Goal: Task Accomplishment & Management: Use online tool/utility

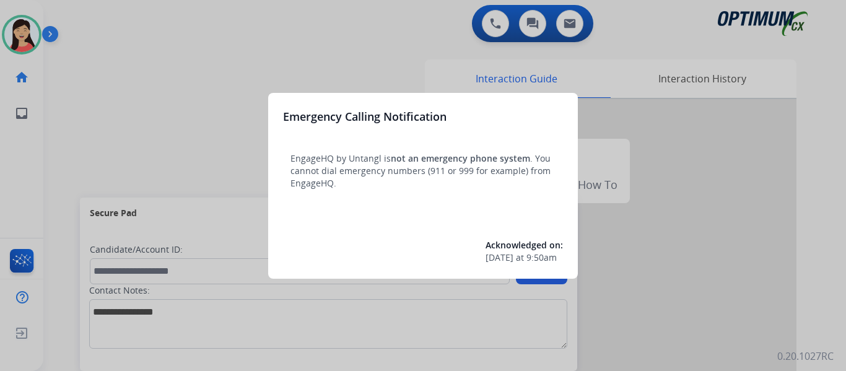
click at [123, 69] on div at bounding box center [423, 185] width 846 height 371
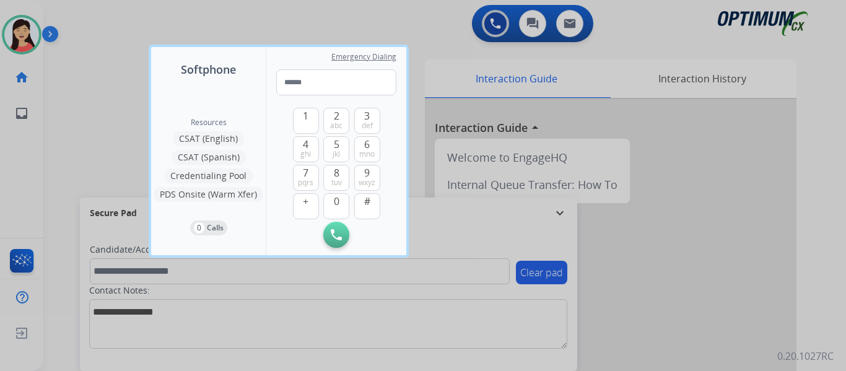
click at [123, 69] on div at bounding box center [423, 185] width 846 height 371
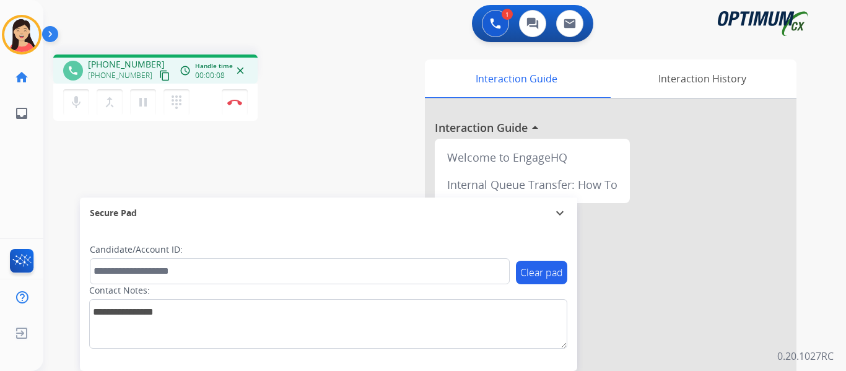
click at [159, 81] on mat-icon "content_copy" at bounding box center [164, 75] width 11 height 11
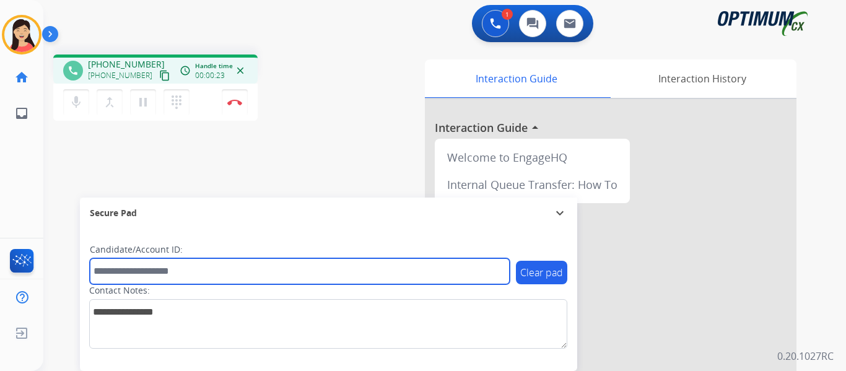
click at [224, 278] on input "text" at bounding box center [300, 271] width 420 height 26
paste input "*******"
type input "*******"
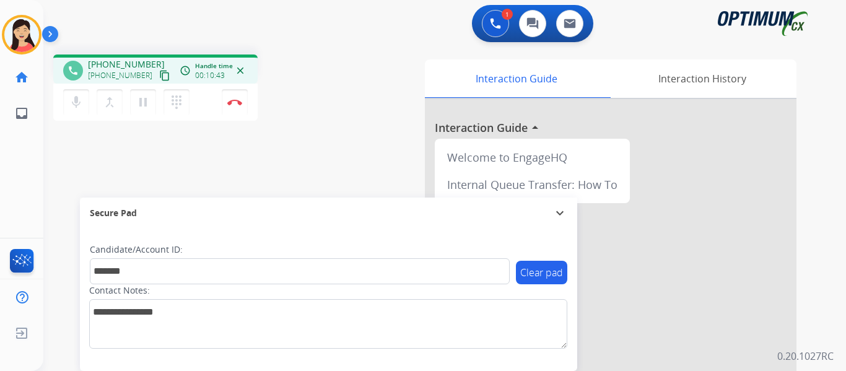
drag, startPoint x: 76, startPoint y: 154, endPoint x: 185, endPoint y: 144, distance: 110.1
click at [78, 154] on div "phone +17732196799 +17732196799 content_copy access_time Call metrics Queue 00:…" at bounding box center [429, 303] width 773 height 517
click at [240, 102] on img at bounding box center [234, 102] width 15 height 6
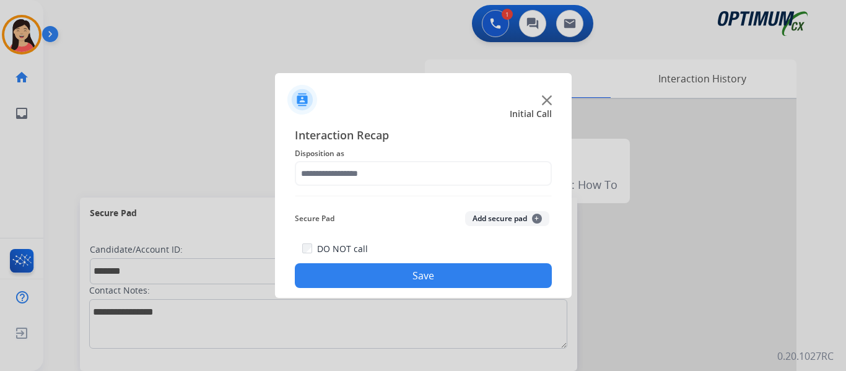
click at [495, 219] on button "Add secure pad +" at bounding box center [507, 218] width 84 height 15
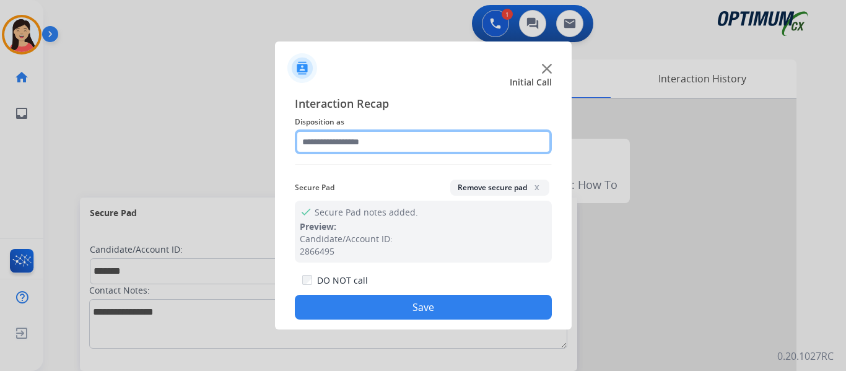
click at [358, 131] on input "text" at bounding box center [423, 141] width 257 height 25
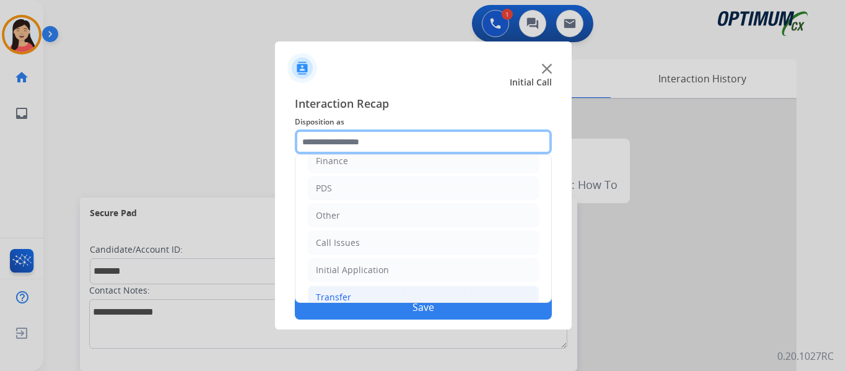
scroll to position [84, 0]
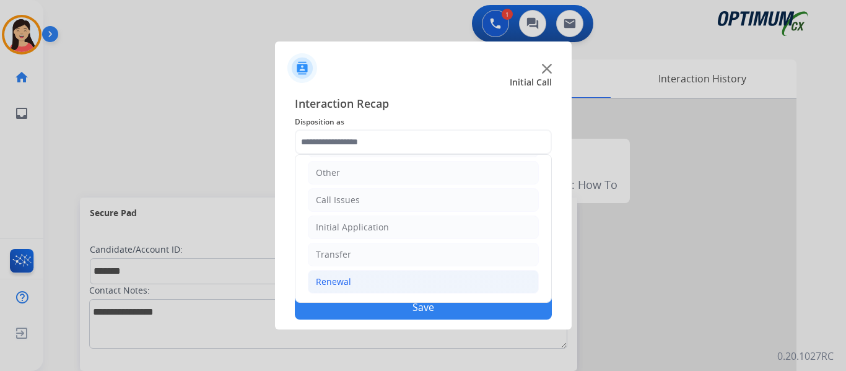
click at [318, 284] on div "Renewal" at bounding box center [333, 282] width 35 height 12
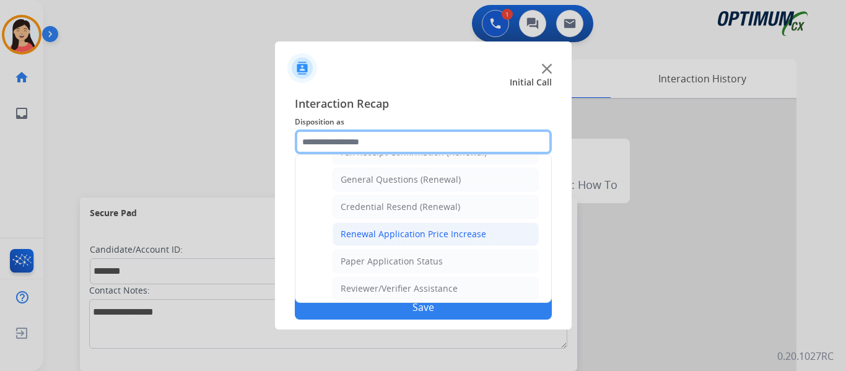
scroll to position [354, 0]
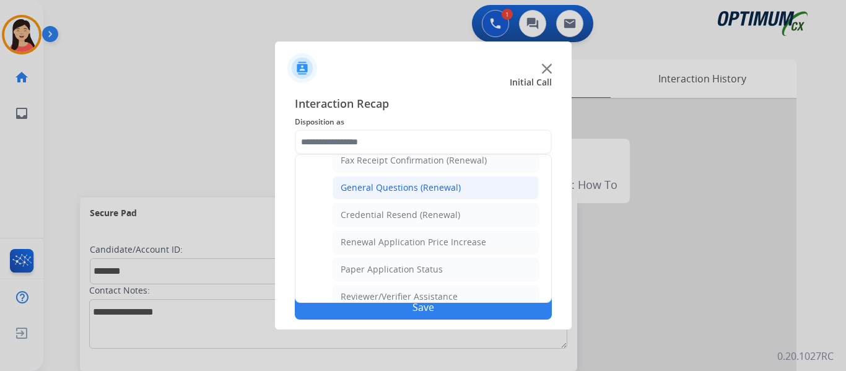
click at [399, 190] on div "General Questions (Renewal)" at bounding box center [401, 187] width 120 height 12
type input "**********"
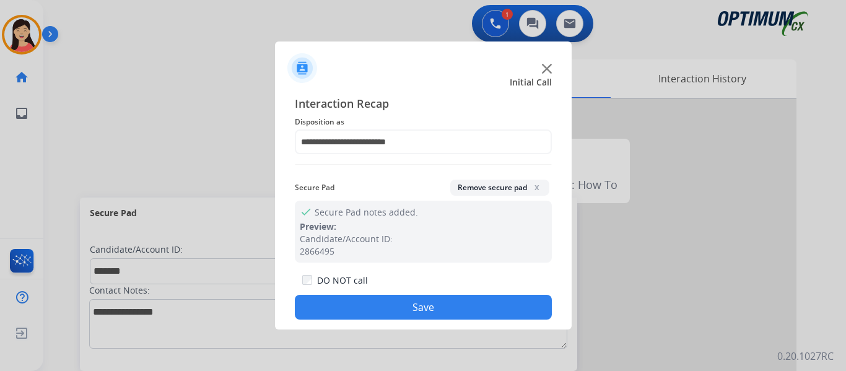
click at [431, 308] on button "Save" at bounding box center [423, 307] width 257 height 25
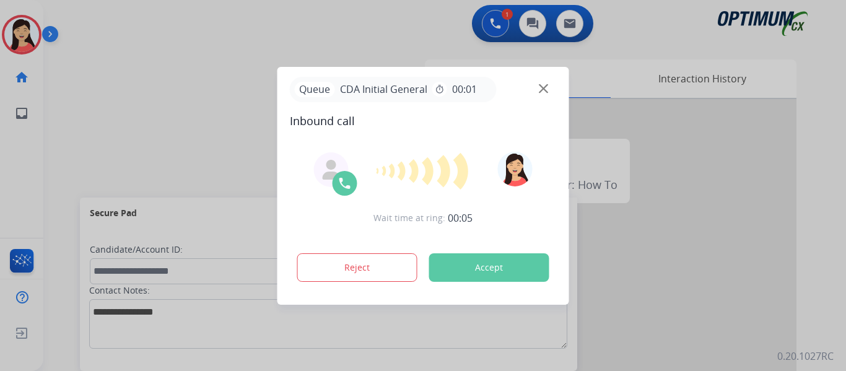
click at [78, 155] on div at bounding box center [423, 185] width 846 height 371
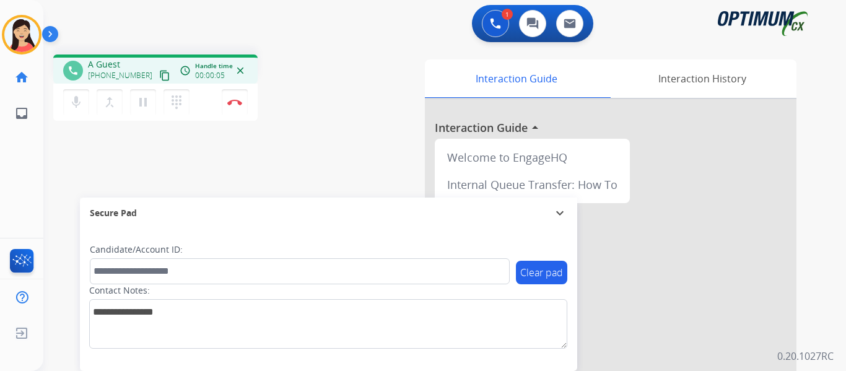
click at [159, 75] on mat-icon "content_copy" at bounding box center [164, 75] width 11 height 11
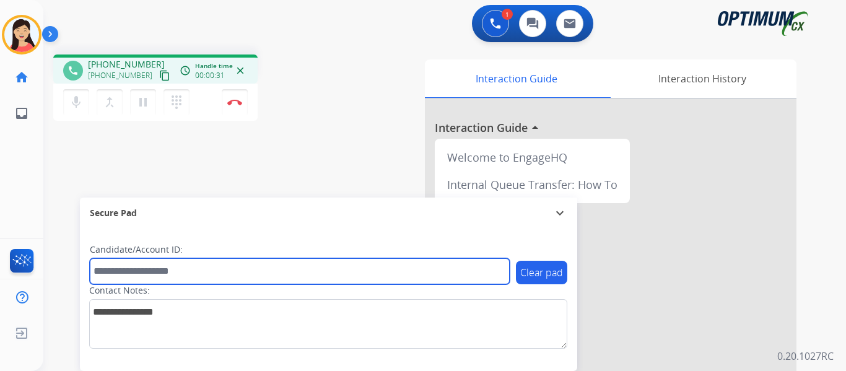
click at [320, 272] on input "text" at bounding box center [300, 271] width 420 height 26
paste input "*******"
type input "*******"
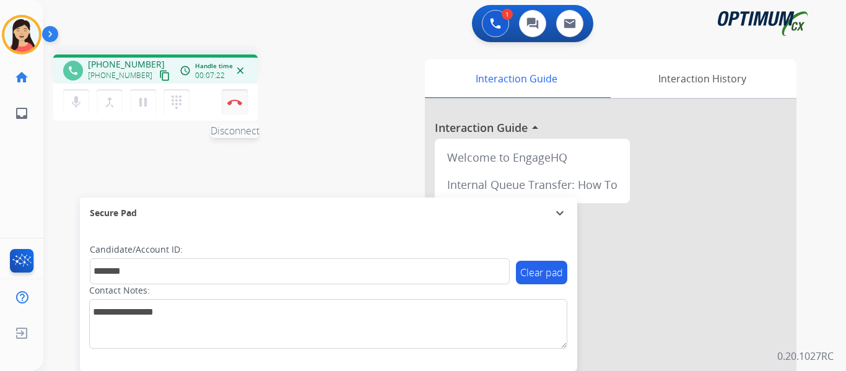
click at [236, 103] on img at bounding box center [234, 102] width 15 height 6
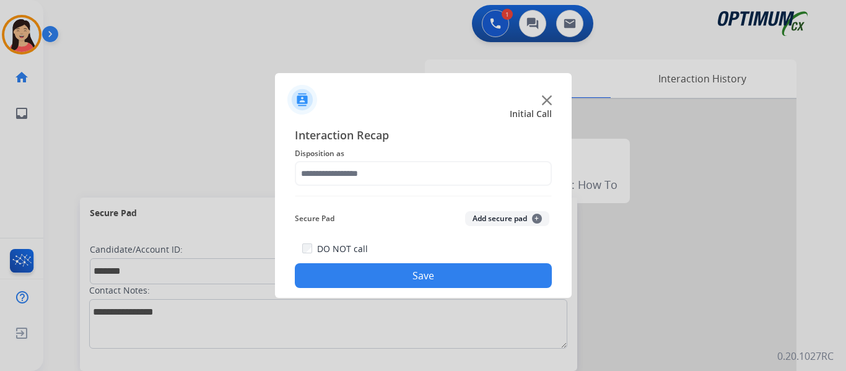
click at [507, 216] on button "Add secure pad +" at bounding box center [507, 218] width 84 height 15
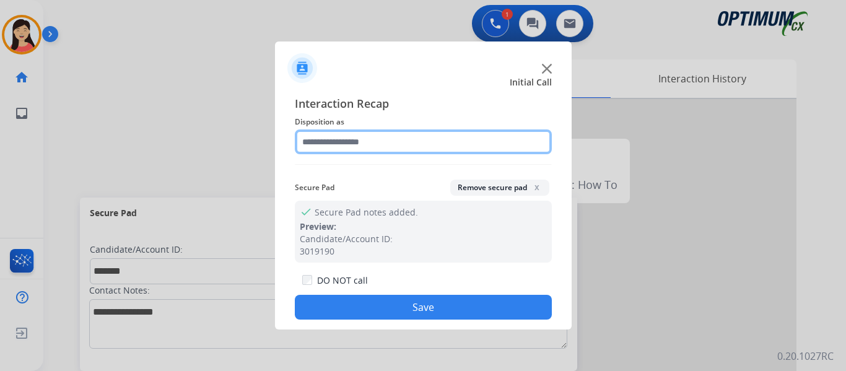
click at [393, 134] on input "text" at bounding box center [423, 141] width 257 height 25
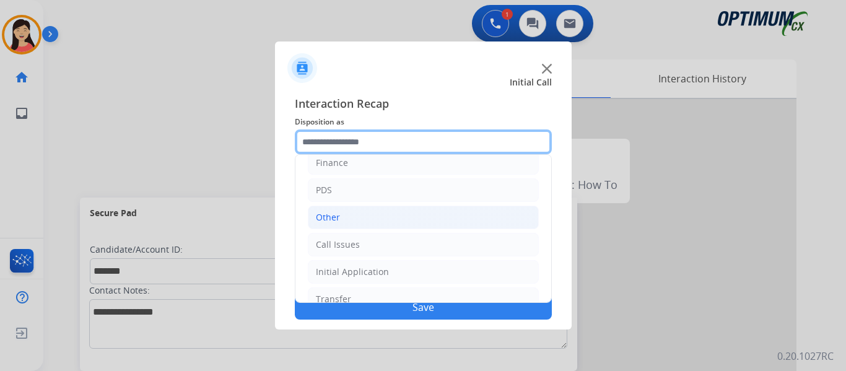
scroll to position [84, 0]
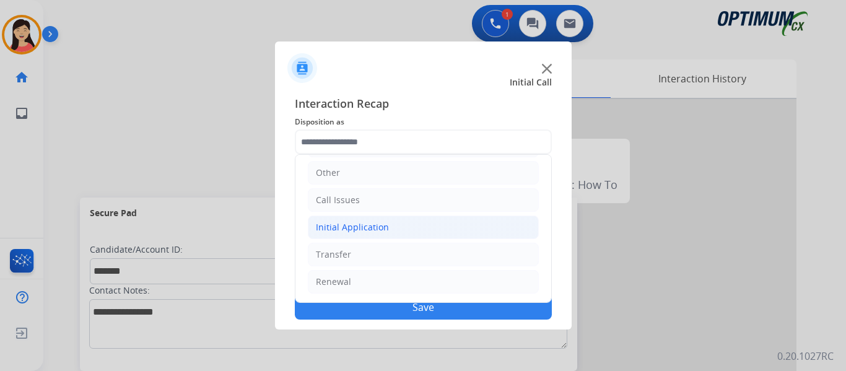
click at [354, 229] on div "Initial Application" at bounding box center [352, 227] width 73 height 12
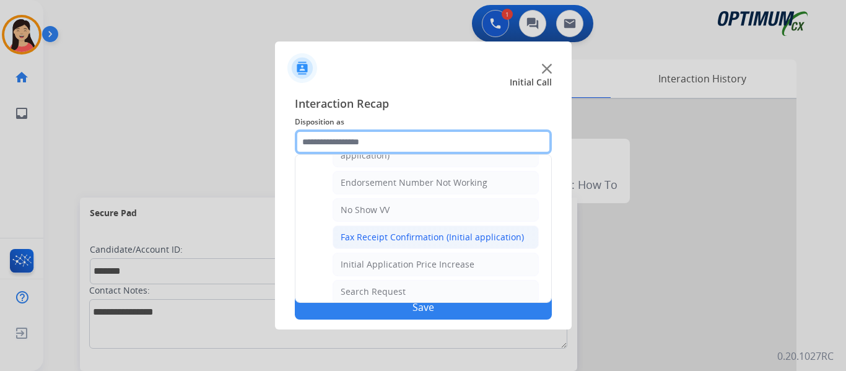
scroll to position [270, 0]
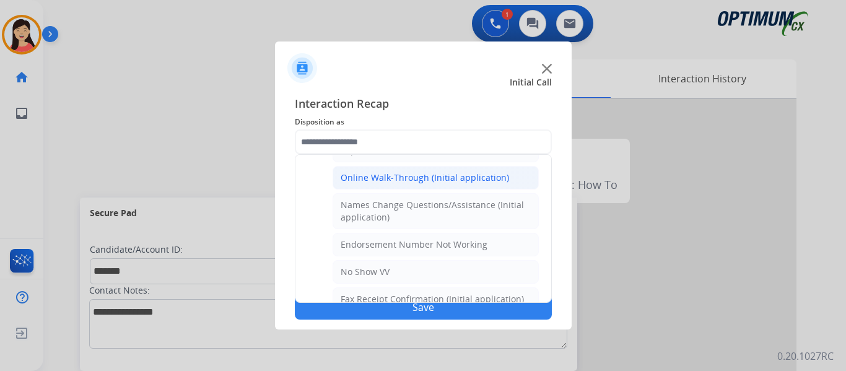
click at [390, 181] on div "Online Walk-Through (Initial application)" at bounding box center [425, 178] width 168 height 12
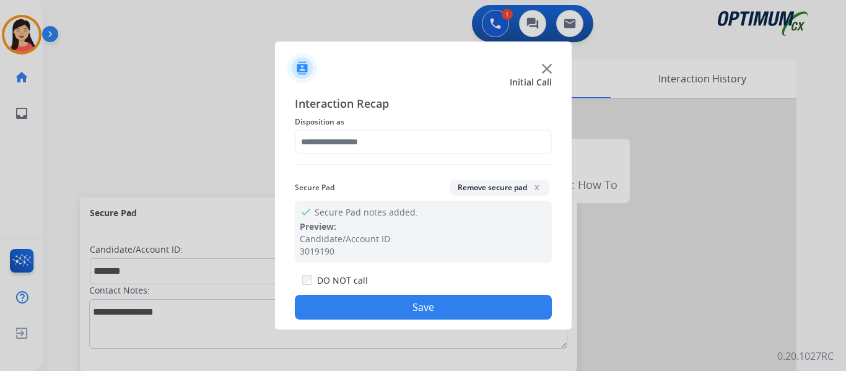
type input "**********"
click at [438, 312] on button "Save" at bounding box center [423, 307] width 257 height 25
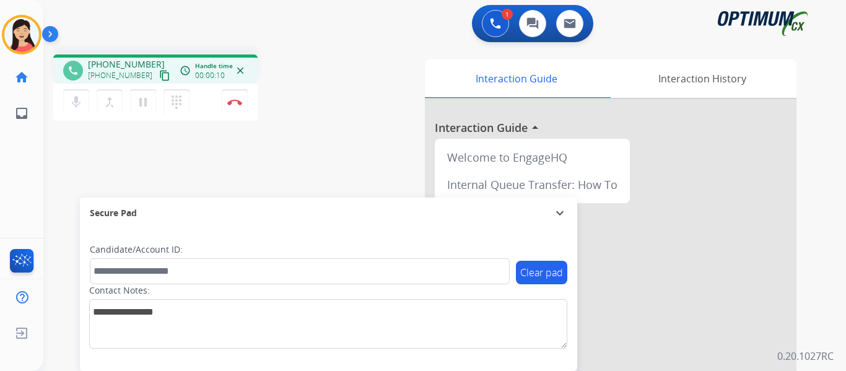
click at [159, 74] on mat-icon "content_copy" at bounding box center [164, 75] width 11 height 11
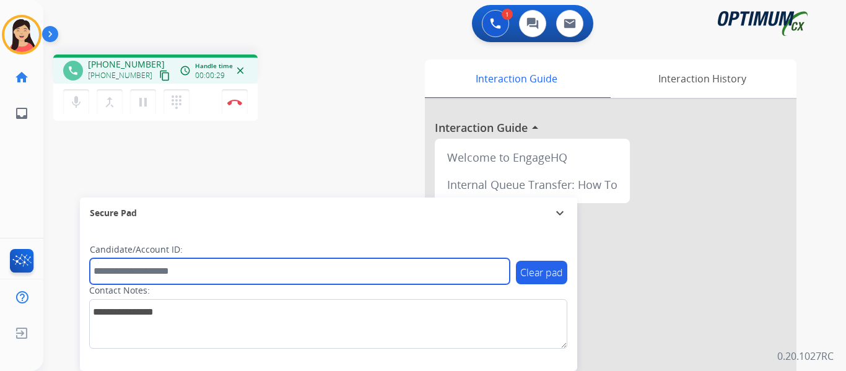
click at [312, 263] on input "text" at bounding box center [300, 271] width 420 height 26
paste input "*******"
type input "*******"
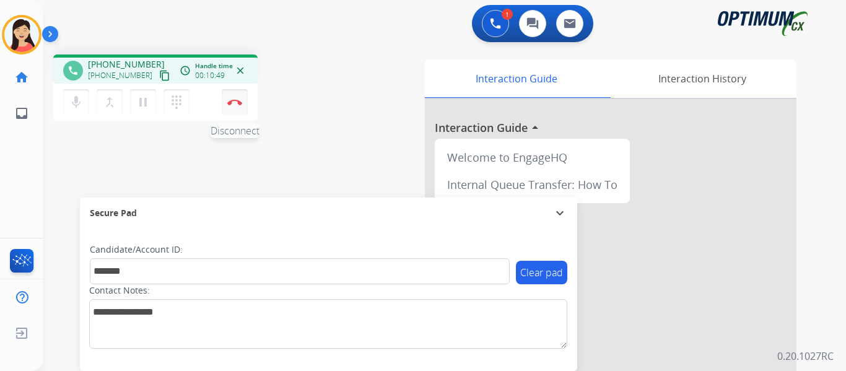
click at [234, 103] on img at bounding box center [234, 102] width 15 height 6
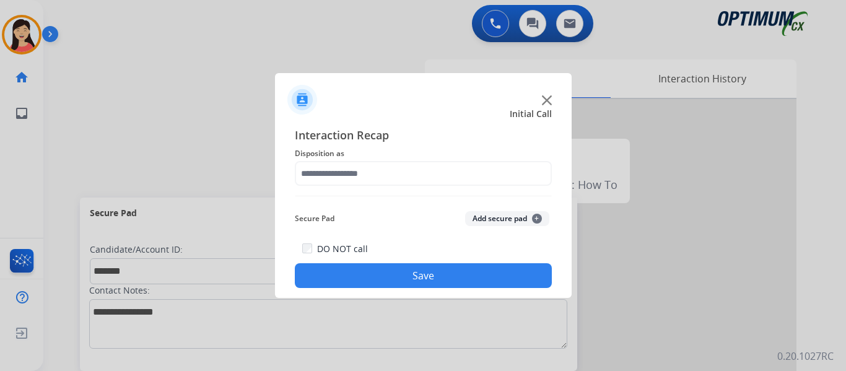
click at [482, 218] on button "Add secure pad +" at bounding box center [507, 218] width 84 height 15
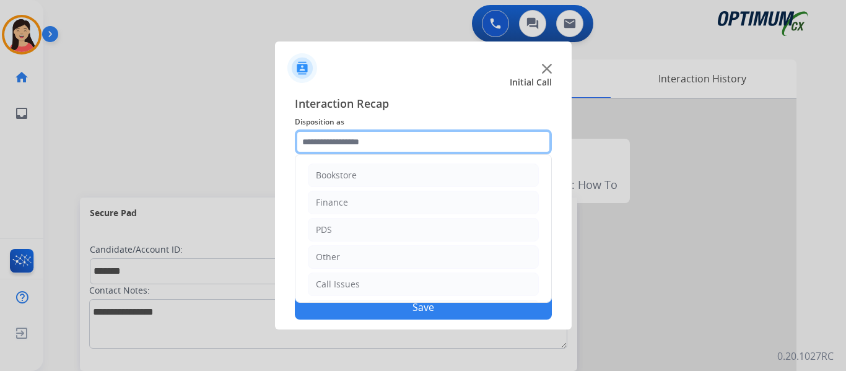
click at [335, 139] on input "text" at bounding box center [423, 141] width 257 height 25
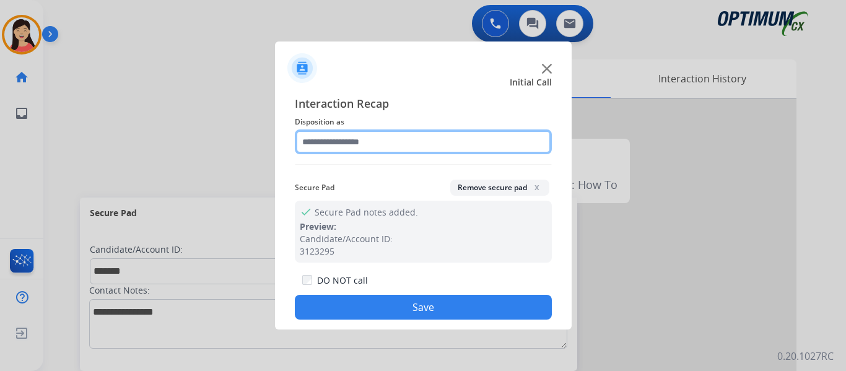
click at [359, 143] on input "text" at bounding box center [423, 141] width 257 height 25
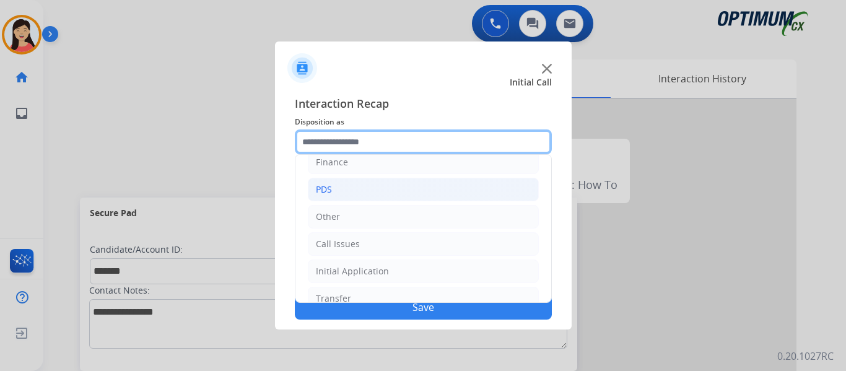
scroll to position [62, 0]
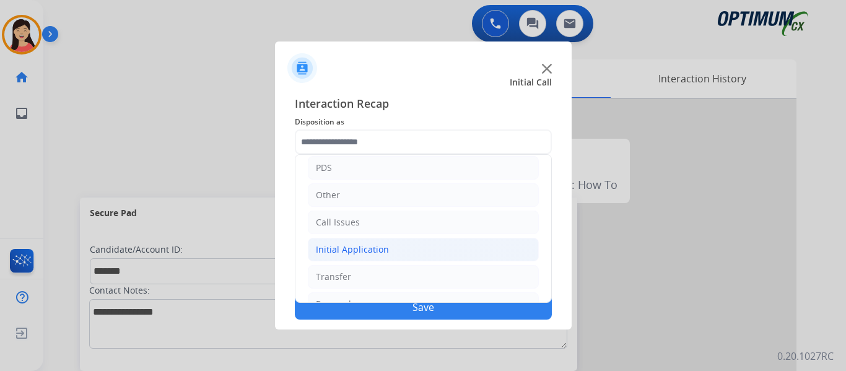
click at [371, 248] on div "Initial Application" at bounding box center [352, 249] width 73 height 12
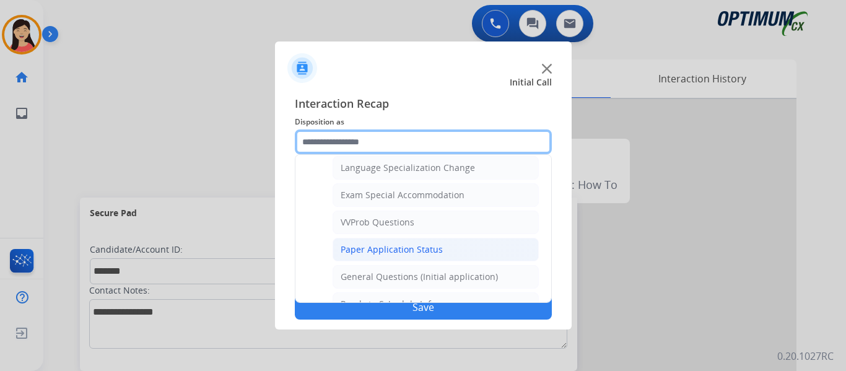
scroll to position [681, 0]
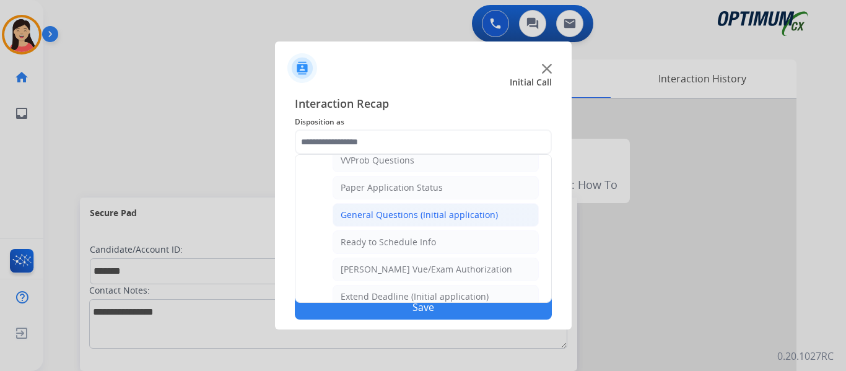
click at [427, 222] on li "General Questions (Initial application)" at bounding box center [436, 215] width 206 height 24
type input "**********"
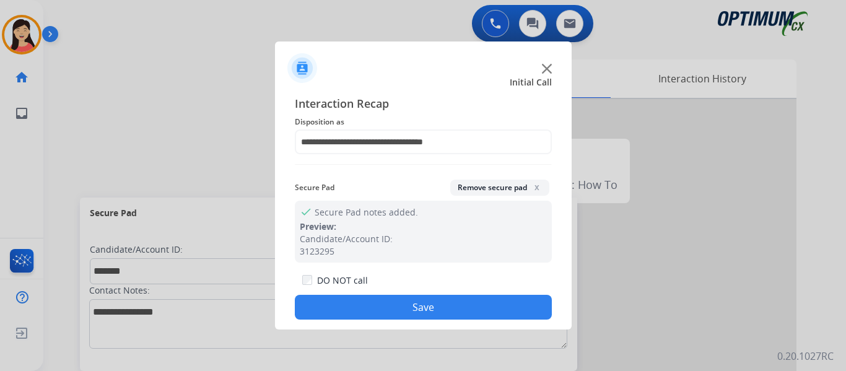
click at [477, 312] on button "Save" at bounding box center [423, 307] width 257 height 25
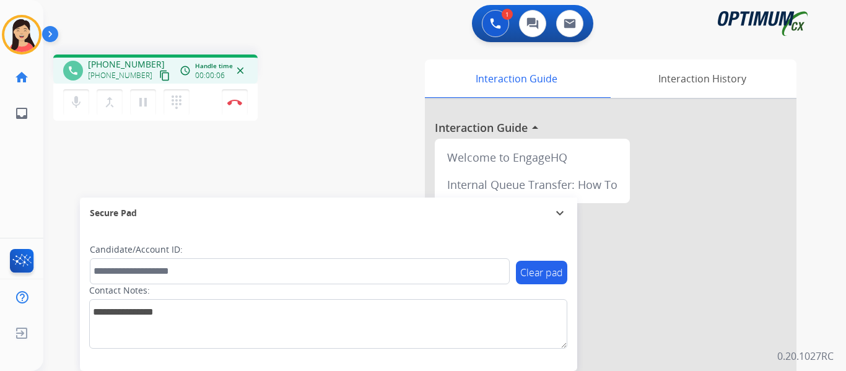
click at [159, 77] on mat-icon "content_copy" at bounding box center [164, 75] width 11 height 11
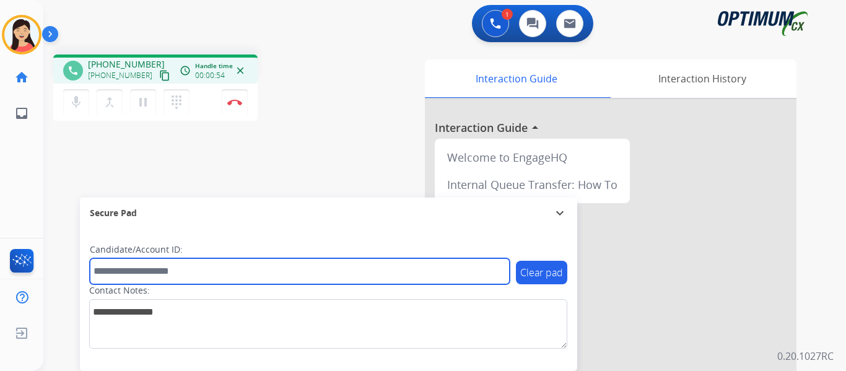
click at [333, 276] on input "text" at bounding box center [300, 271] width 420 height 26
paste input "*******"
type input "*******"
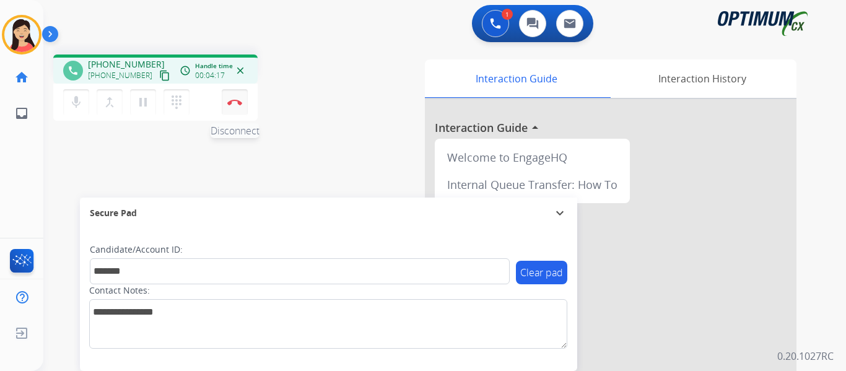
click at [238, 102] on img at bounding box center [234, 102] width 15 height 6
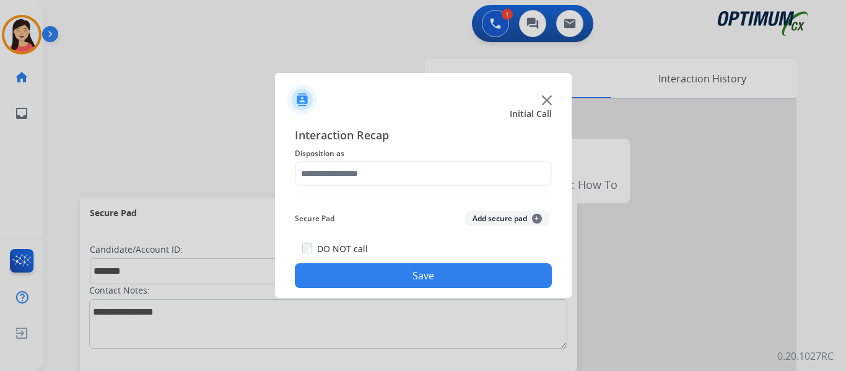
click at [506, 217] on button "Add secure pad +" at bounding box center [507, 218] width 84 height 15
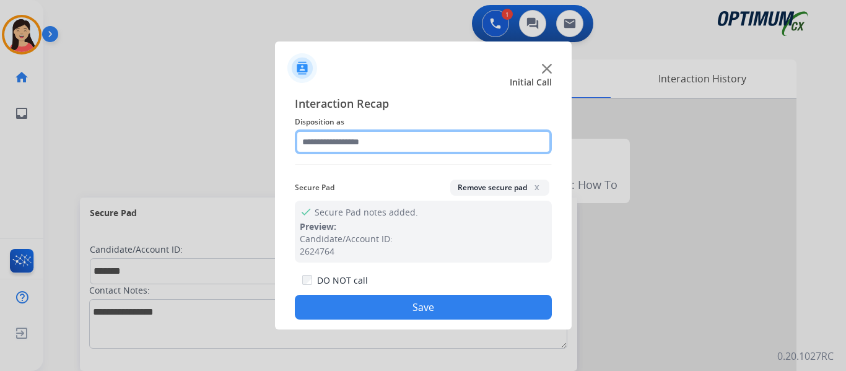
click at [357, 140] on input "text" at bounding box center [423, 141] width 257 height 25
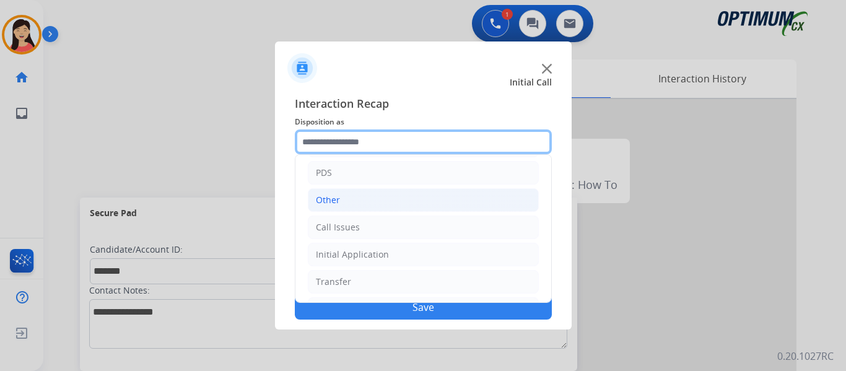
scroll to position [84, 0]
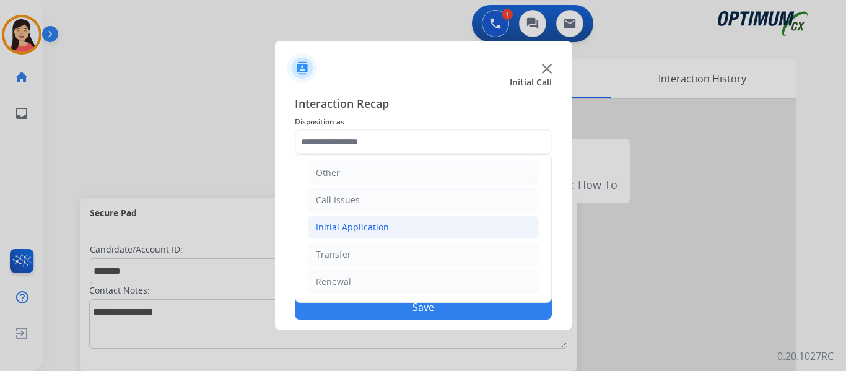
click at [340, 232] on div "Initial Application" at bounding box center [352, 227] width 73 height 12
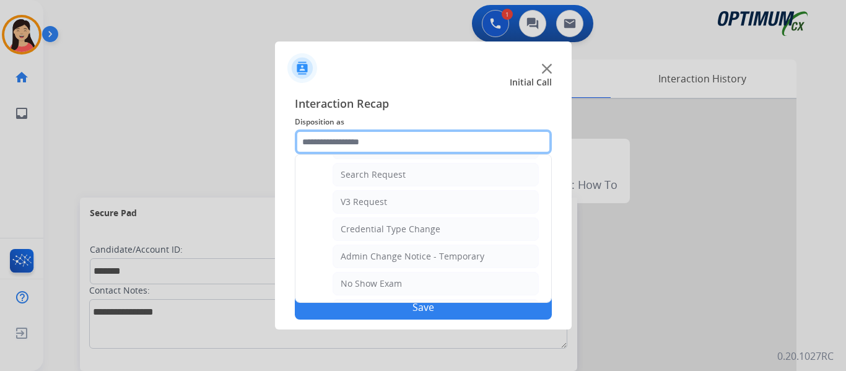
scroll to position [642, 0]
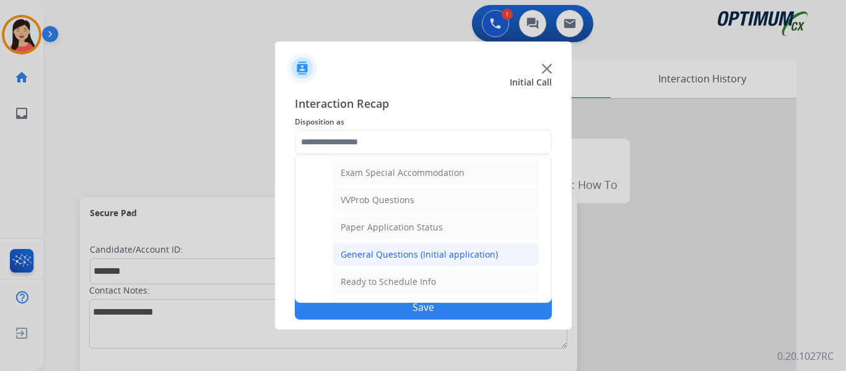
click at [398, 250] on div "General Questions (Initial application)" at bounding box center [419, 254] width 157 height 12
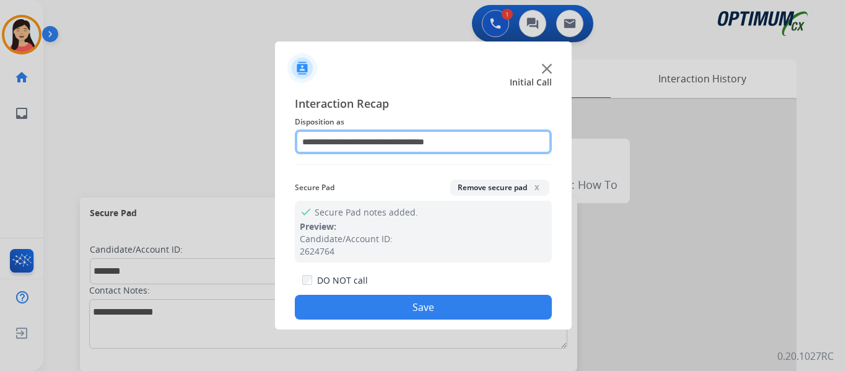
click at [377, 147] on input "**********" at bounding box center [423, 141] width 257 height 25
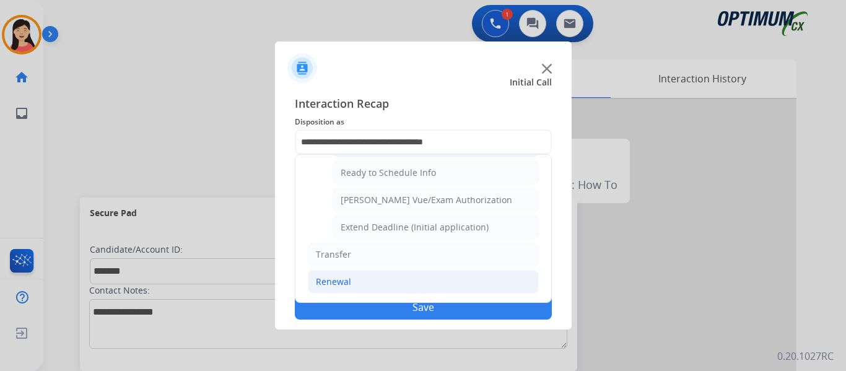
click at [362, 282] on li "Renewal" at bounding box center [423, 282] width 231 height 24
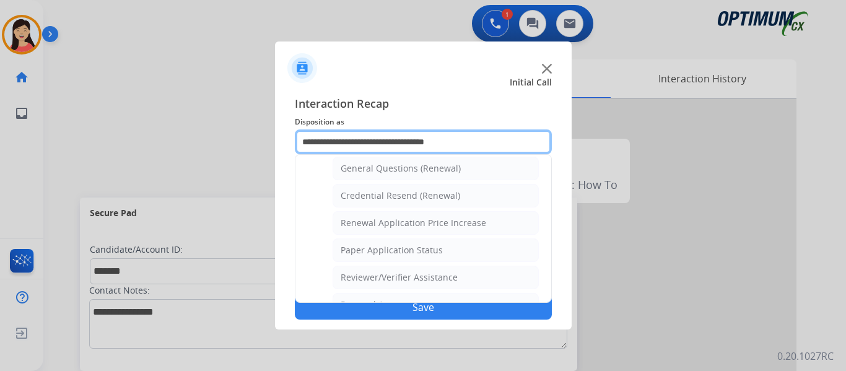
scroll to position [354, 0]
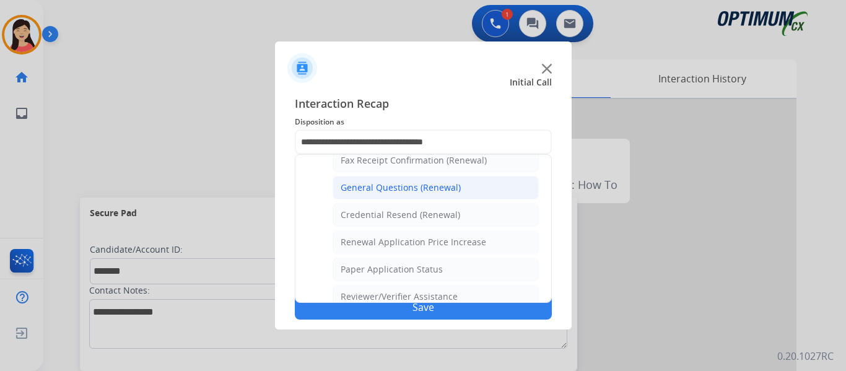
click at [416, 189] on div "General Questions (Renewal)" at bounding box center [401, 187] width 120 height 12
type input "**********"
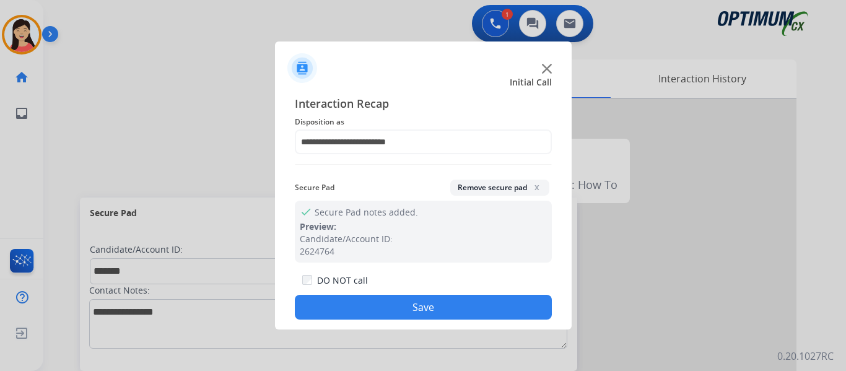
click at [463, 305] on button "Save" at bounding box center [423, 307] width 257 height 25
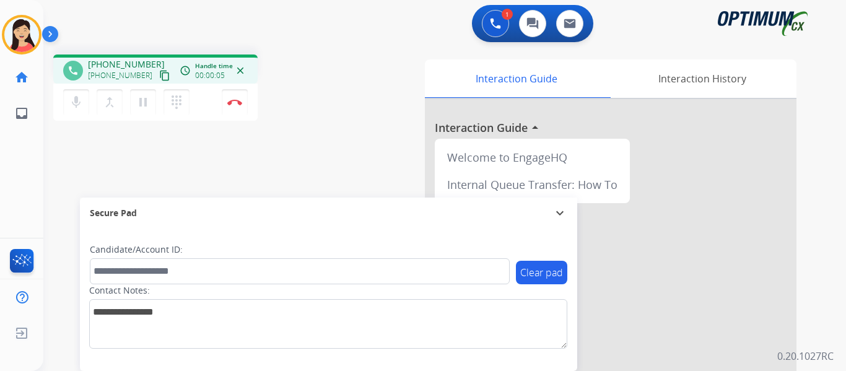
click at [152, 83] on div "phone +13137421668 +13137421668 content_copy access_time Call metrics Queue 00:…" at bounding box center [155, 68] width 204 height 29
click at [159, 77] on mat-icon "content_copy" at bounding box center [164, 75] width 11 height 11
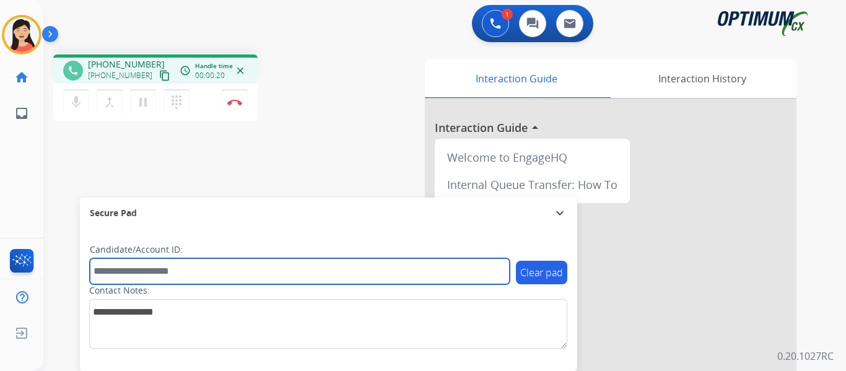
click at [416, 261] on input "text" at bounding box center [300, 271] width 420 height 26
paste input "*******"
type input "*******"
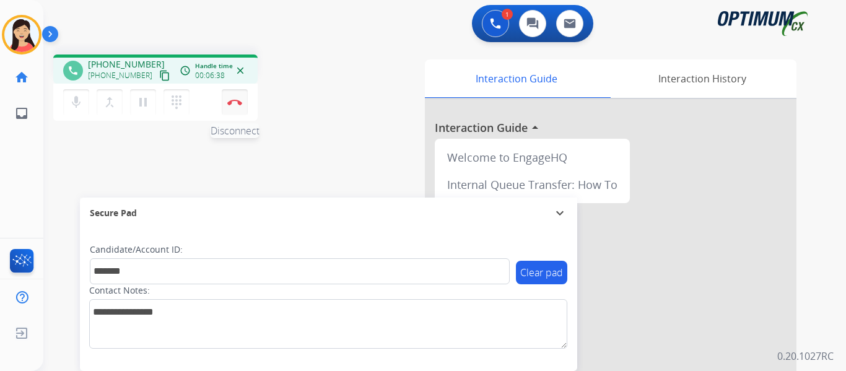
click at [238, 103] on img at bounding box center [234, 102] width 15 height 6
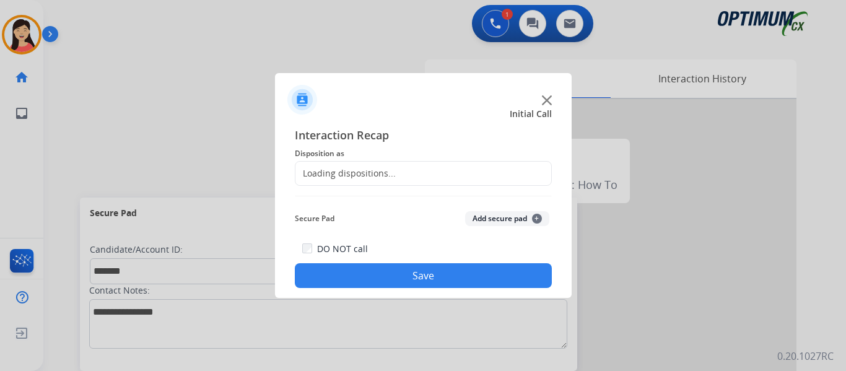
click at [493, 218] on button "Add secure pad +" at bounding box center [507, 218] width 84 height 15
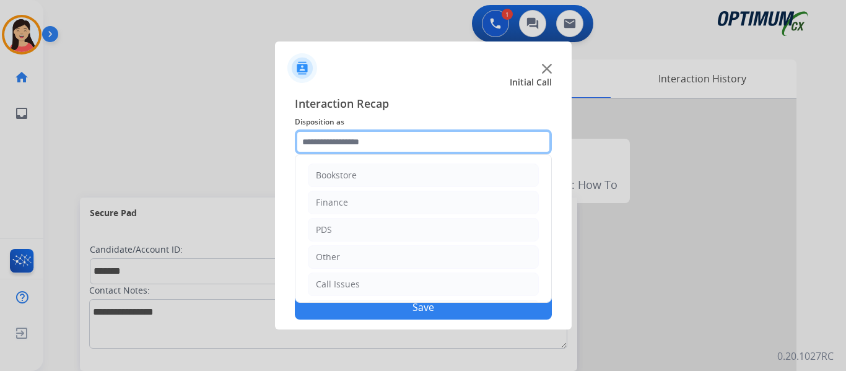
click at [414, 154] on div "Bookstore Finance PDS Other Call Issues Initial Application Transfer Renewal" at bounding box center [423, 141] width 257 height 25
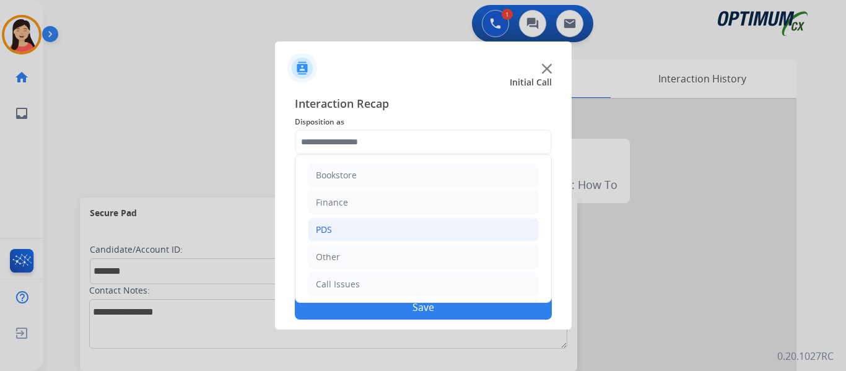
click at [336, 223] on li "PDS" at bounding box center [423, 230] width 231 height 24
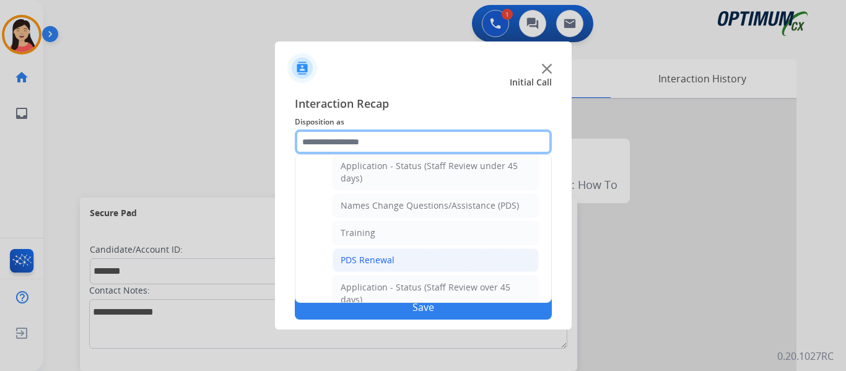
scroll to position [124, 0]
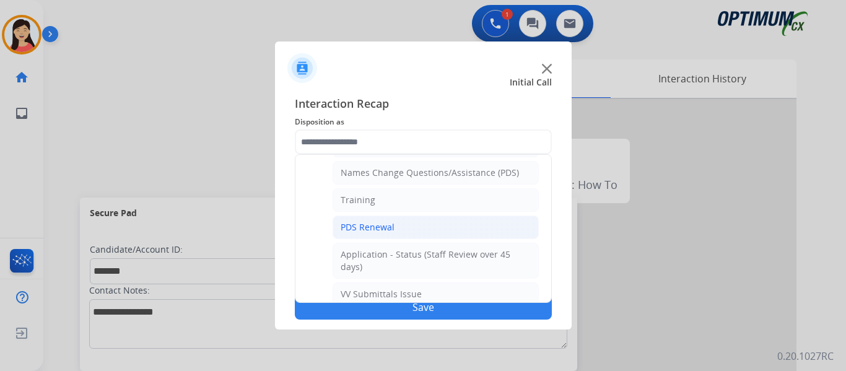
click at [398, 220] on li "PDS Renewal" at bounding box center [436, 228] width 206 height 24
type input "**********"
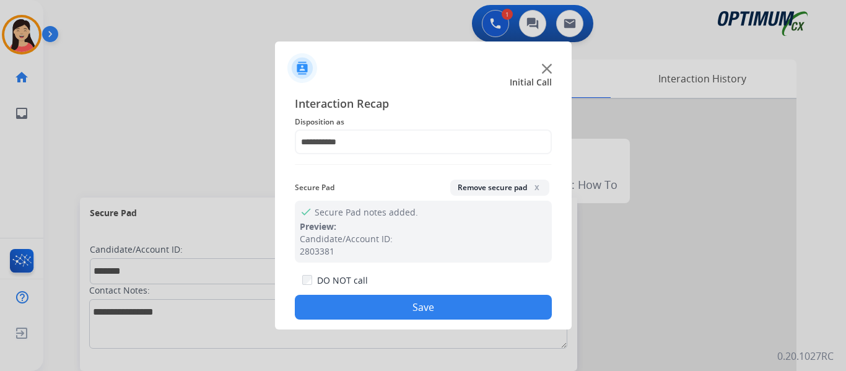
click at [412, 303] on button "Save" at bounding box center [423, 307] width 257 height 25
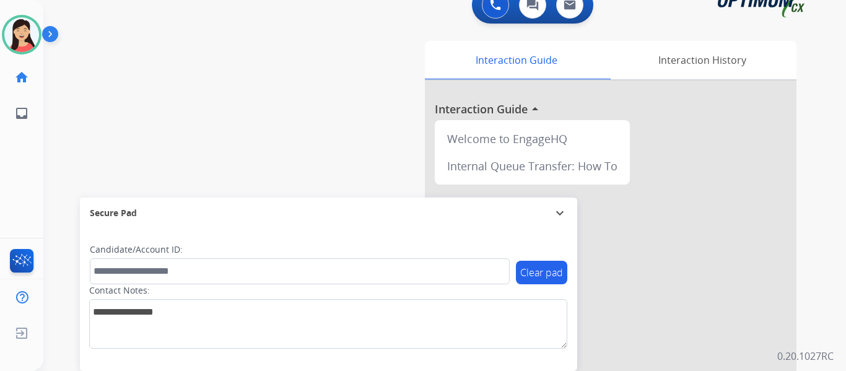
scroll to position [0, 0]
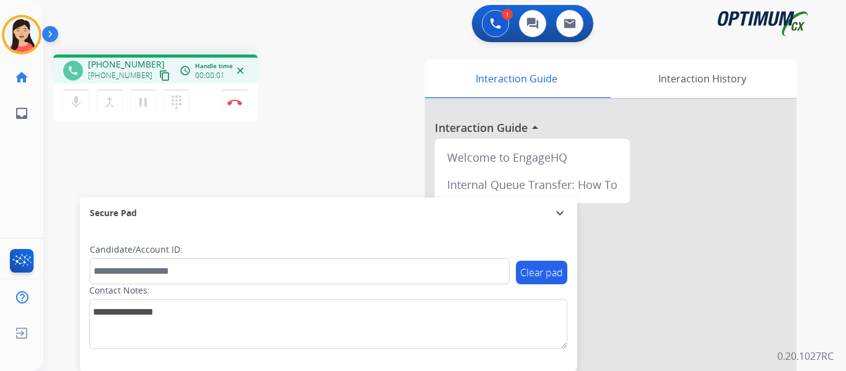
click at [159, 71] on mat-icon "content_copy" at bounding box center [164, 75] width 11 height 11
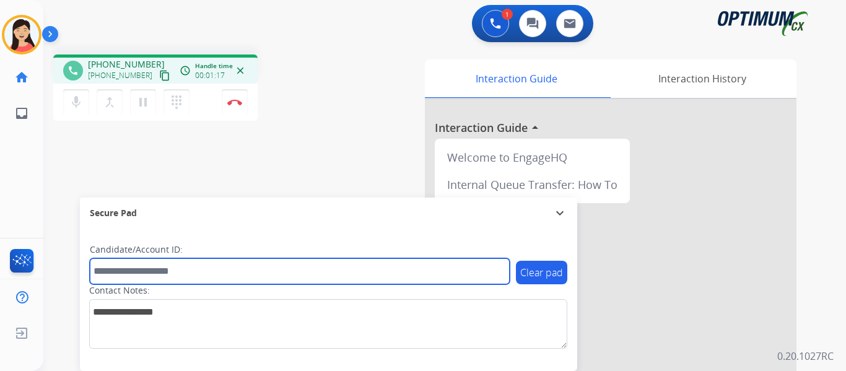
click at [178, 266] on input "text" at bounding box center [300, 271] width 420 height 26
paste input "*******"
type input "*******"
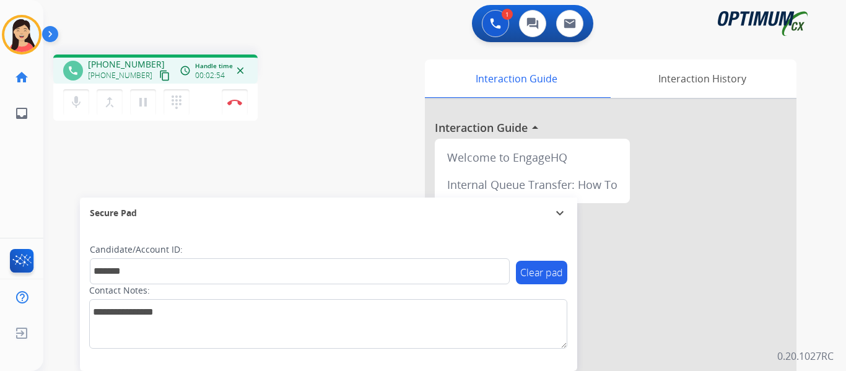
drag, startPoint x: 240, startPoint y: 101, endPoint x: 251, endPoint y: 113, distance: 16.2
click at [240, 101] on img at bounding box center [234, 102] width 15 height 6
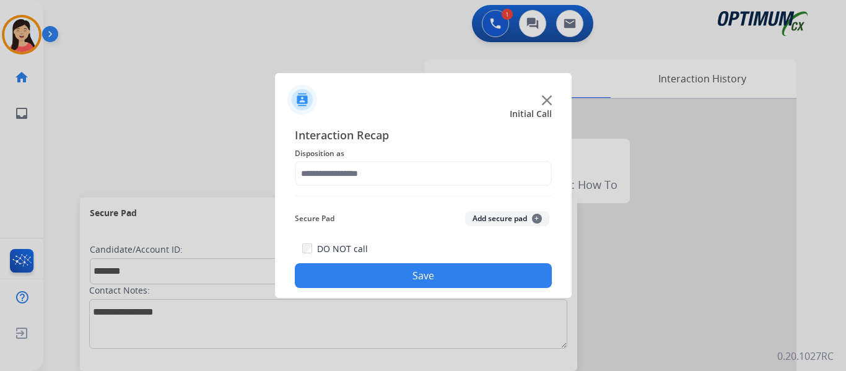
click at [515, 215] on button "Add secure pad +" at bounding box center [507, 218] width 84 height 15
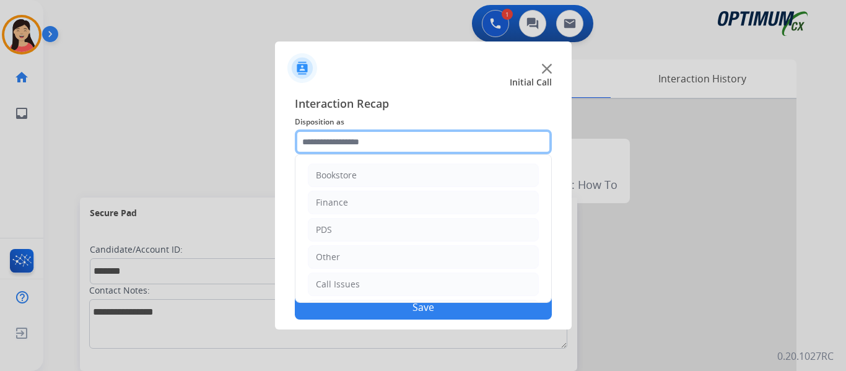
click at [404, 149] on input "text" at bounding box center [423, 141] width 257 height 25
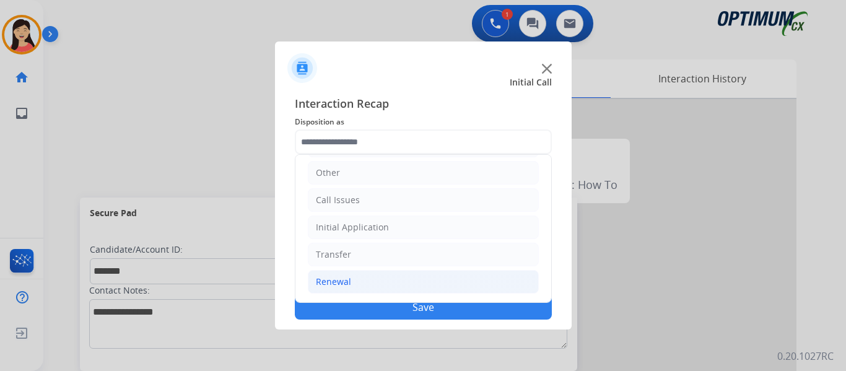
click at [333, 282] on div "Renewal" at bounding box center [333, 282] width 35 height 12
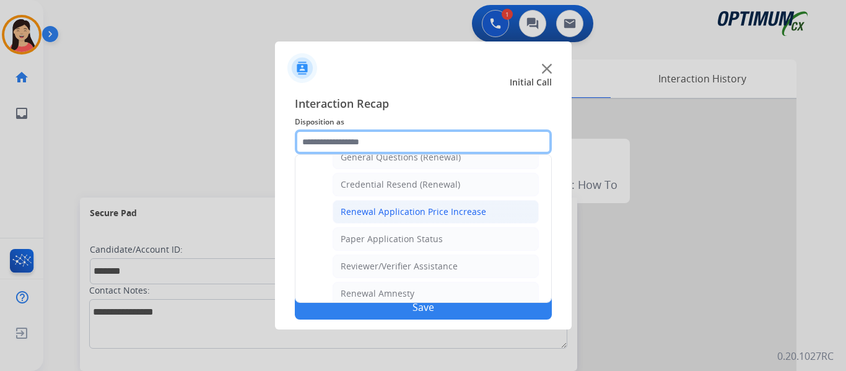
scroll to position [354, 0]
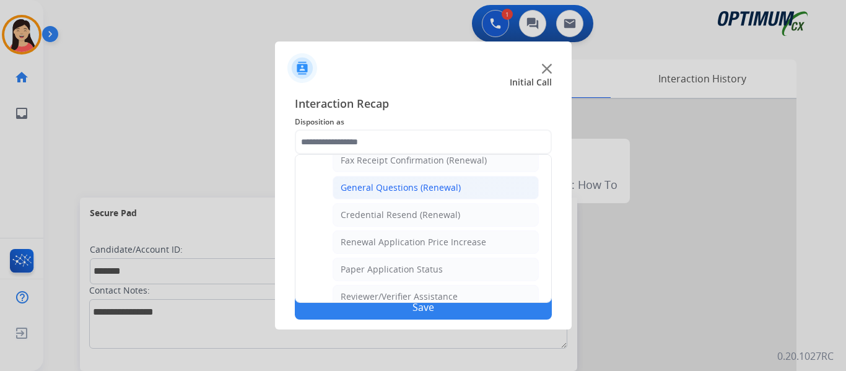
click at [415, 188] on div "General Questions (Renewal)" at bounding box center [401, 187] width 120 height 12
type input "**********"
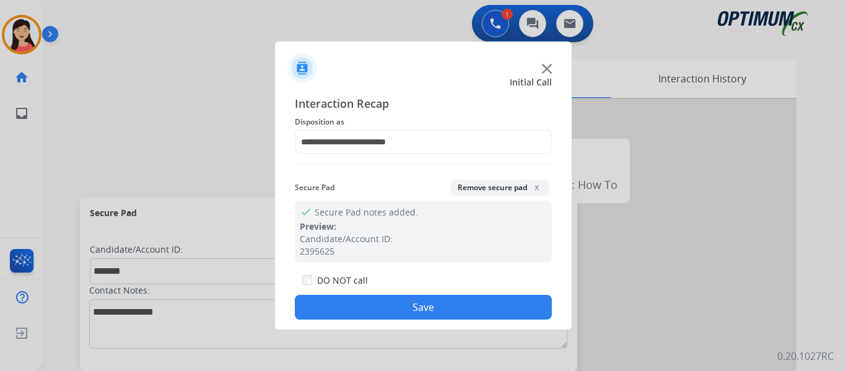
click at [446, 303] on button "Save" at bounding box center [423, 307] width 257 height 25
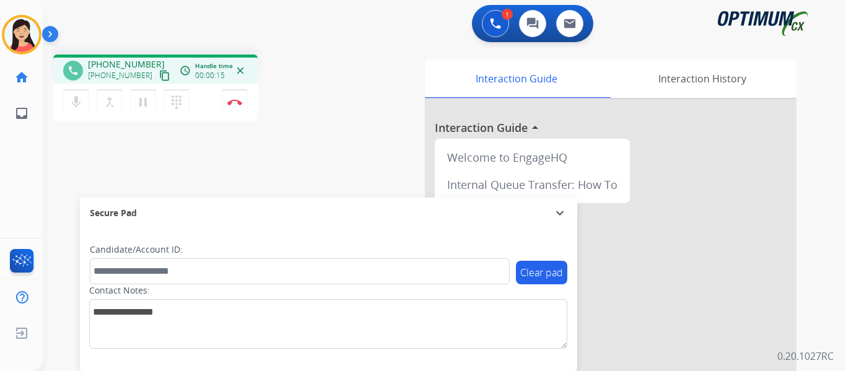
click at [159, 77] on mat-icon "content_copy" at bounding box center [164, 75] width 11 height 11
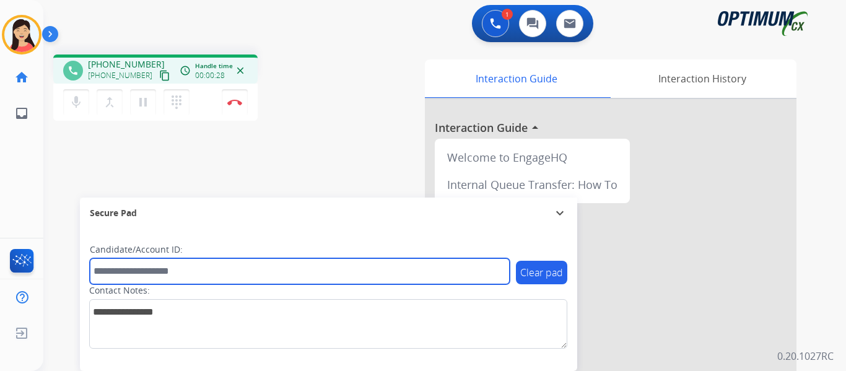
drag, startPoint x: 217, startPoint y: 269, endPoint x: 244, endPoint y: 271, distance: 26.7
click at [217, 269] on input "text" at bounding box center [300, 271] width 420 height 26
paste input "*******"
type input "*******"
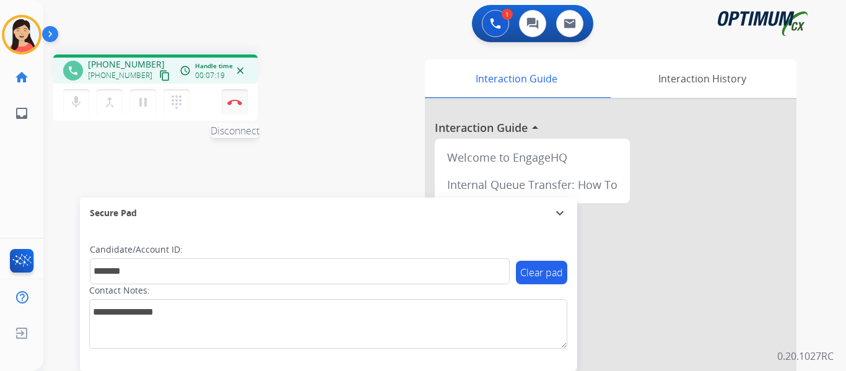
click at [235, 92] on button "Disconnect" at bounding box center [235, 102] width 26 height 26
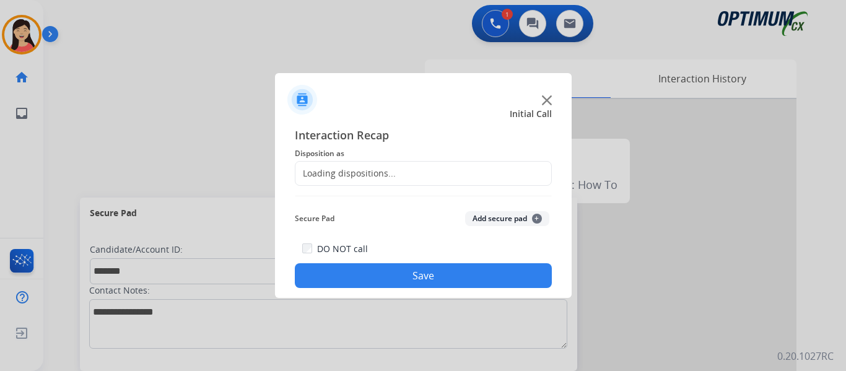
click at [409, 171] on div "Loading dispositions..." at bounding box center [423, 173] width 257 height 25
click at [404, 172] on div "Loading dispositions..." at bounding box center [423, 173] width 257 height 25
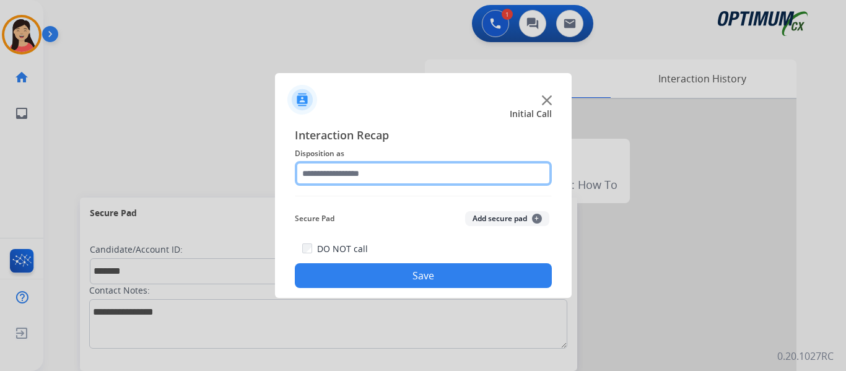
click at [378, 172] on input "text" at bounding box center [423, 173] width 257 height 25
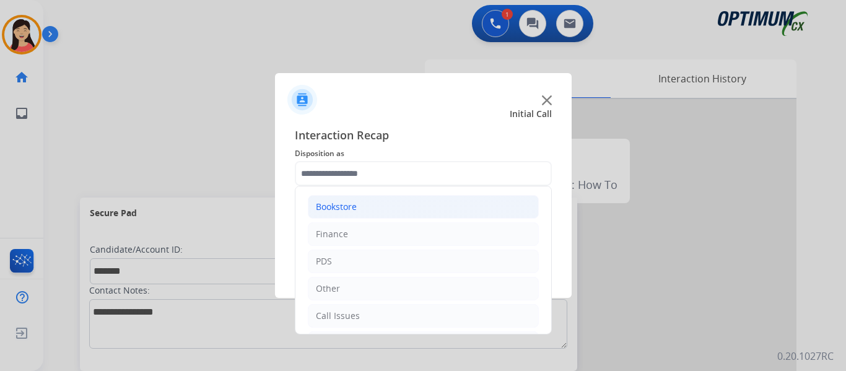
click at [362, 206] on li "Bookstore" at bounding box center [423, 207] width 231 height 24
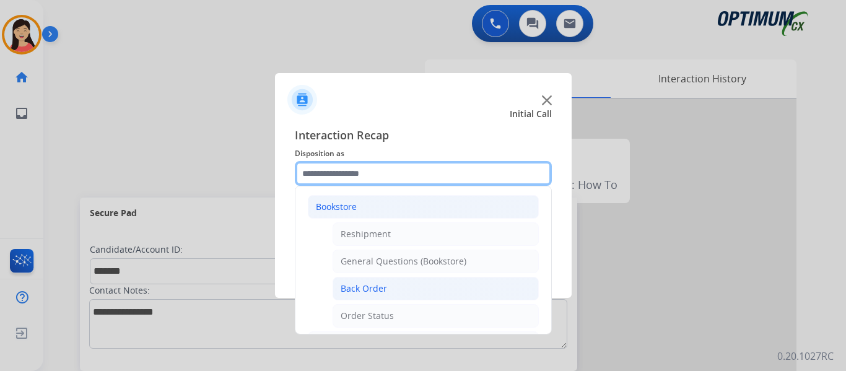
scroll to position [62, 0]
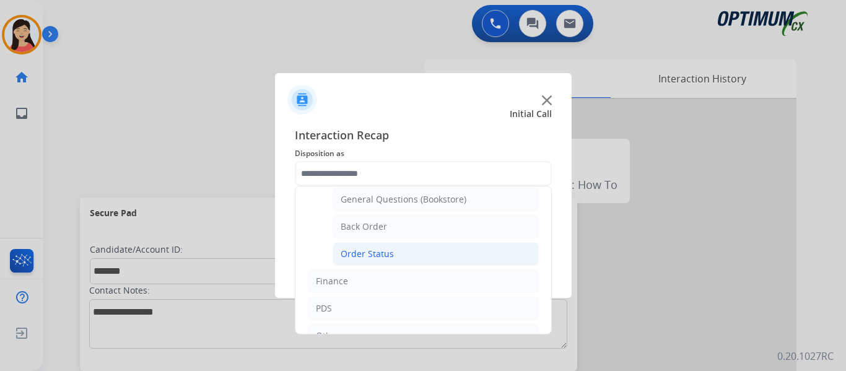
click at [389, 253] on div "Order Status" at bounding box center [367, 254] width 53 height 12
type input "**********"
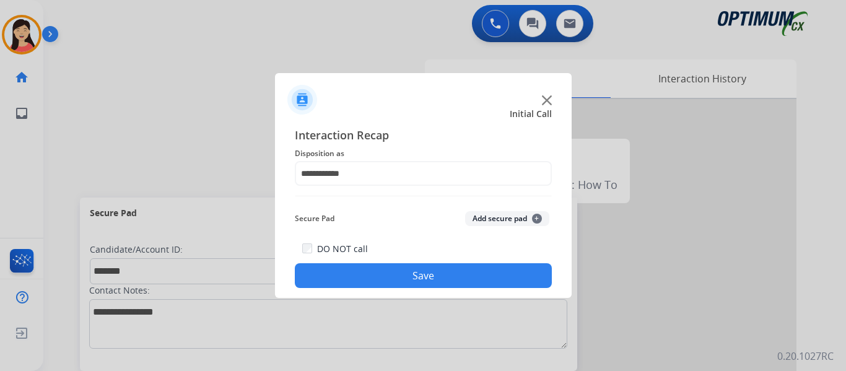
click at [481, 217] on button "Add secure pad +" at bounding box center [507, 218] width 84 height 15
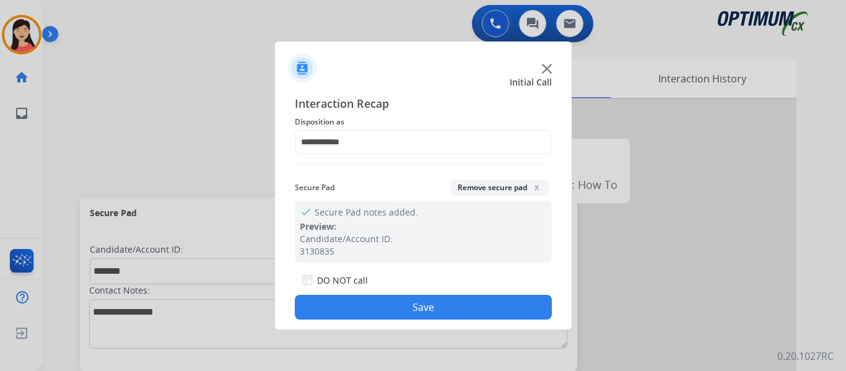
click at [450, 305] on button "Save" at bounding box center [423, 307] width 257 height 25
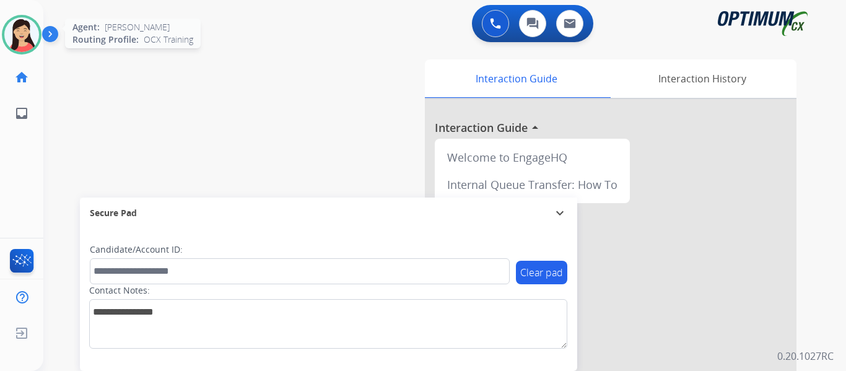
click at [25, 32] on img at bounding box center [21, 34] width 35 height 35
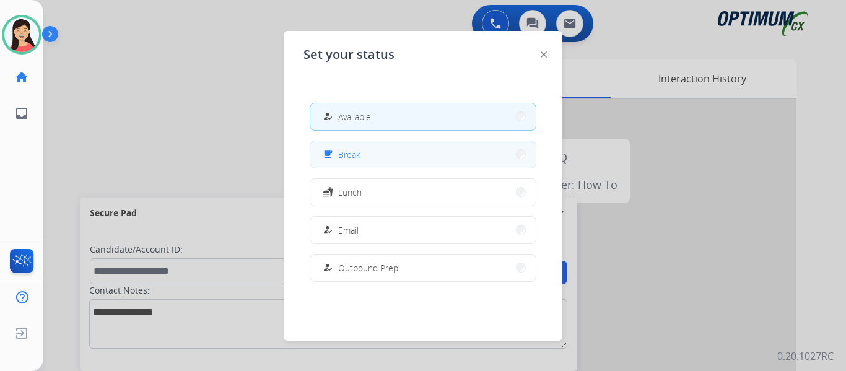
click at [392, 147] on button "free_breakfast Break" at bounding box center [422, 154] width 225 height 27
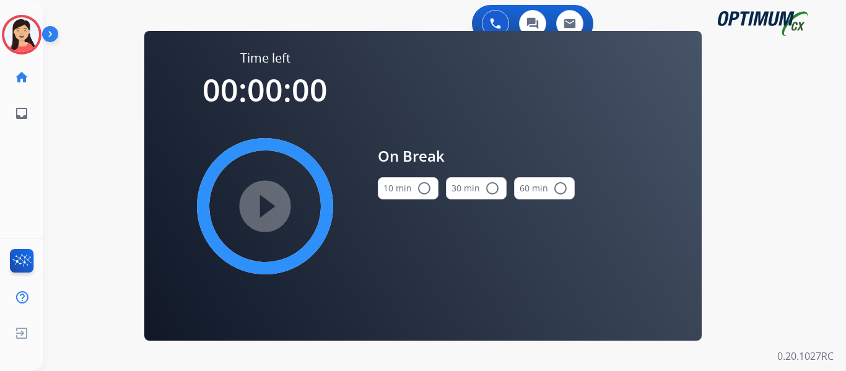
drag, startPoint x: 398, startPoint y: 189, endPoint x: 314, endPoint y: 204, distance: 84.9
click at [398, 189] on button "10 min radio_button_unchecked" at bounding box center [408, 188] width 61 height 22
click at [269, 214] on mat-icon "play_circle_filled" at bounding box center [265, 206] width 15 height 15
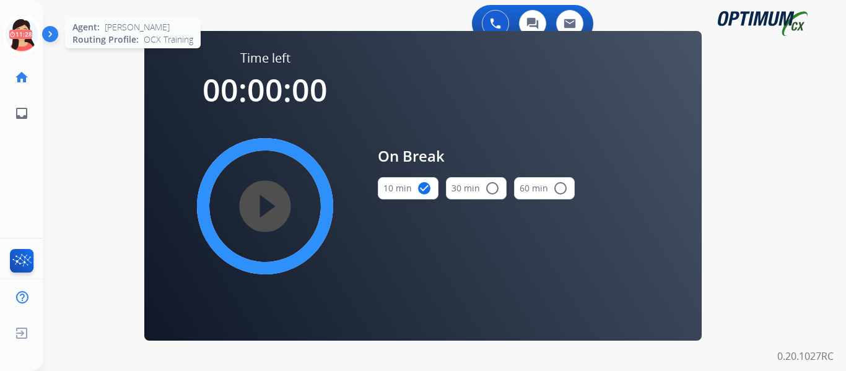
click at [22, 27] on icon at bounding box center [22, 35] width 40 height 40
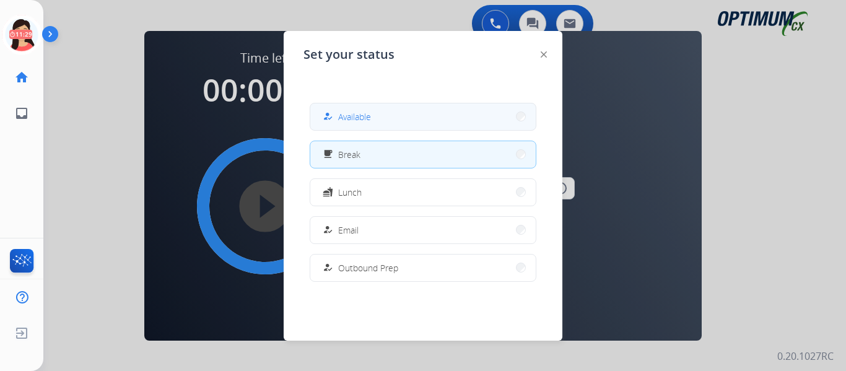
click at [360, 111] on span "Available" at bounding box center [354, 116] width 33 height 13
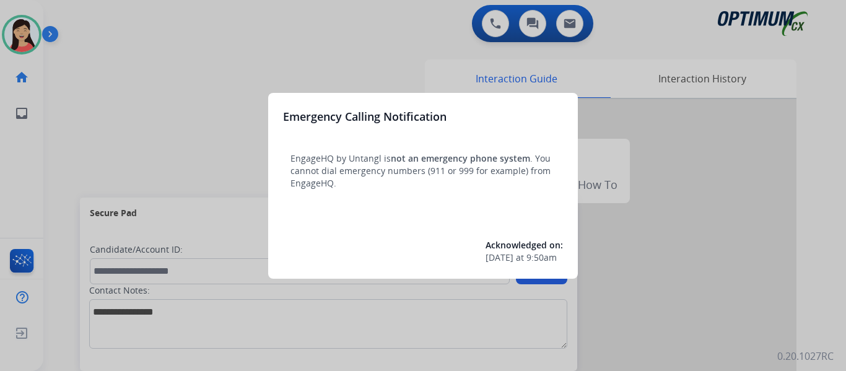
click at [27, 29] on div at bounding box center [423, 185] width 846 height 371
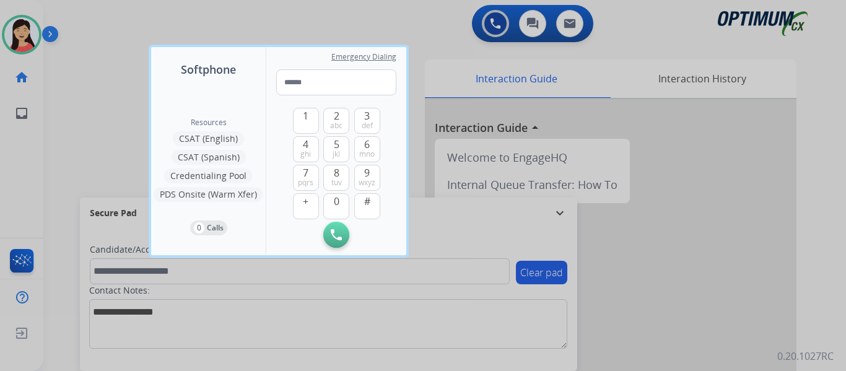
click at [15, 24] on div at bounding box center [423, 185] width 846 height 371
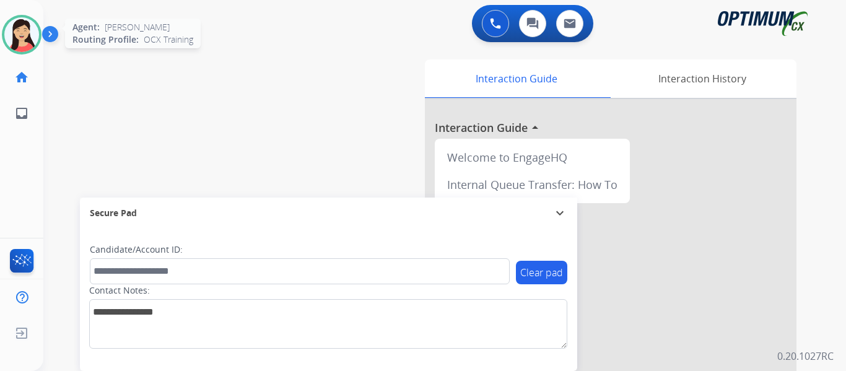
click at [18, 38] on img at bounding box center [21, 34] width 35 height 35
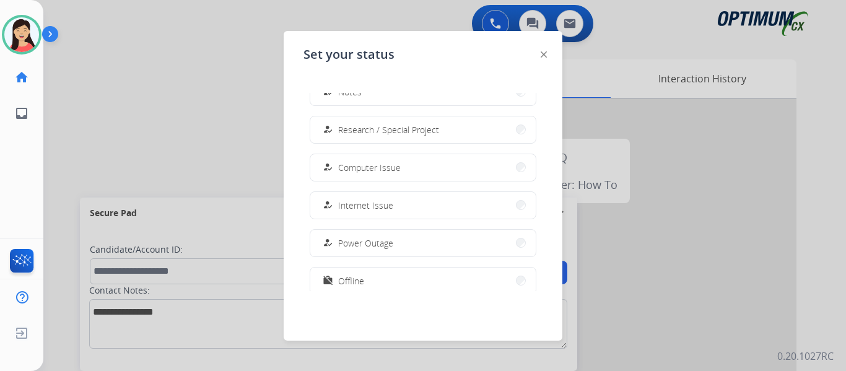
scroll to position [309, 0]
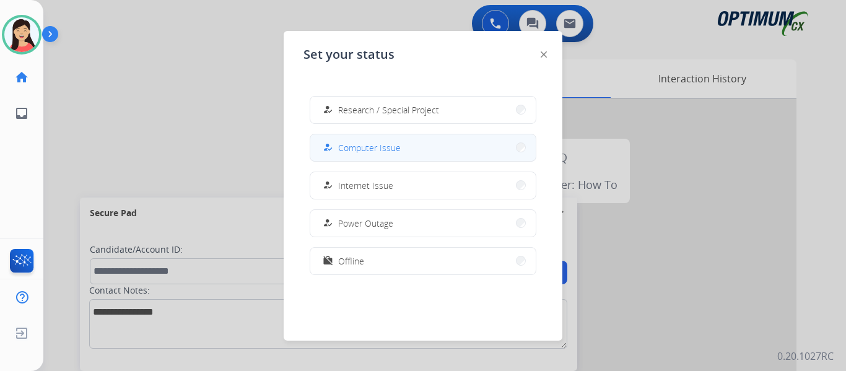
click at [420, 147] on button "how_to_reg Computer Issue" at bounding box center [422, 147] width 225 height 27
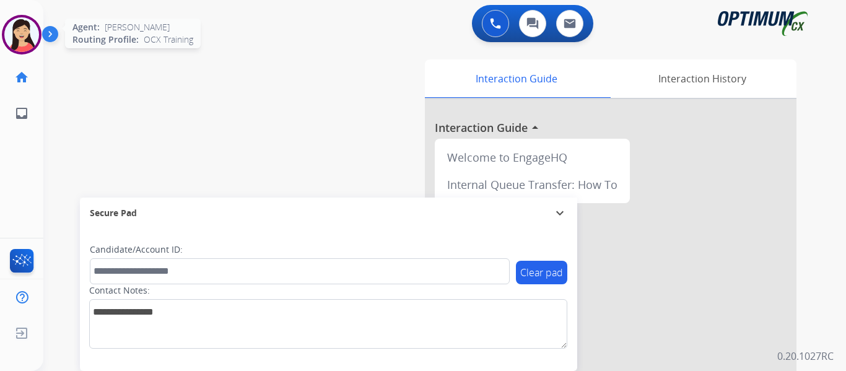
click at [30, 24] on img at bounding box center [21, 34] width 35 height 35
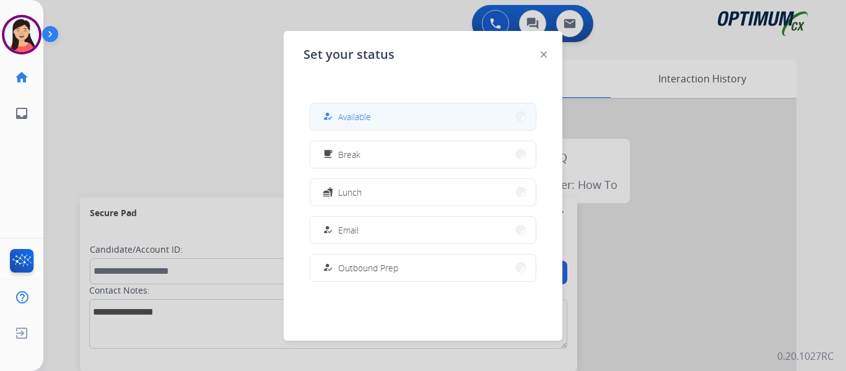
click at [382, 103] on div "how_to_reg Available" at bounding box center [423, 117] width 227 height 28
click at [364, 124] on button "how_to_reg Available" at bounding box center [422, 116] width 225 height 27
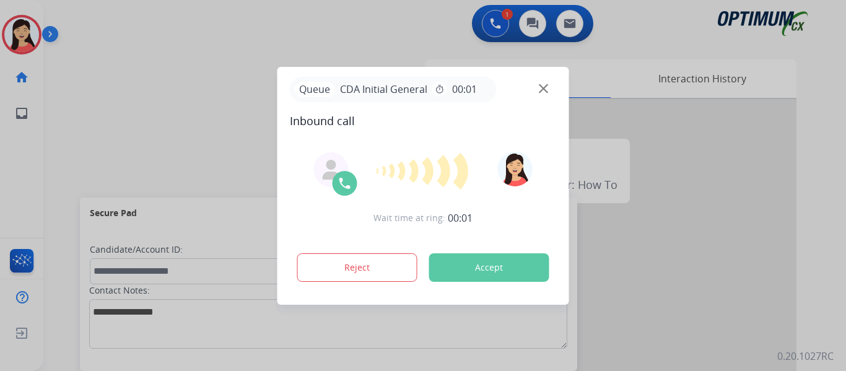
click at [75, 113] on div at bounding box center [423, 185] width 846 height 371
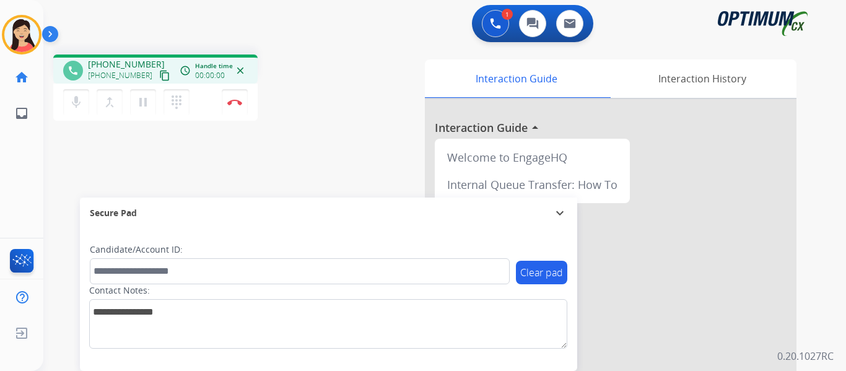
click at [157, 69] on button "content_copy" at bounding box center [164, 75] width 15 height 15
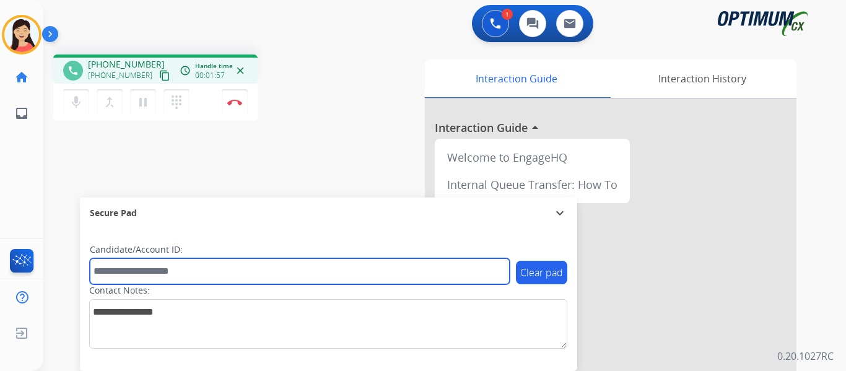
click at [223, 274] on input "text" at bounding box center [300, 271] width 420 height 26
paste input "*******"
type input "*******"
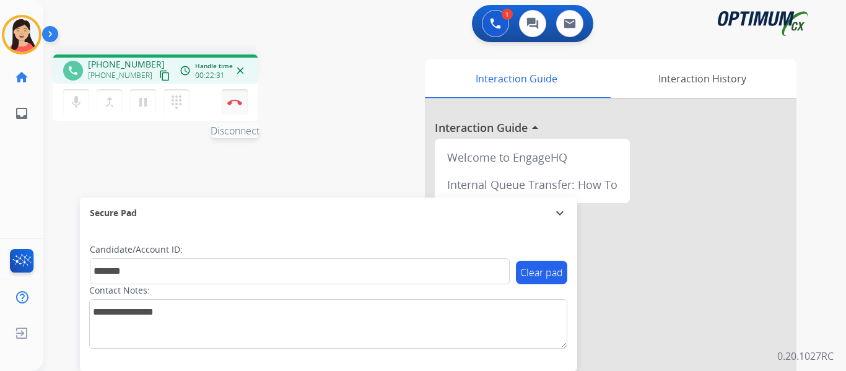
click at [231, 105] on button "Disconnect" at bounding box center [235, 102] width 26 height 26
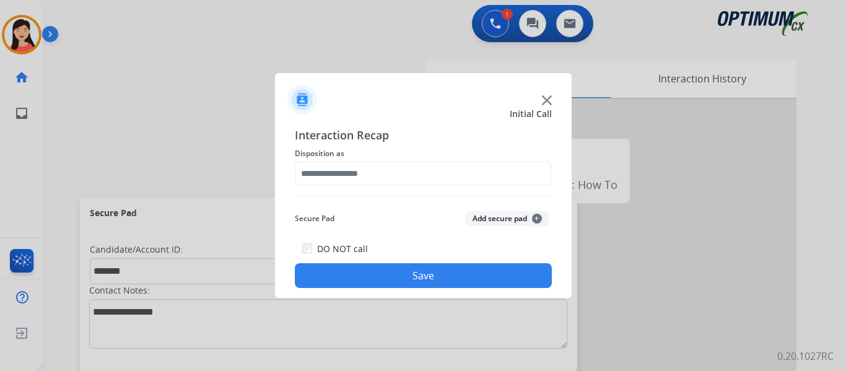
click at [496, 217] on button "Add secure pad +" at bounding box center [507, 218] width 84 height 15
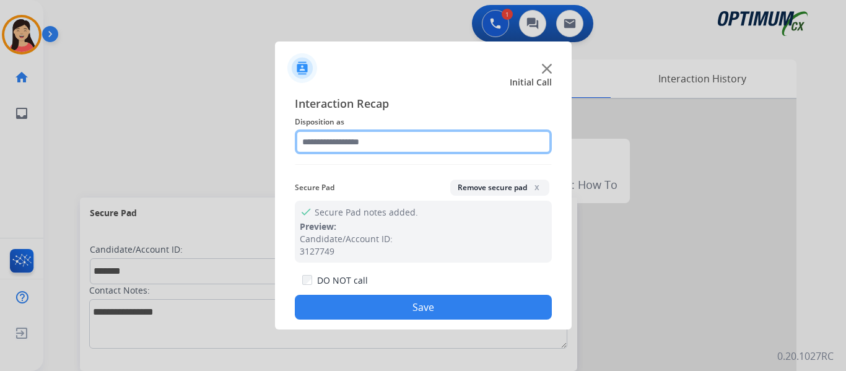
click at [370, 134] on input "text" at bounding box center [423, 141] width 257 height 25
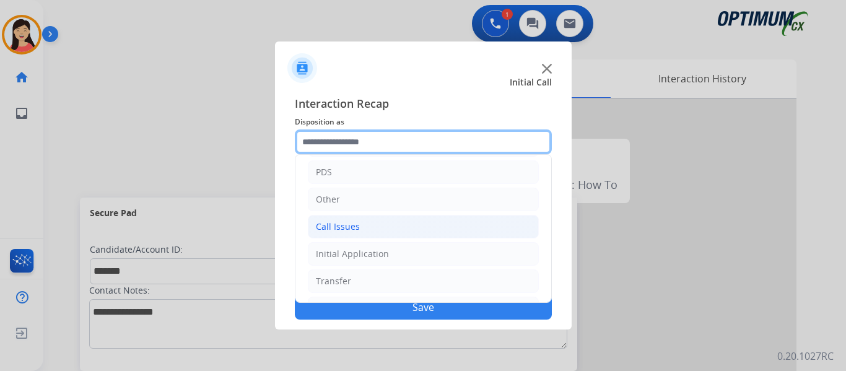
scroll to position [84, 0]
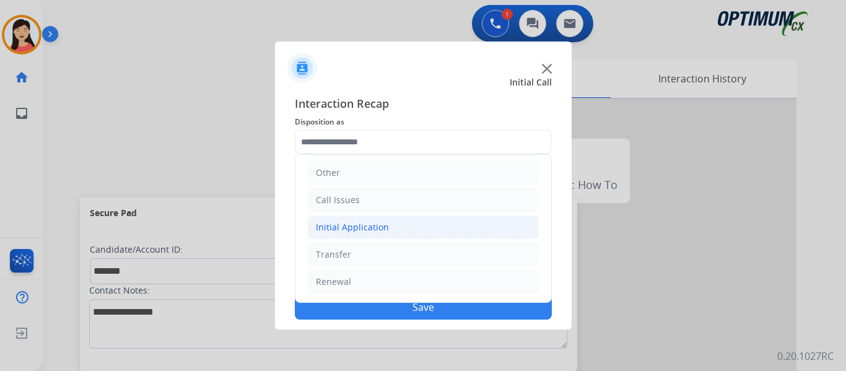
click at [365, 232] on div "Initial Application" at bounding box center [352, 227] width 73 height 12
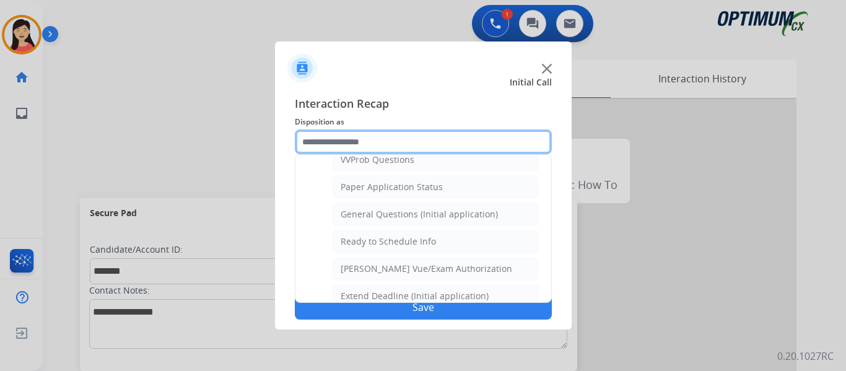
scroll to position [704, 0]
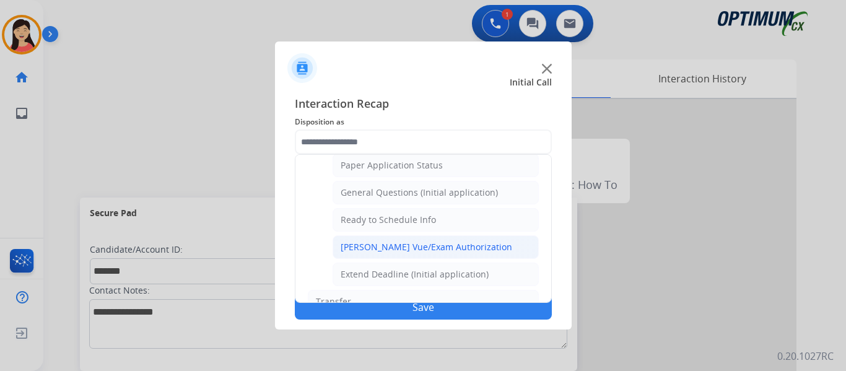
click at [419, 250] on div "[PERSON_NAME] Vue/Exam Authorization" at bounding box center [427, 247] width 172 height 12
type input "**********"
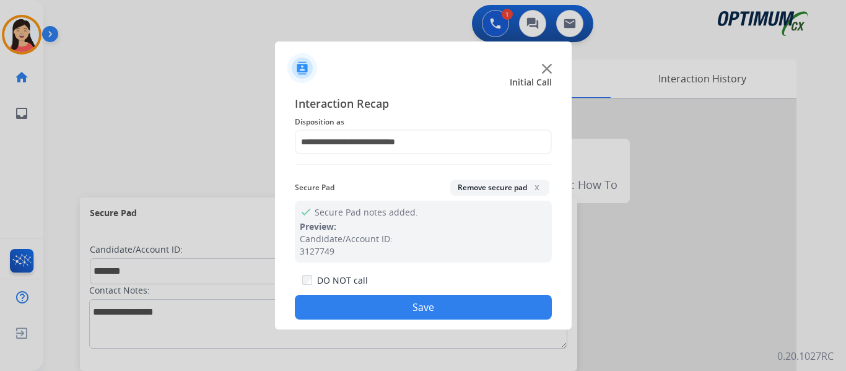
click at [453, 300] on button "Save" at bounding box center [423, 307] width 257 height 25
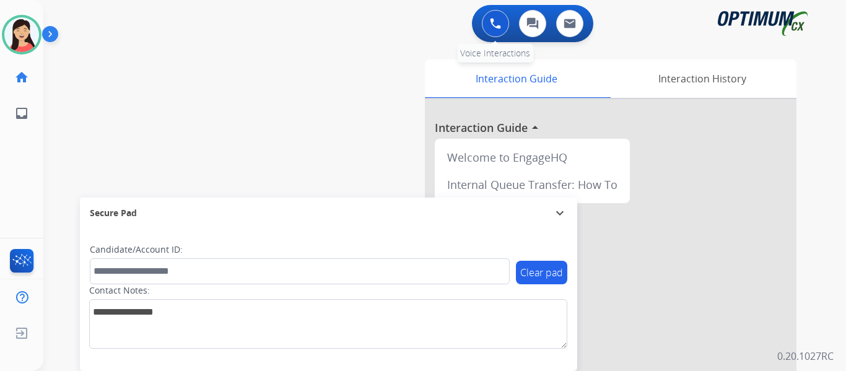
click at [494, 27] on img at bounding box center [495, 23] width 11 height 11
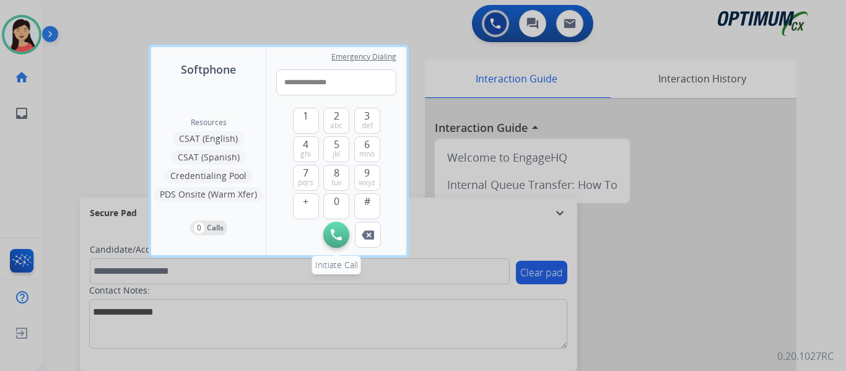
type input "**********"
click at [328, 229] on button "Initiate Call" at bounding box center [336, 235] width 26 height 26
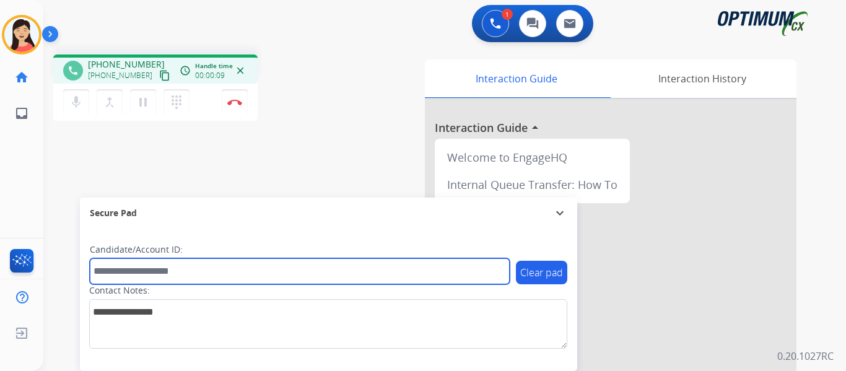
click at [290, 265] on input "text" at bounding box center [300, 271] width 420 height 26
paste input "*******"
type input "*******"
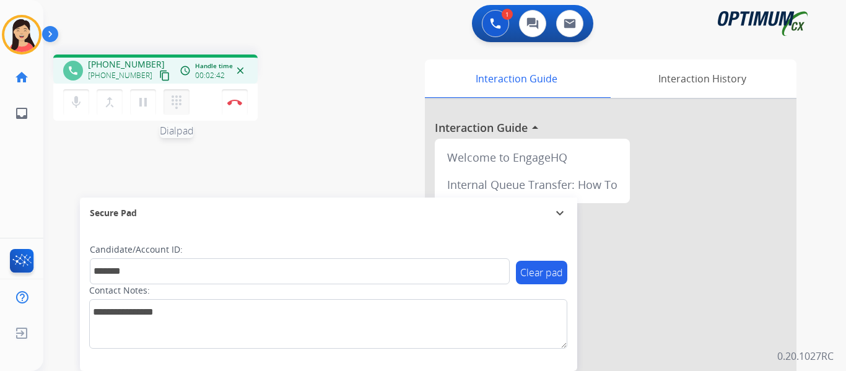
click at [177, 94] on button "dialpad Dialpad" at bounding box center [176, 102] width 26 height 26
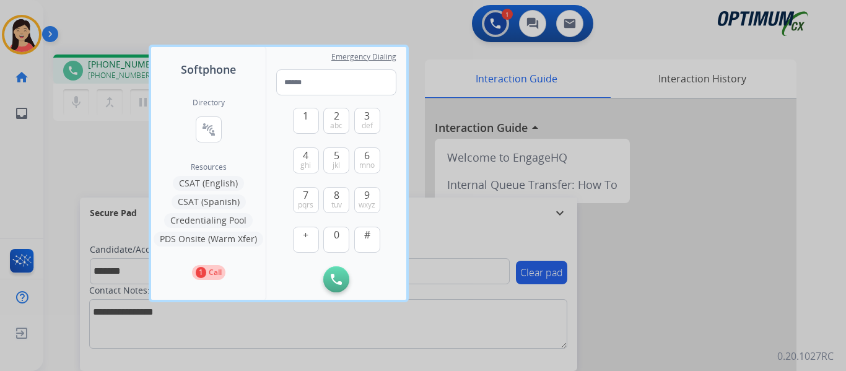
click at [227, 202] on button "CSAT (Spanish)" at bounding box center [209, 201] width 74 height 15
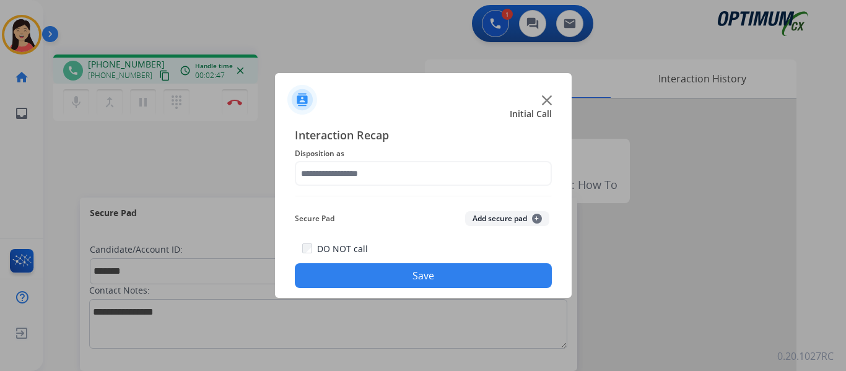
click at [485, 221] on button "Add secure pad +" at bounding box center [507, 218] width 84 height 15
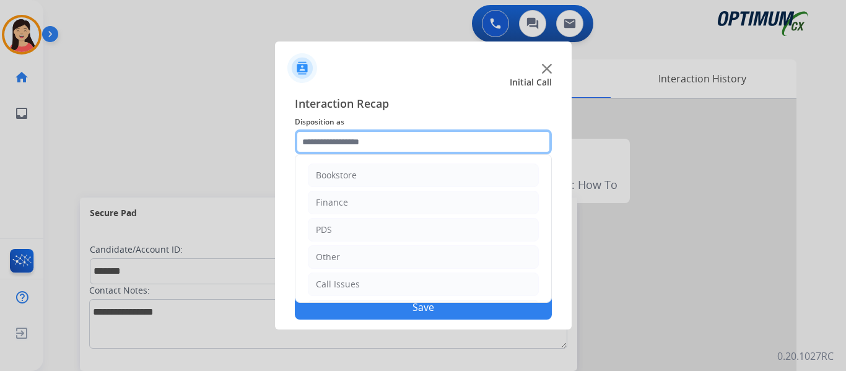
click at [373, 150] on input "text" at bounding box center [423, 141] width 257 height 25
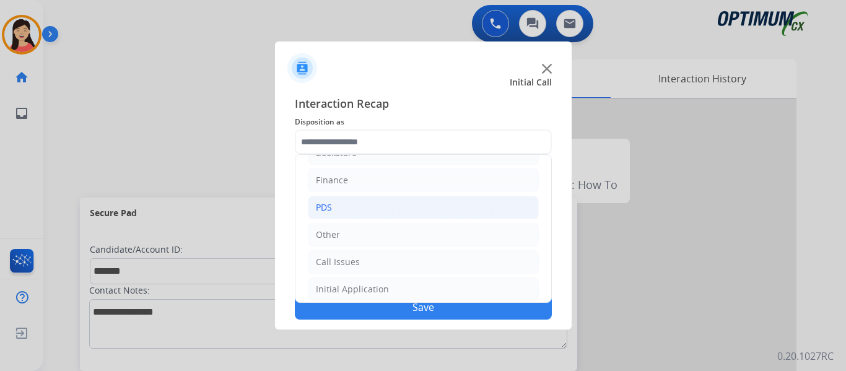
click at [370, 208] on li "PDS" at bounding box center [423, 208] width 231 height 24
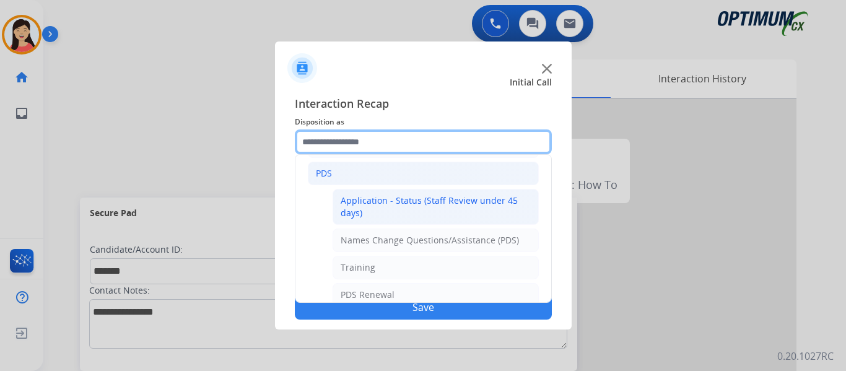
scroll to position [84, 0]
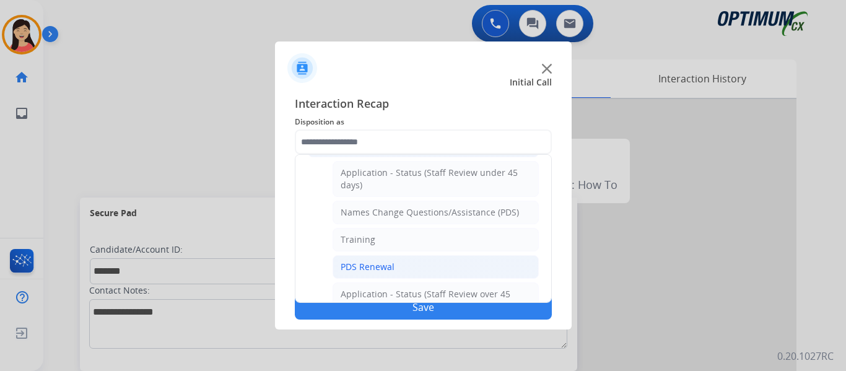
click at [393, 269] on li "PDS Renewal" at bounding box center [436, 267] width 206 height 24
type input "**********"
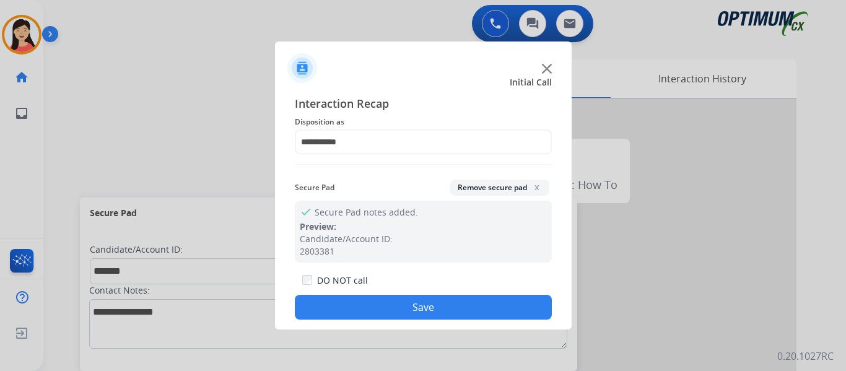
click at [414, 308] on button "Save" at bounding box center [423, 307] width 257 height 25
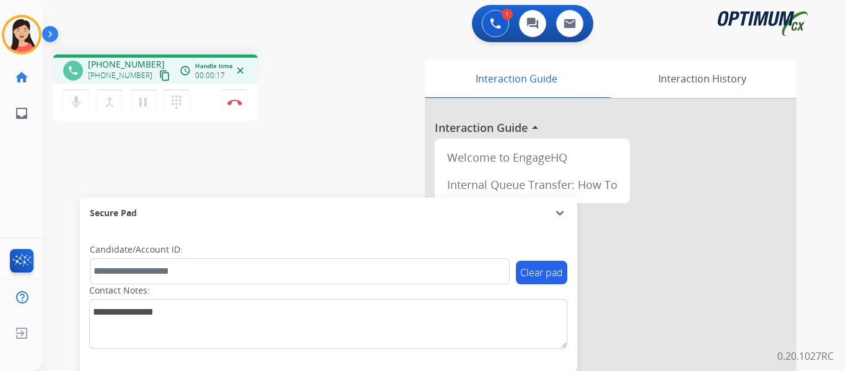
click at [159, 77] on mat-icon "content_copy" at bounding box center [164, 75] width 11 height 11
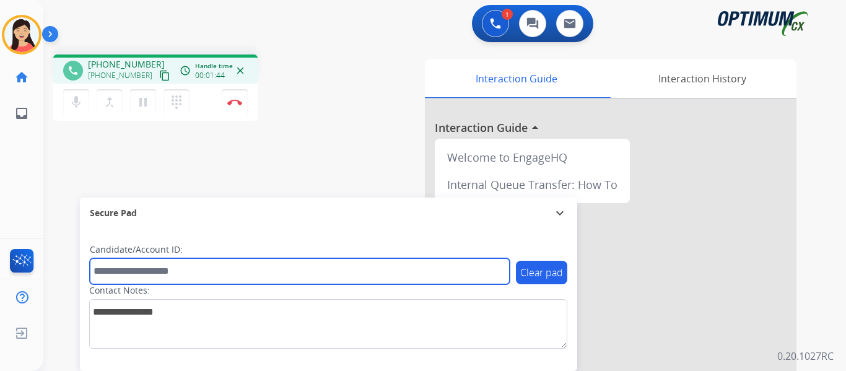
click at [240, 263] on input "text" at bounding box center [300, 271] width 420 height 26
paste input "*******"
type input "*******"
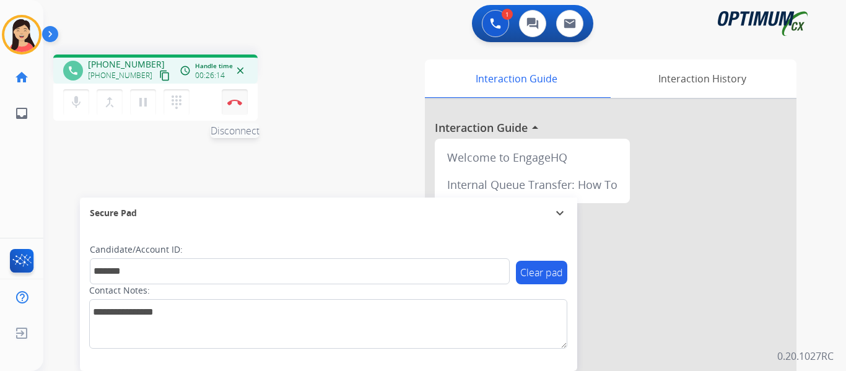
click at [240, 113] on button "Disconnect" at bounding box center [235, 102] width 26 height 26
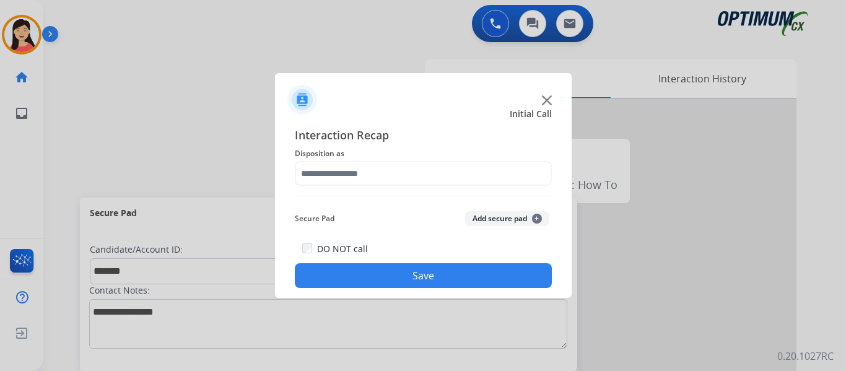
click at [482, 215] on button "Add secure pad +" at bounding box center [507, 218] width 84 height 15
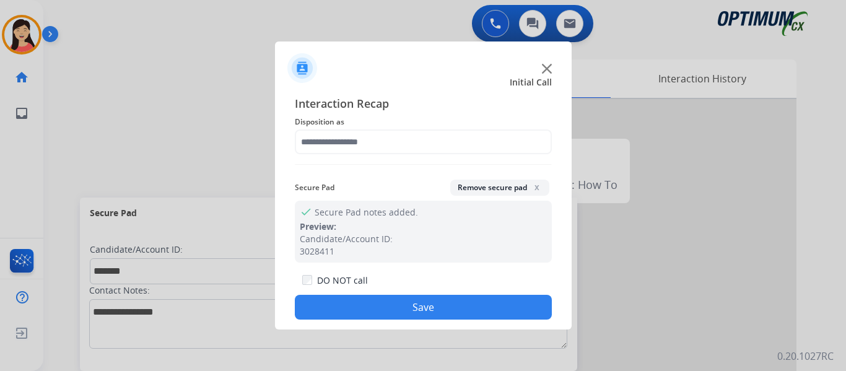
click at [395, 158] on div "Interaction Recap Disposition as Secure Pad Remove secure pad x check Secure Pa…" at bounding box center [423, 207] width 257 height 225
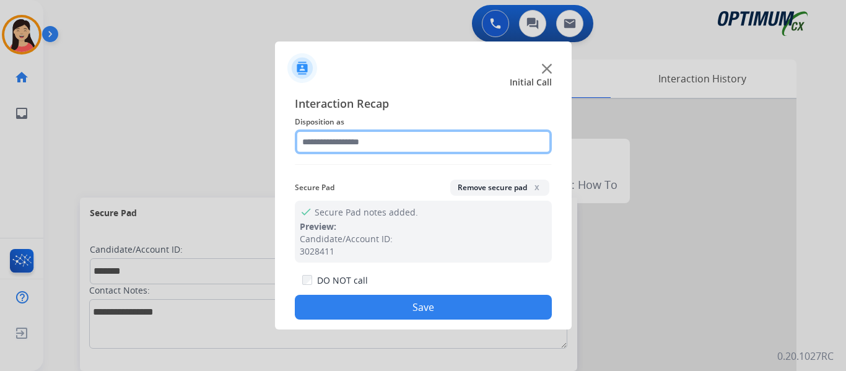
click at [383, 149] on input "text" at bounding box center [423, 141] width 257 height 25
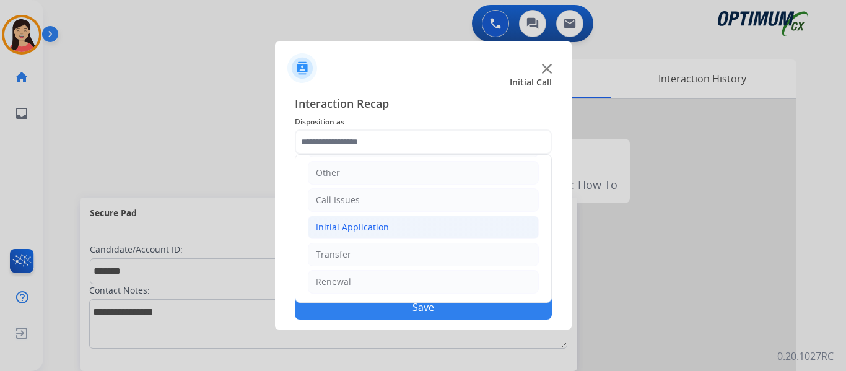
click at [354, 217] on li "Initial Application" at bounding box center [423, 228] width 231 height 24
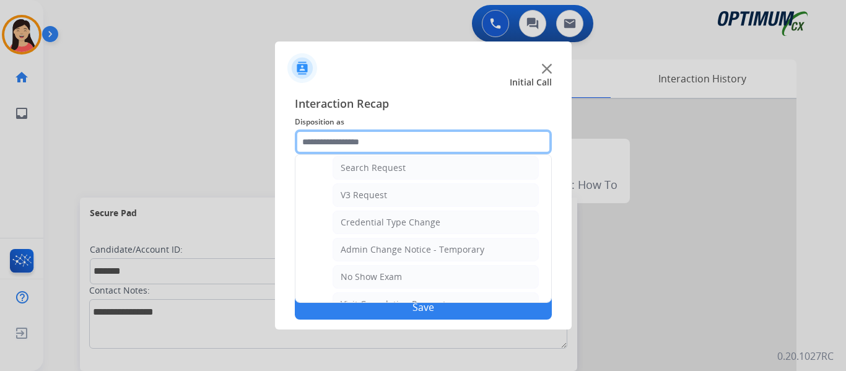
scroll to position [394, 0]
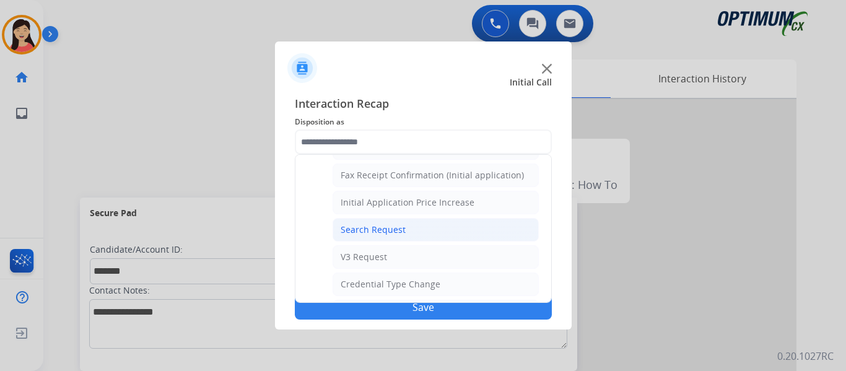
click at [386, 235] on div "Search Request" at bounding box center [373, 230] width 65 height 12
type input "**********"
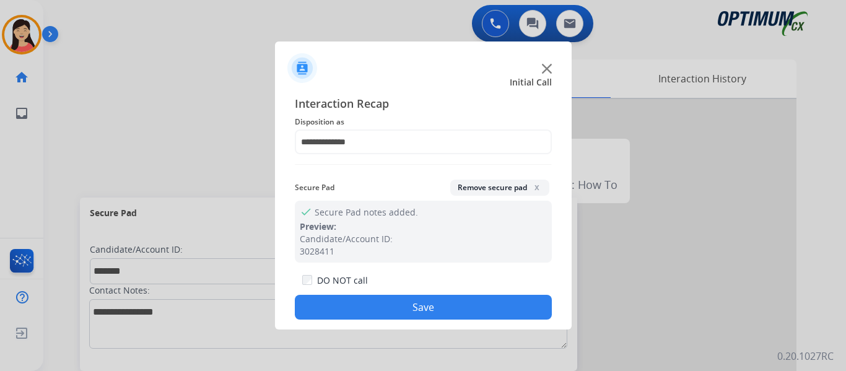
click at [444, 308] on button "Save" at bounding box center [423, 307] width 257 height 25
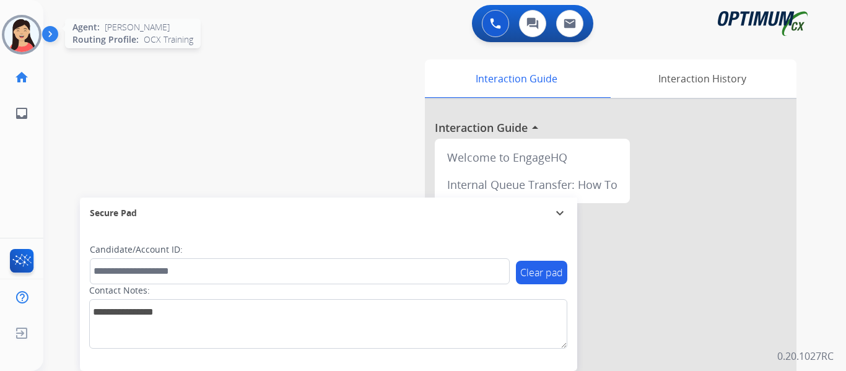
click at [28, 37] on img at bounding box center [21, 34] width 35 height 35
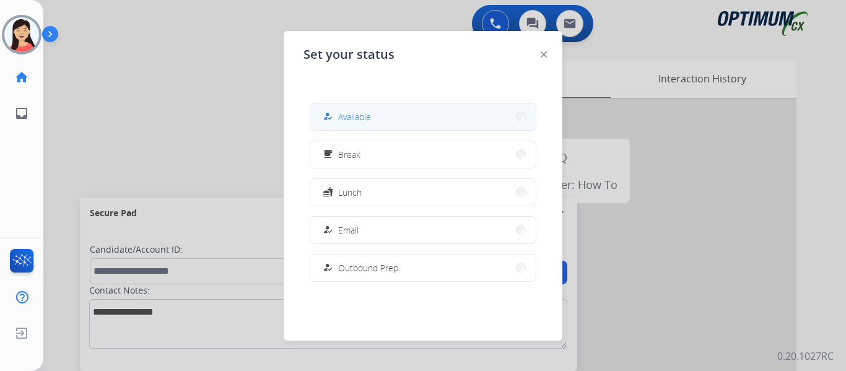
click at [356, 110] on span "Available" at bounding box center [354, 116] width 33 height 13
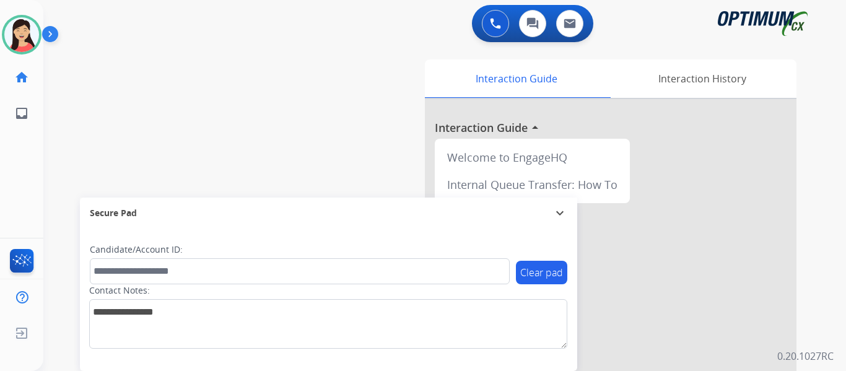
click at [94, 125] on div "swap_horiz Break voice bridge close_fullscreen Connect 3-Way Call merge_type Se…" at bounding box center [429, 303] width 773 height 517
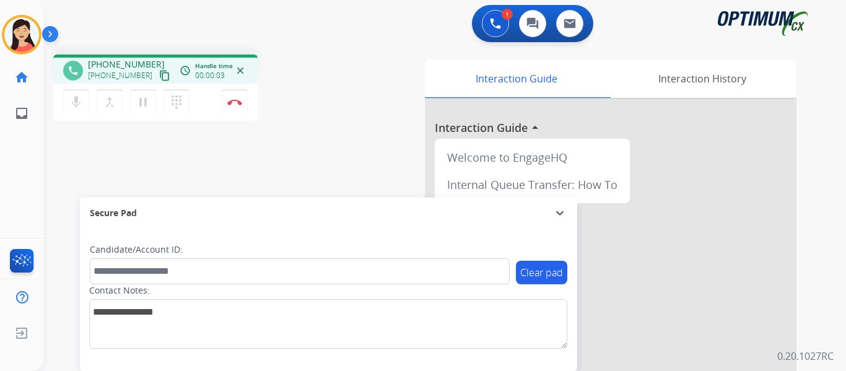
click at [159, 73] on mat-icon "content_copy" at bounding box center [164, 75] width 11 height 11
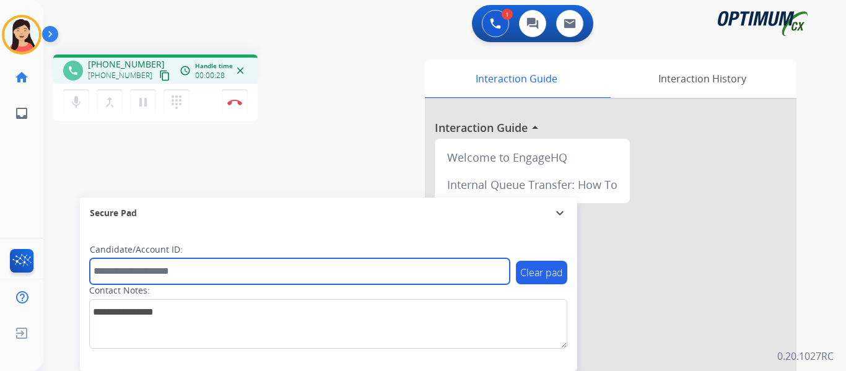
click at [303, 275] on input "text" at bounding box center [300, 271] width 420 height 26
paste input "*******"
type input "*******"
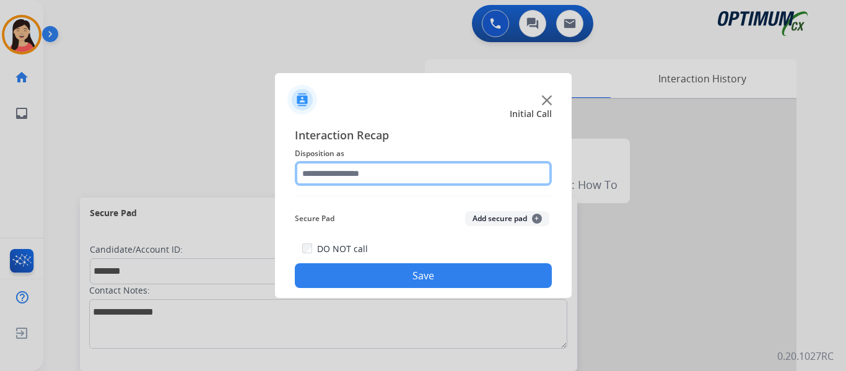
click at [401, 173] on input "text" at bounding box center [423, 173] width 257 height 25
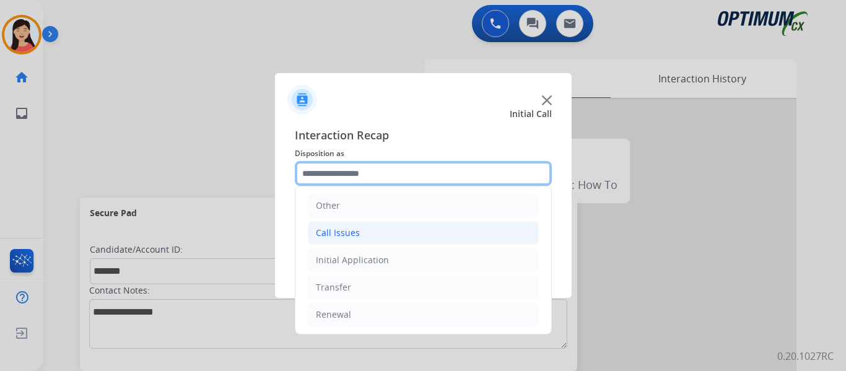
scroll to position [84, 0]
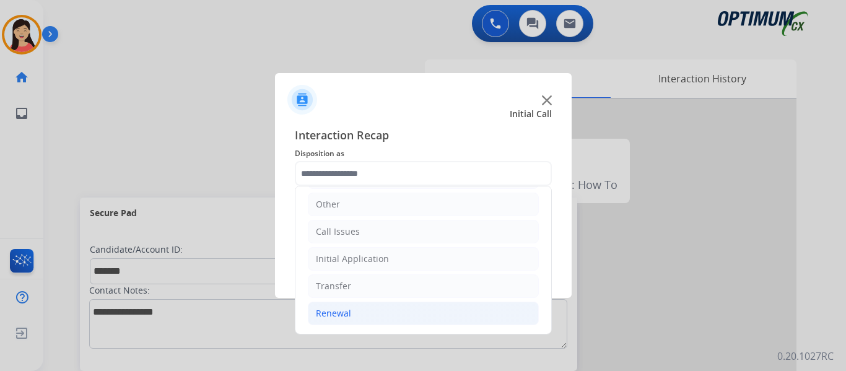
click at [329, 308] on div "Renewal" at bounding box center [333, 313] width 35 height 12
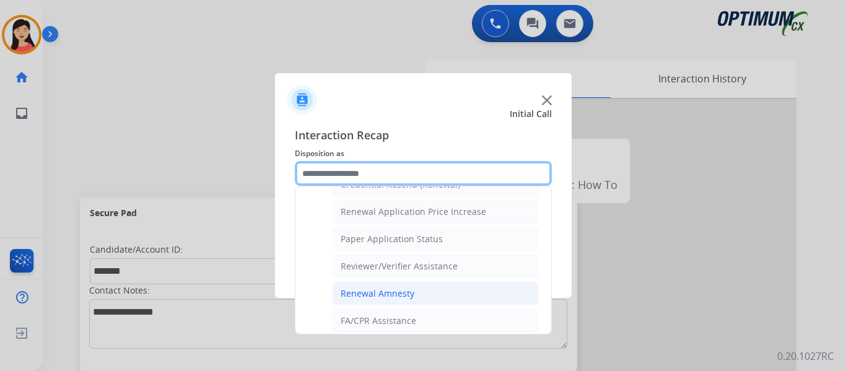
scroll to position [354, 0]
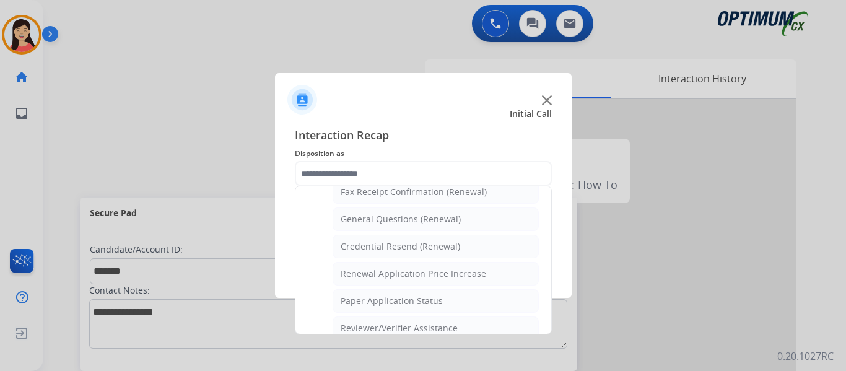
click at [407, 217] on div "General Questions (Renewal)" at bounding box center [401, 219] width 120 height 12
type input "**********"
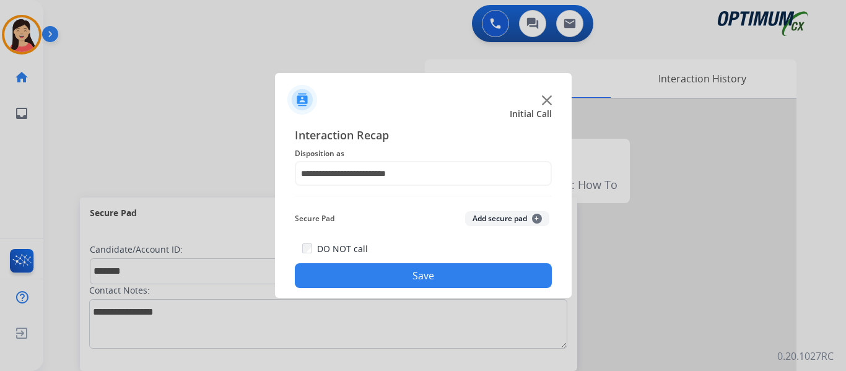
click at [504, 219] on button "Add secure pad +" at bounding box center [507, 218] width 84 height 15
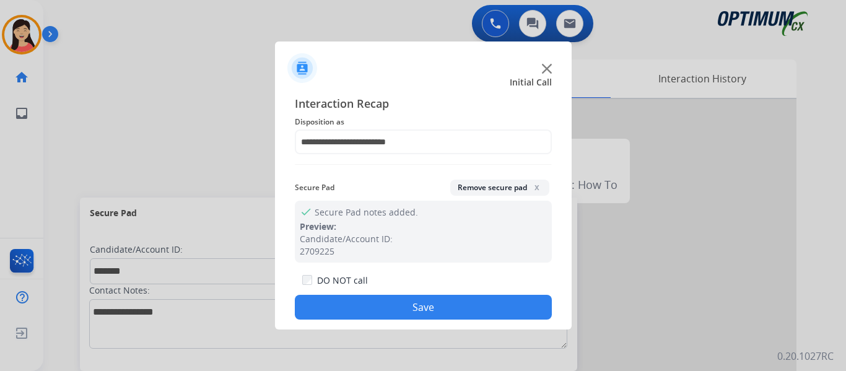
click at [494, 298] on button "Save" at bounding box center [423, 307] width 257 height 25
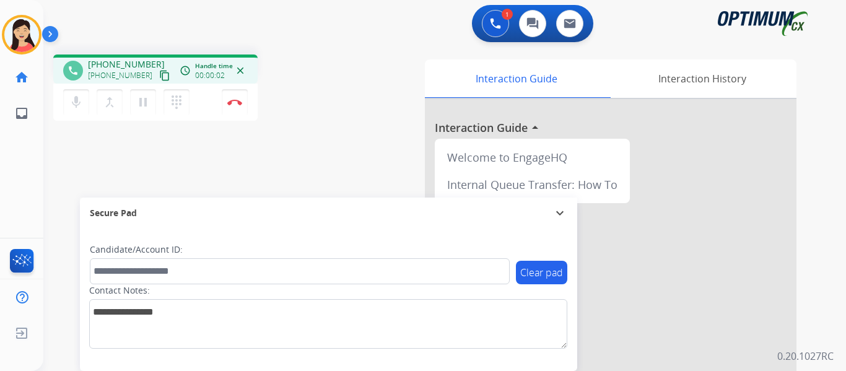
click at [159, 77] on mat-icon "content_copy" at bounding box center [164, 75] width 11 height 11
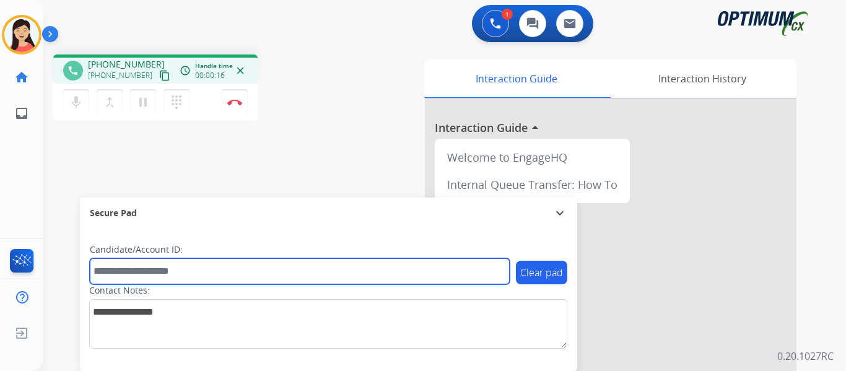
click at [115, 263] on input "text" at bounding box center [300, 271] width 420 height 26
paste input "*******"
type input "*******"
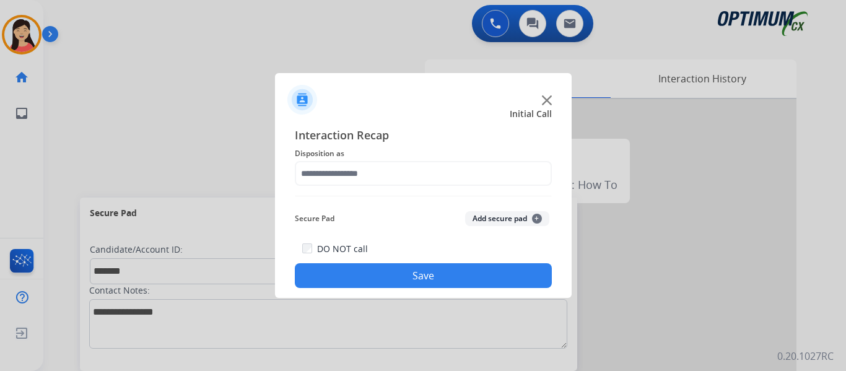
click at [507, 216] on button "Add secure pad +" at bounding box center [507, 218] width 84 height 15
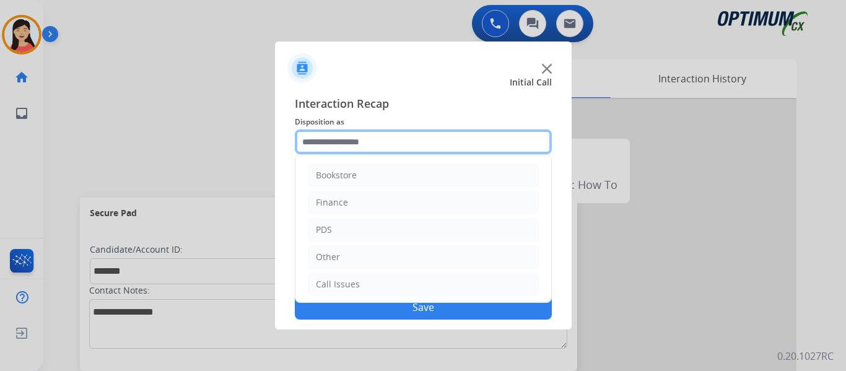
click at [388, 138] on input "text" at bounding box center [423, 141] width 257 height 25
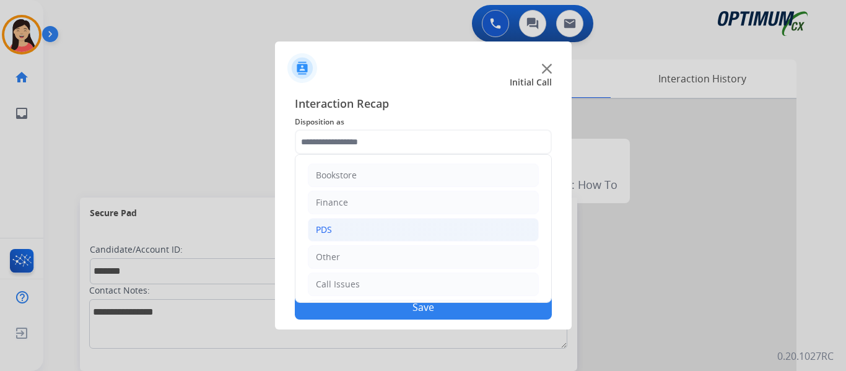
click at [354, 232] on li "PDS" at bounding box center [423, 230] width 231 height 24
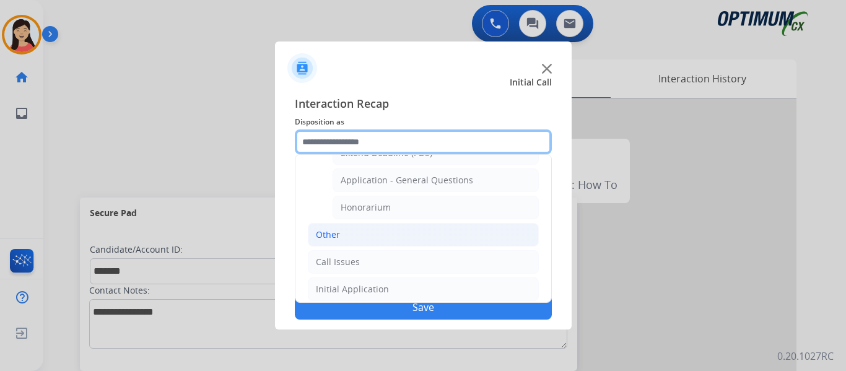
scroll to position [312, 0]
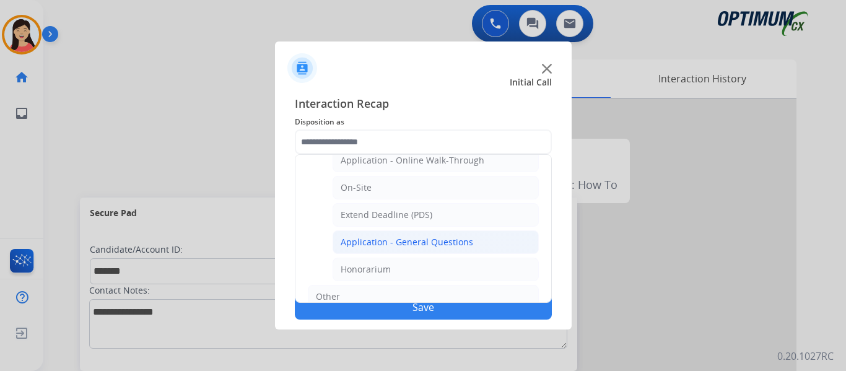
click at [426, 246] on div "Application - General Questions" at bounding box center [407, 242] width 133 height 12
type input "**********"
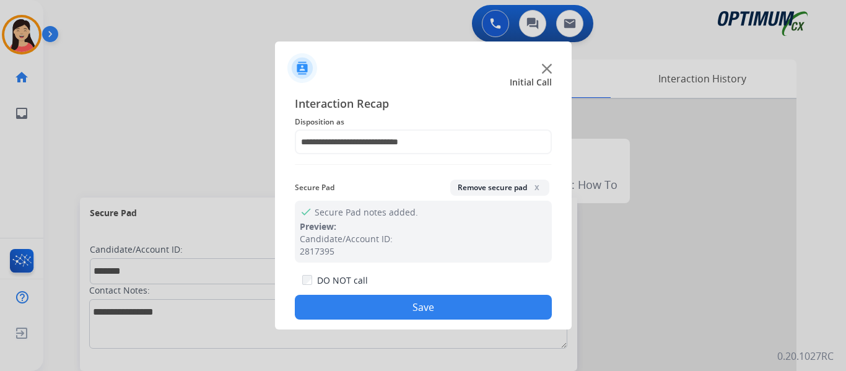
click at [443, 314] on button "Save" at bounding box center [423, 307] width 257 height 25
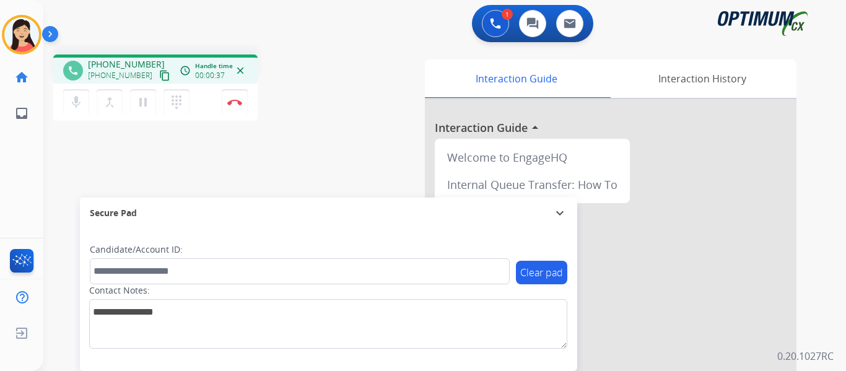
click at [159, 77] on mat-icon "content_copy" at bounding box center [164, 75] width 11 height 11
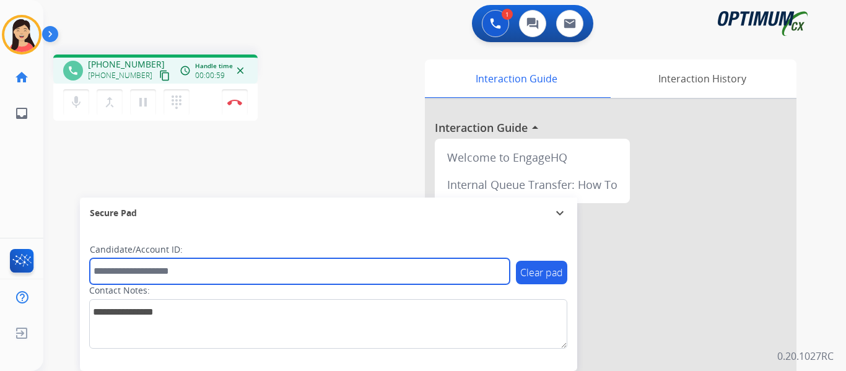
click at [387, 276] on input "text" at bounding box center [300, 271] width 420 height 26
paste input "*******"
type input "*******"
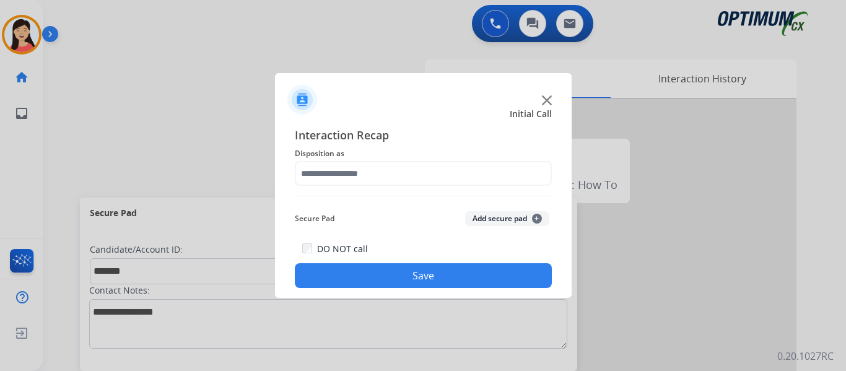
click at [497, 219] on button "Add secure pad +" at bounding box center [507, 218] width 84 height 15
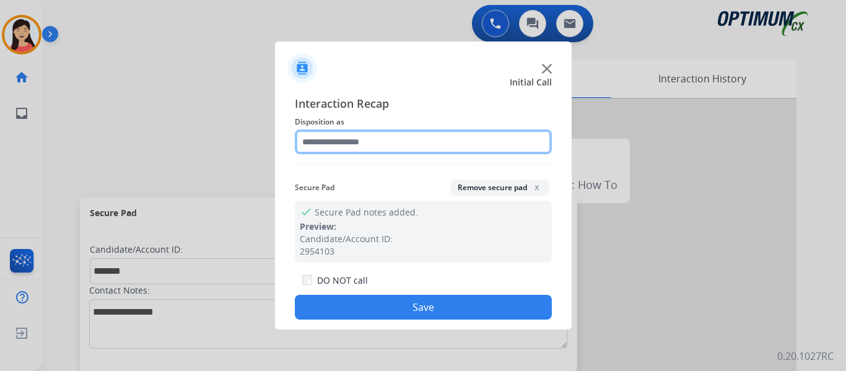
drag, startPoint x: 315, startPoint y: 138, endPoint x: 327, endPoint y: 139, distance: 12.4
click at [319, 137] on input "text" at bounding box center [423, 141] width 257 height 25
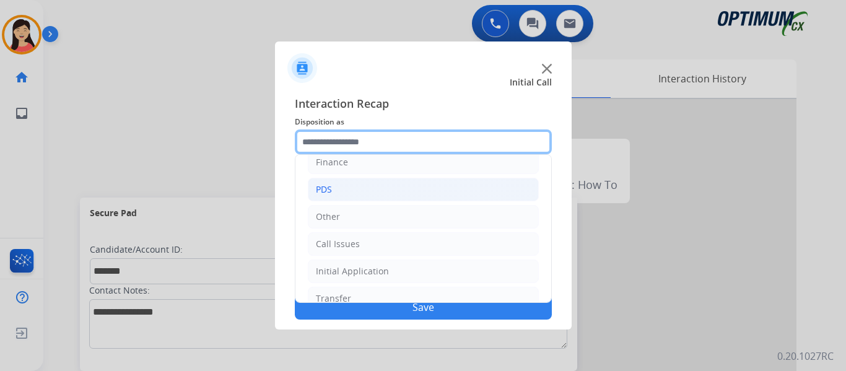
scroll to position [84, 0]
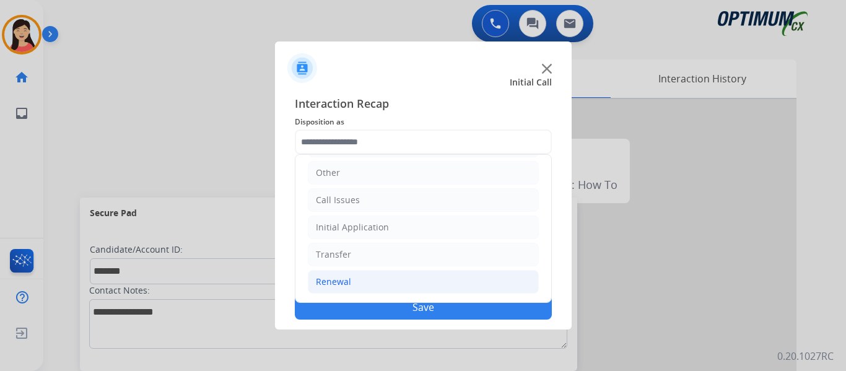
click at [343, 277] on div "Renewal" at bounding box center [333, 282] width 35 height 12
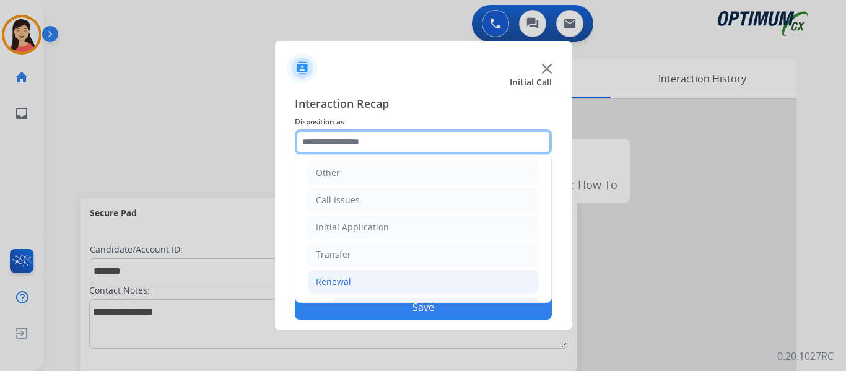
scroll to position [478, 0]
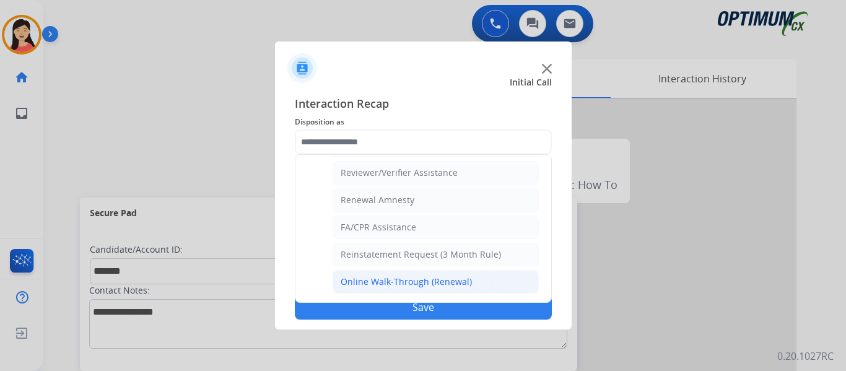
click at [414, 283] on div "Online Walk-Through (Renewal)" at bounding box center [406, 282] width 131 height 12
type input "**********"
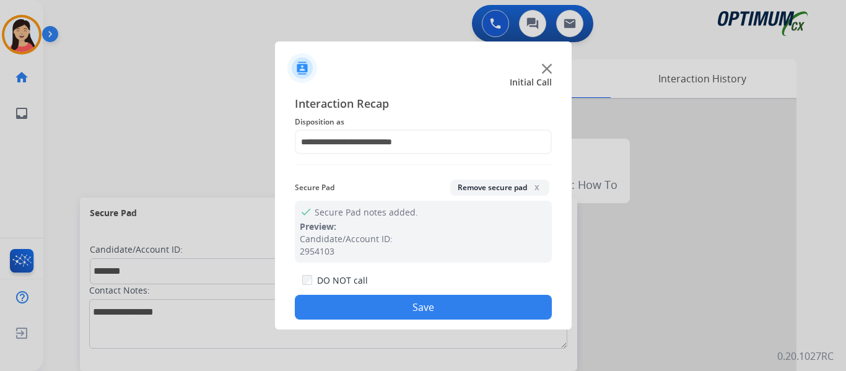
click at [464, 305] on button "Save" at bounding box center [423, 307] width 257 height 25
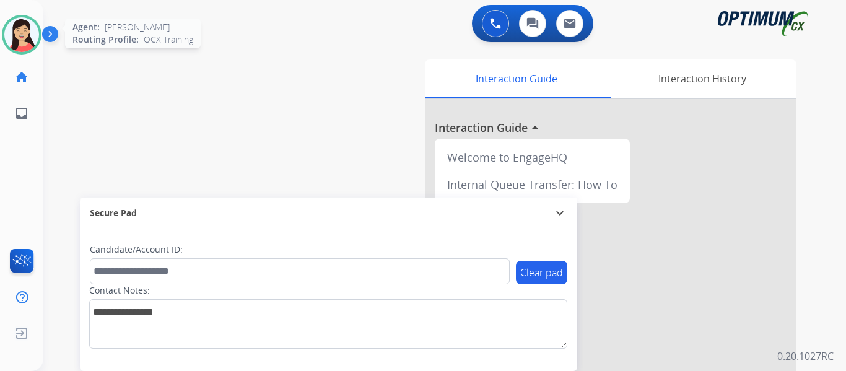
click at [28, 35] on img at bounding box center [21, 34] width 35 height 35
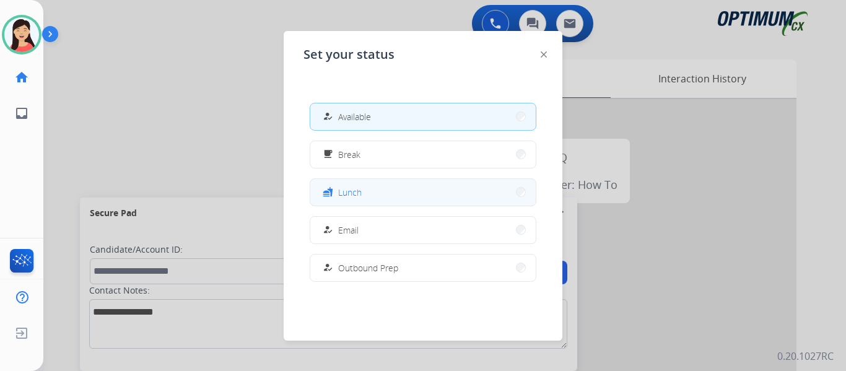
click at [347, 190] on span "Lunch" at bounding box center [350, 192] width 24 height 13
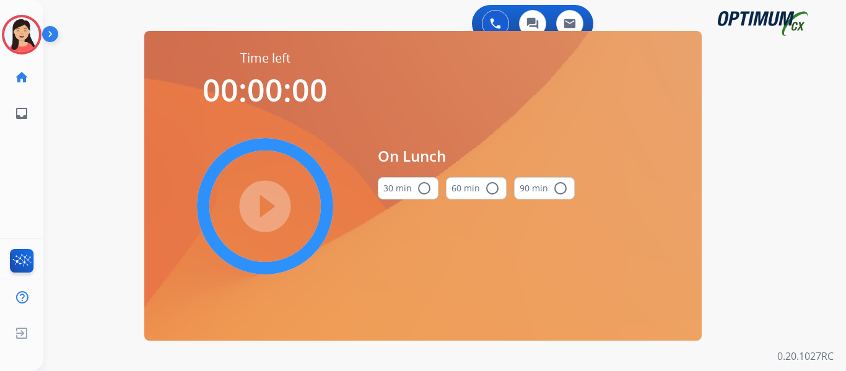
click at [400, 193] on button "30 min radio_button_unchecked" at bounding box center [408, 188] width 61 height 22
click at [272, 204] on mat-icon "play_circle_filled" at bounding box center [265, 206] width 15 height 15
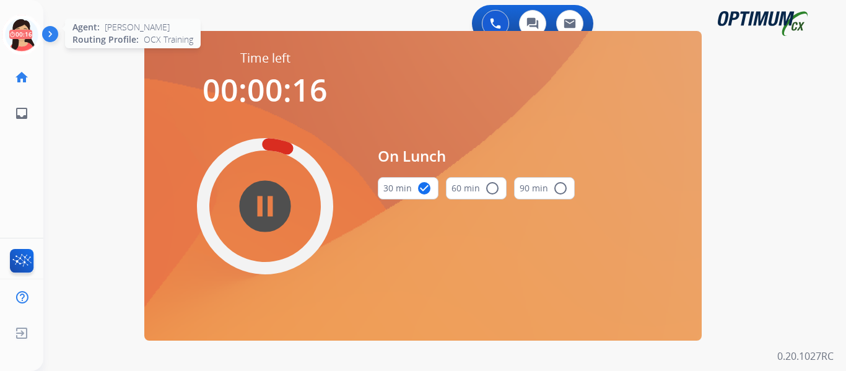
click at [31, 43] on icon at bounding box center [22, 35] width 40 height 40
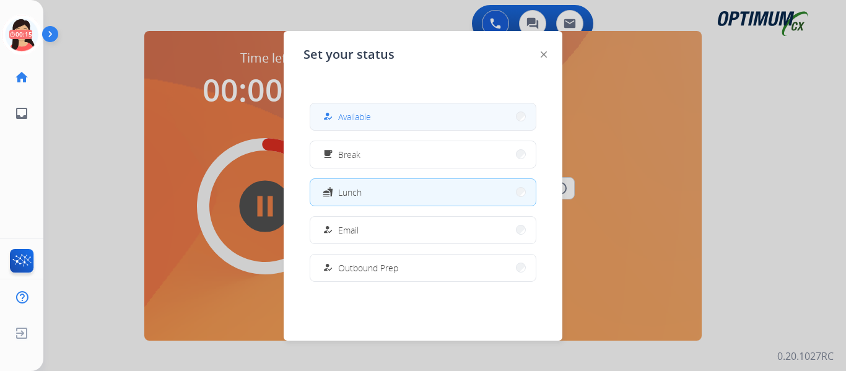
click at [333, 114] on div "how_to_reg" at bounding box center [329, 116] width 18 height 15
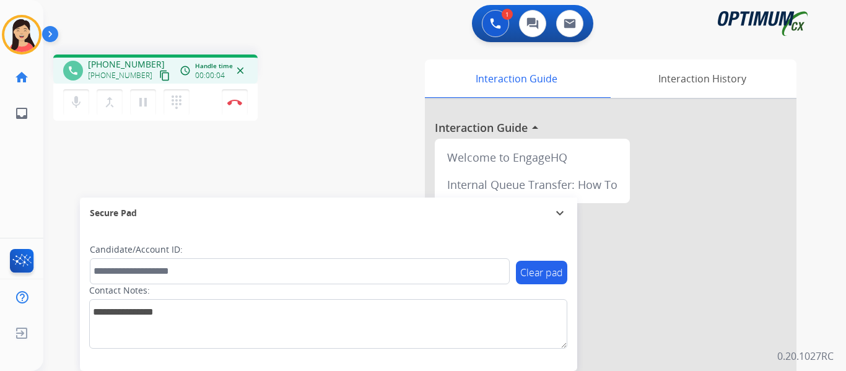
click at [159, 74] on mat-icon "content_copy" at bounding box center [164, 75] width 11 height 11
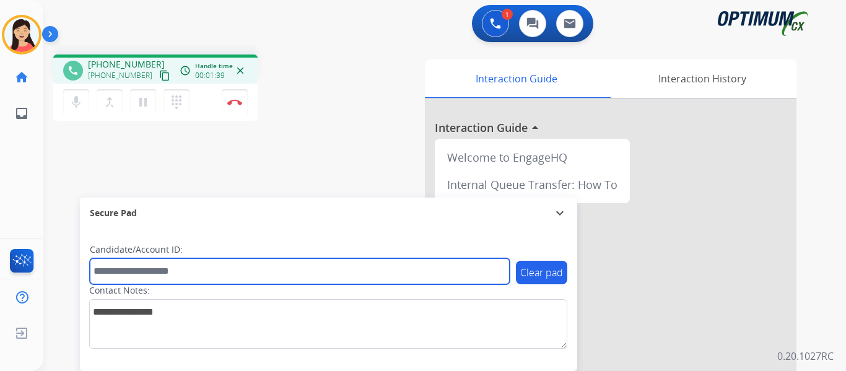
drag, startPoint x: 263, startPoint y: 269, endPoint x: 338, endPoint y: 277, distance: 75.3
click at [263, 269] on input "text" at bounding box center [300, 271] width 420 height 26
paste input "*******"
type input "*******"
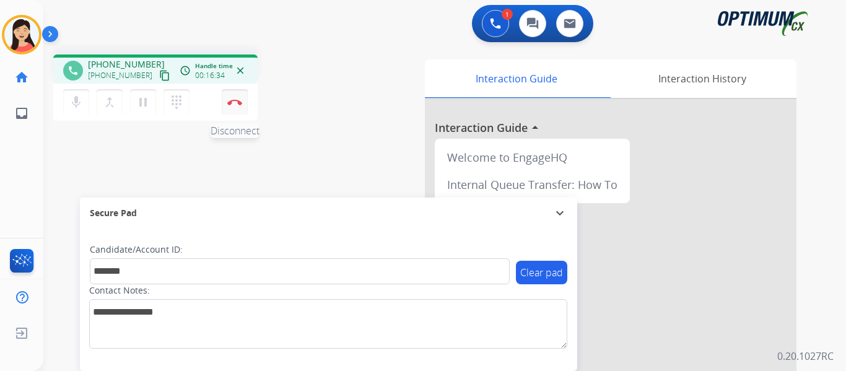
click at [231, 105] on button "Disconnect" at bounding box center [235, 102] width 26 height 26
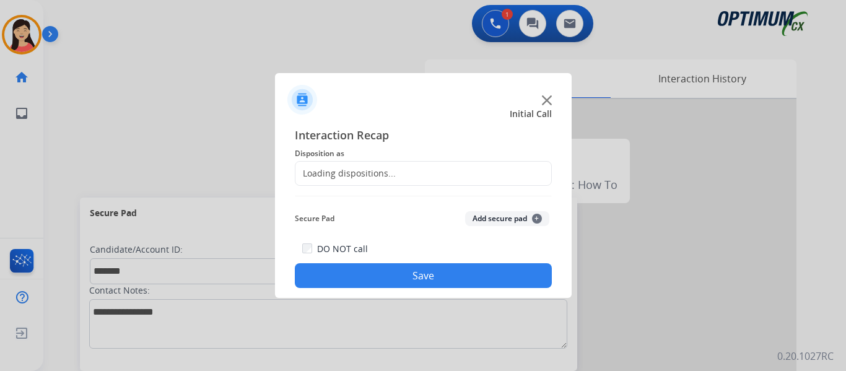
click at [487, 215] on button "Add secure pad +" at bounding box center [507, 218] width 84 height 15
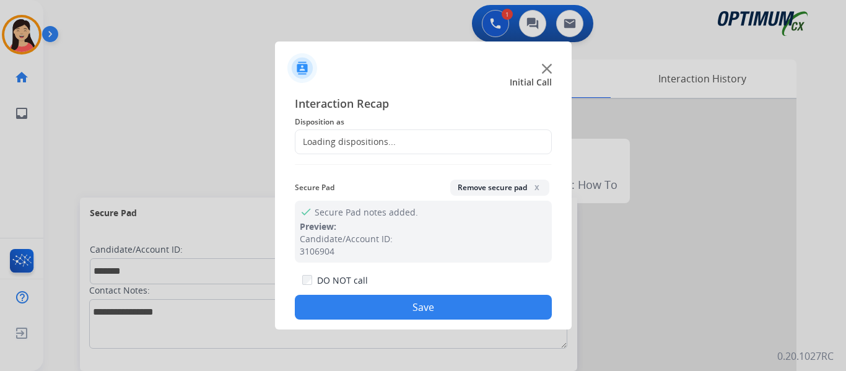
click at [408, 141] on div "Loading dispositions..." at bounding box center [423, 141] width 257 height 25
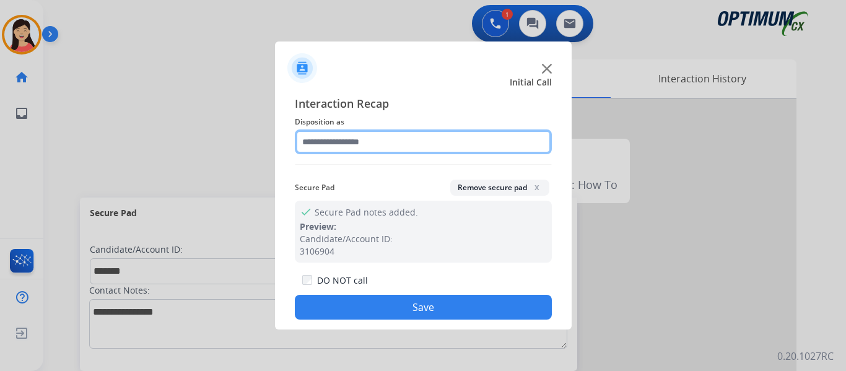
click at [408, 141] on input "text" at bounding box center [423, 141] width 257 height 25
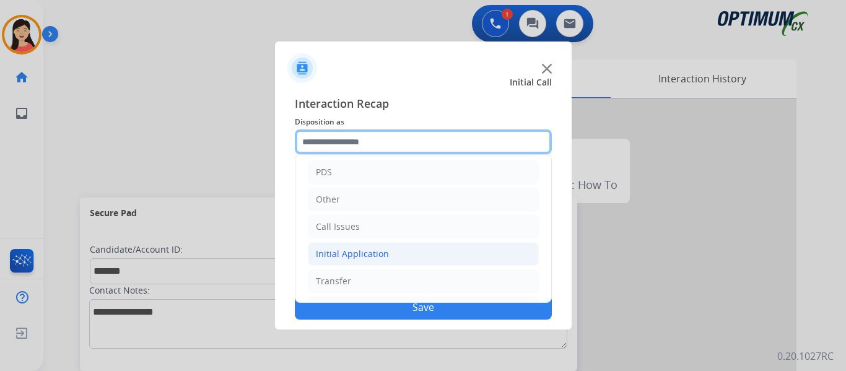
scroll to position [84, 0]
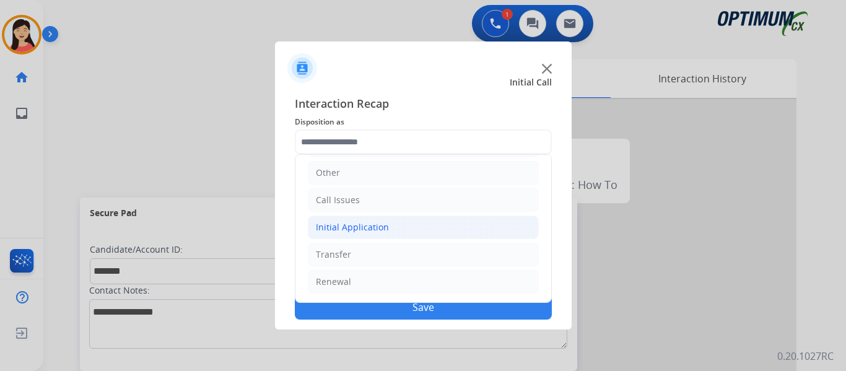
click at [380, 226] on div "Initial Application" at bounding box center [352, 227] width 73 height 12
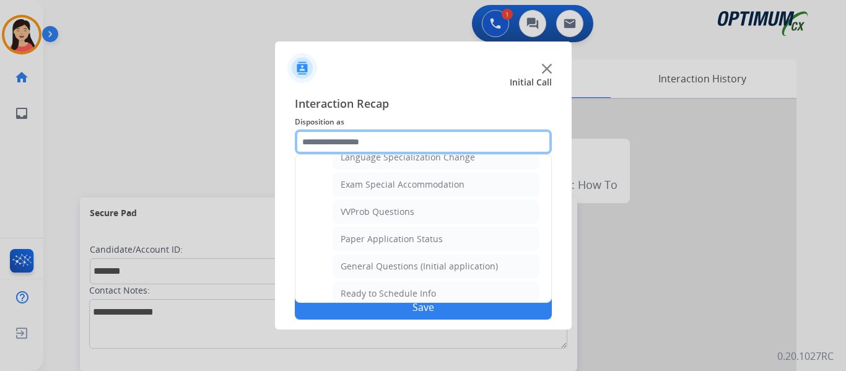
scroll to position [642, 0]
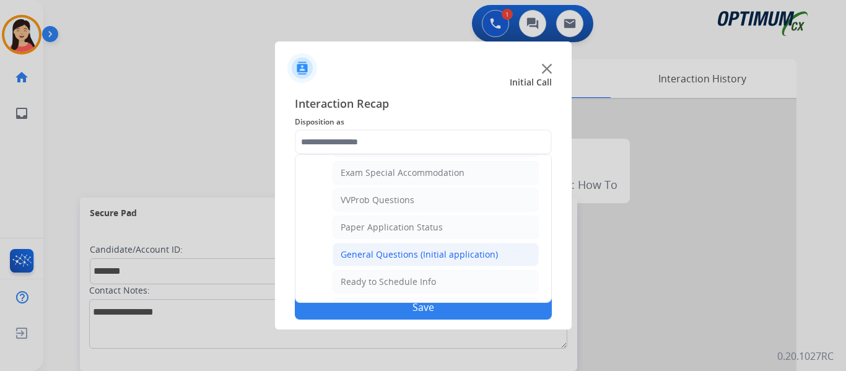
click at [391, 251] on div "General Questions (Initial application)" at bounding box center [419, 254] width 157 height 12
type input "**********"
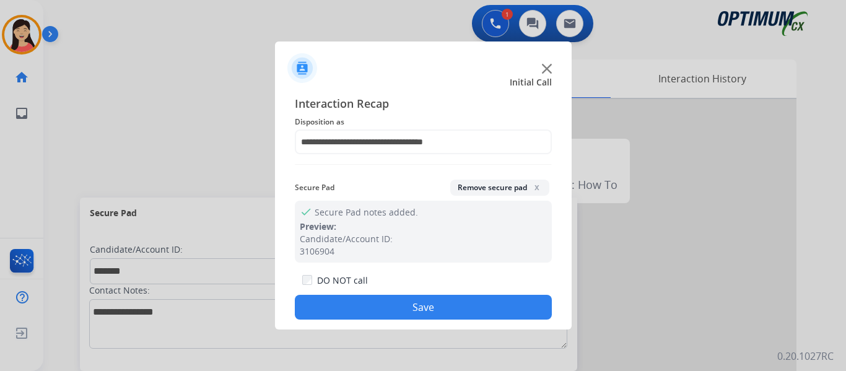
click at [406, 305] on button "Save" at bounding box center [423, 307] width 257 height 25
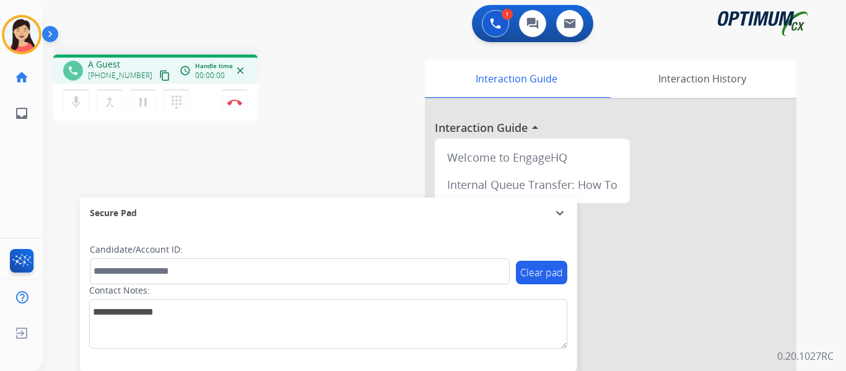
click at [159, 75] on mat-icon "content_copy" at bounding box center [164, 75] width 11 height 11
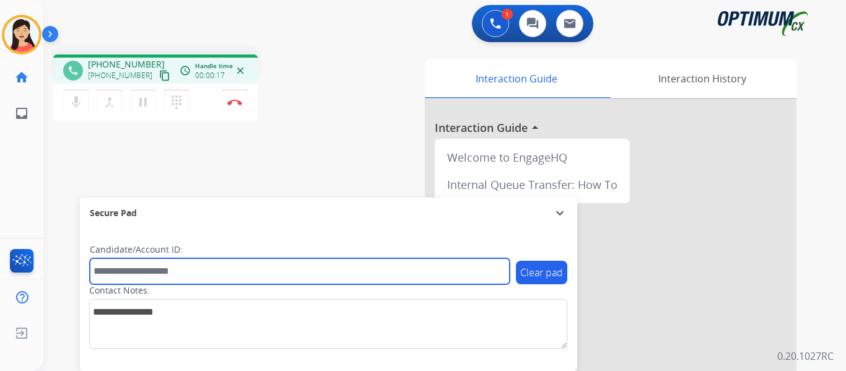
click at [418, 271] on input "text" at bounding box center [300, 271] width 420 height 26
paste input "*******"
type input "*******"
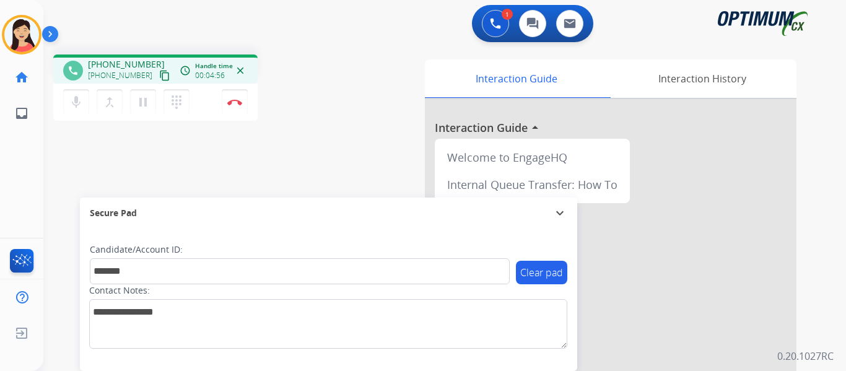
drag, startPoint x: 231, startPoint y: 105, endPoint x: 261, endPoint y: 122, distance: 34.6
click at [231, 105] on button "Disconnect" at bounding box center [235, 102] width 26 height 26
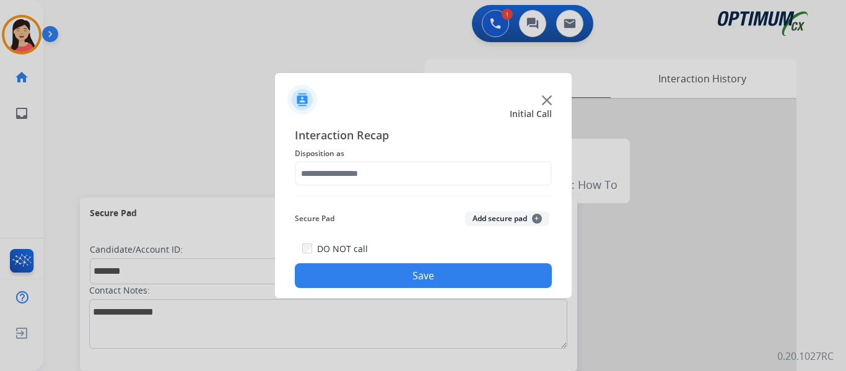
click at [490, 220] on button "Add secure pad +" at bounding box center [507, 218] width 84 height 15
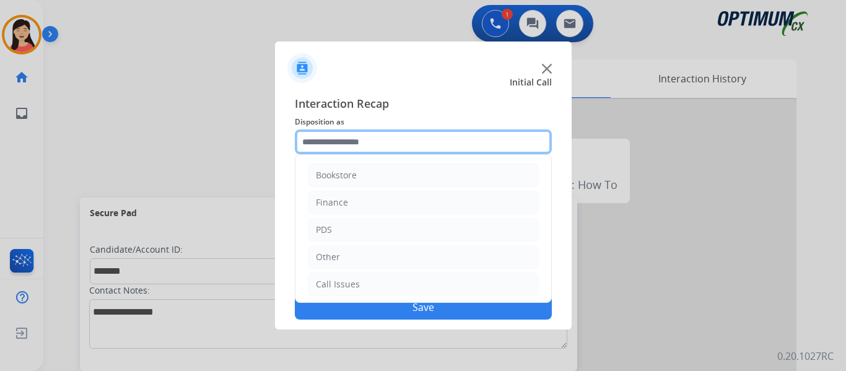
click at [377, 150] on input "text" at bounding box center [423, 141] width 257 height 25
click at [381, 139] on input "text" at bounding box center [423, 141] width 257 height 25
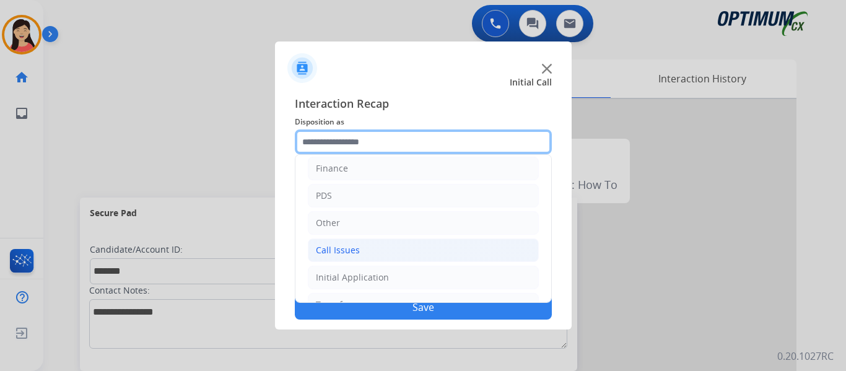
scroll to position [84, 0]
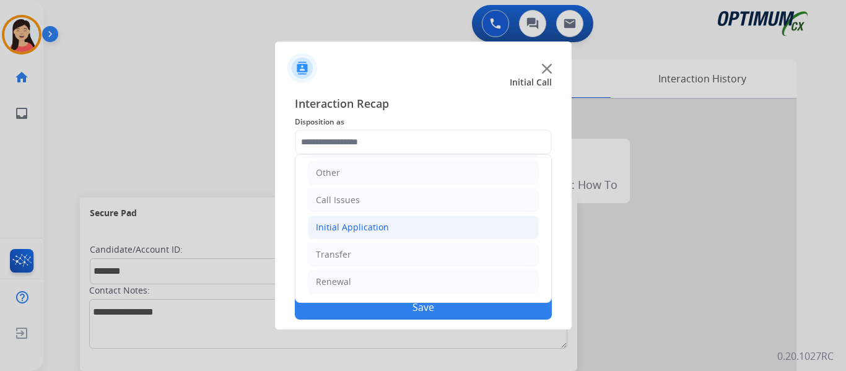
click at [438, 224] on li "Initial Application" at bounding box center [423, 228] width 231 height 24
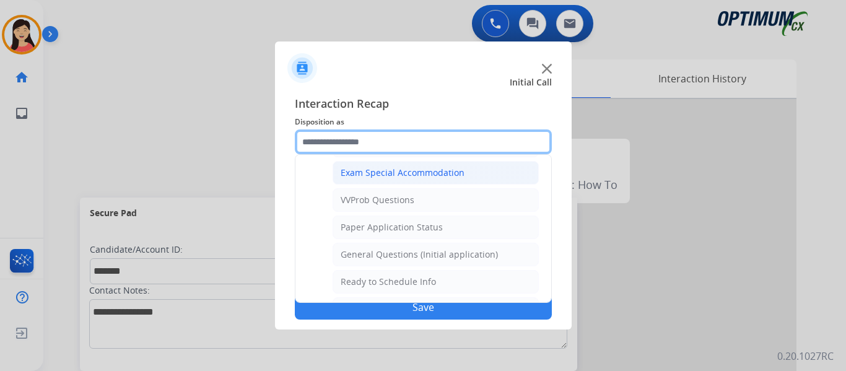
scroll to position [704, 0]
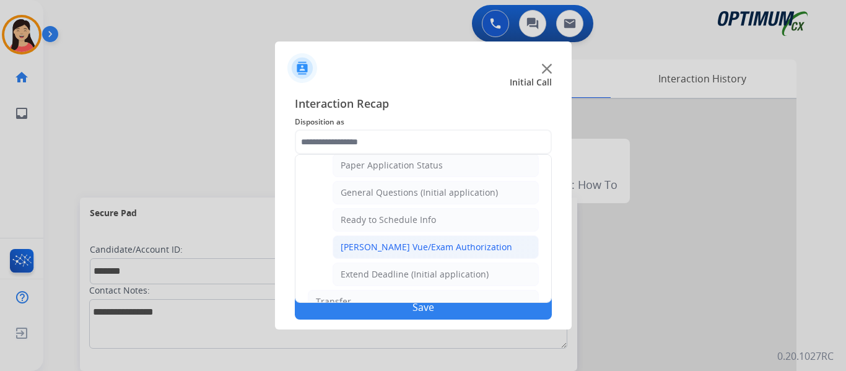
click at [451, 245] on div "[PERSON_NAME] Vue/Exam Authorization" at bounding box center [427, 247] width 172 height 12
type input "**********"
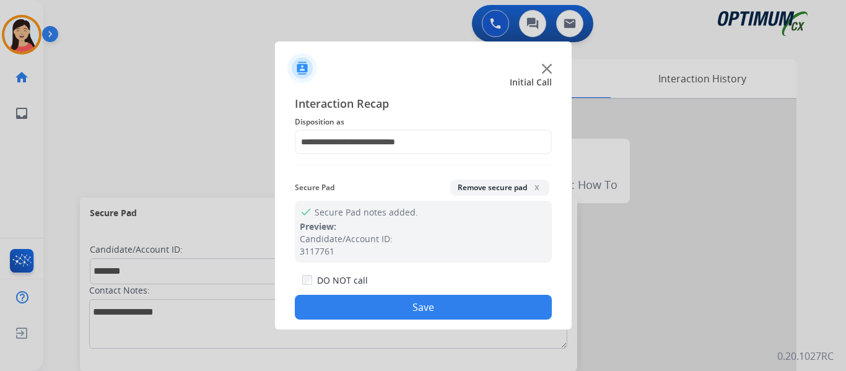
click at [492, 311] on button "Save" at bounding box center [423, 307] width 257 height 25
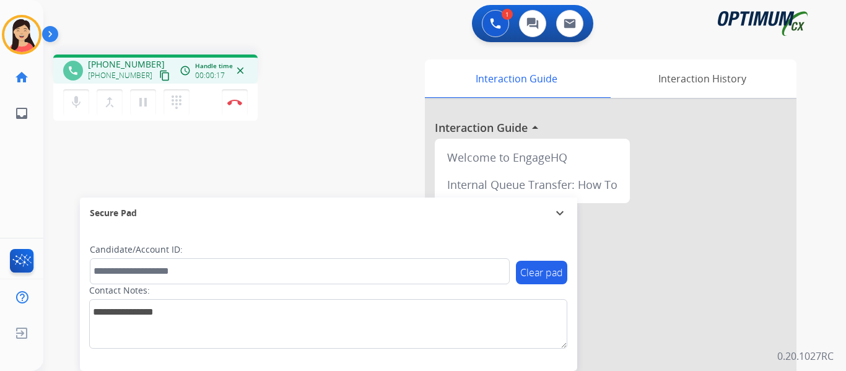
click at [159, 74] on mat-icon "content_copy" at bounding box center [164, 75] width 11 height 11
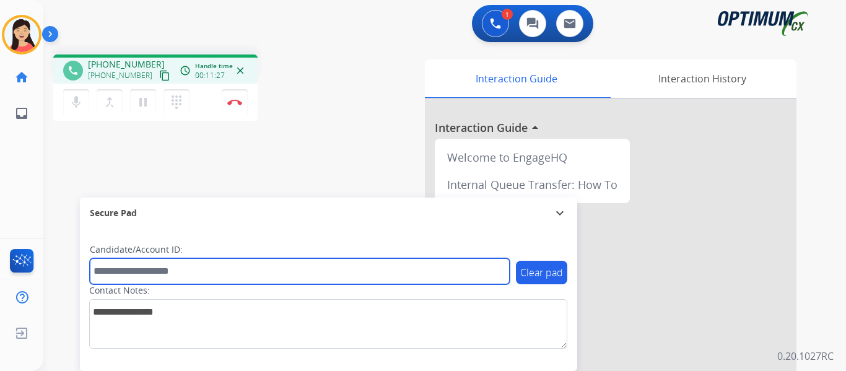
click at [183, 272] on input "text" at bounding box center [300, 271] width 420 height 26
paste input "*******"
type input "*******"
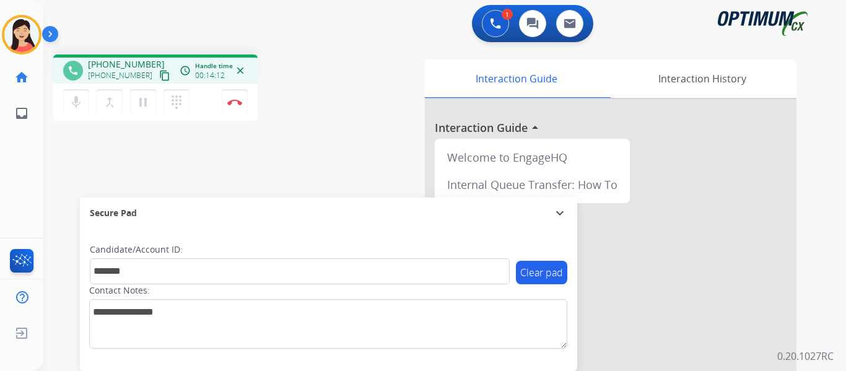
click at [159, 78] on mat-icon "content_copy" at bounding box center [164, 75] width 11 height 11
click at [236, 106] on button "Disconnect" at bounding box center [235, 102] width 26 height 26
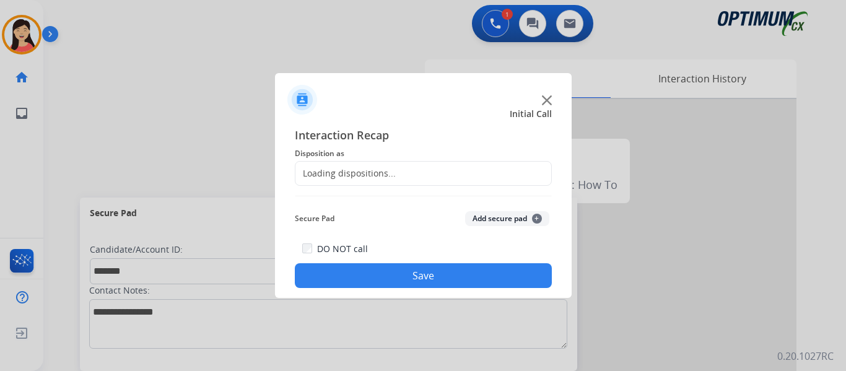
click at [474, 216] on button "Add secure pad +" at bounding box center [507, 218] width 84 height 15
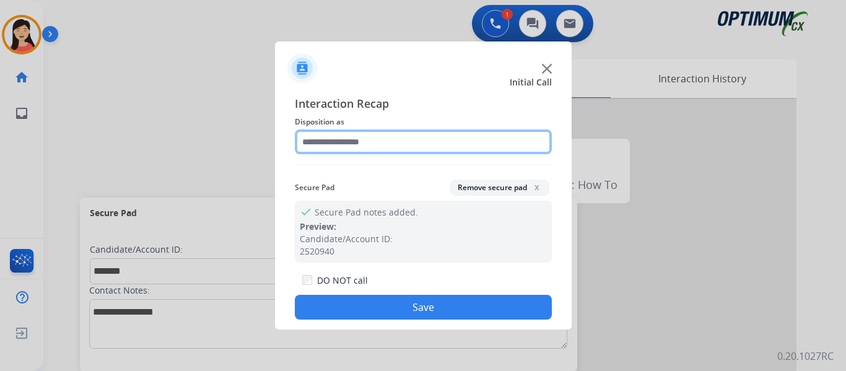
click at [388, 129] on input "text" at bounding box center [423, 141] width 257 height 25
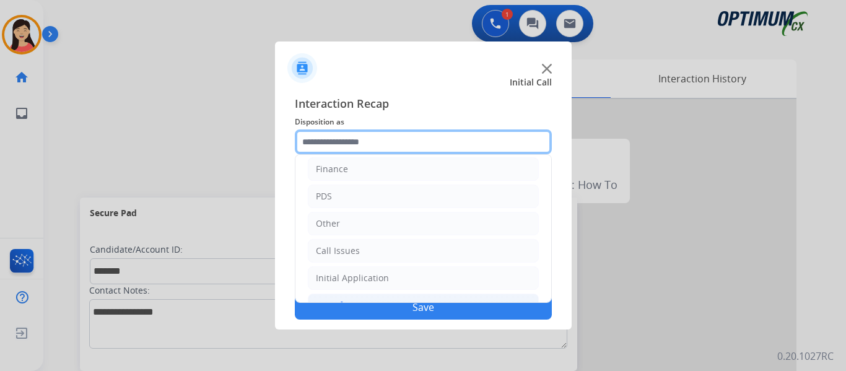
scroll to position [84, 0]
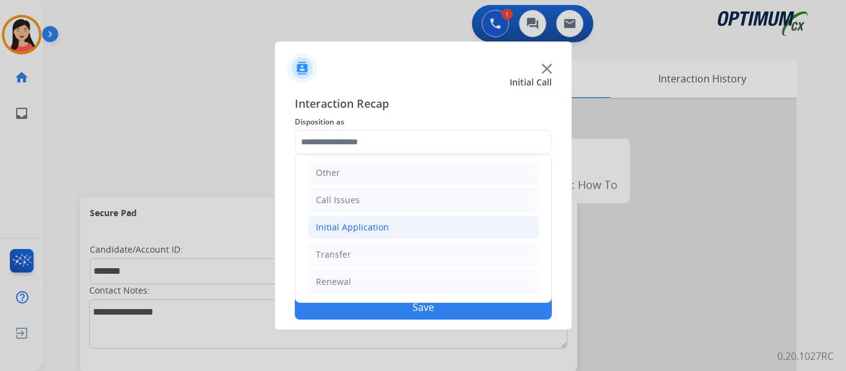
click at [359, 225] on div "Initial Application" at bounding box center [352, 227] width 73 height 12
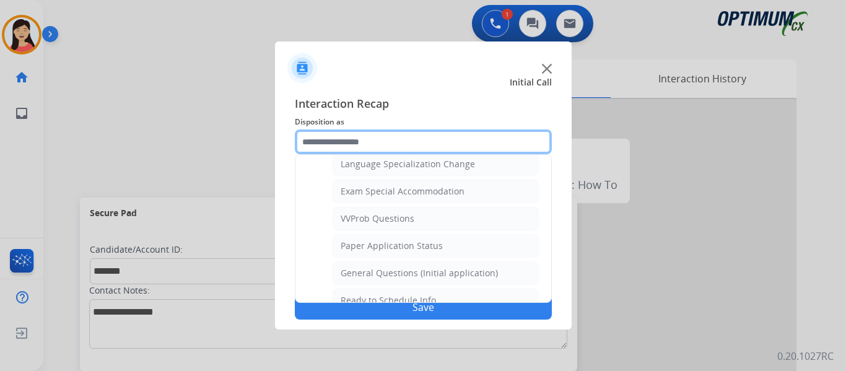
scroll to position [642, 0]
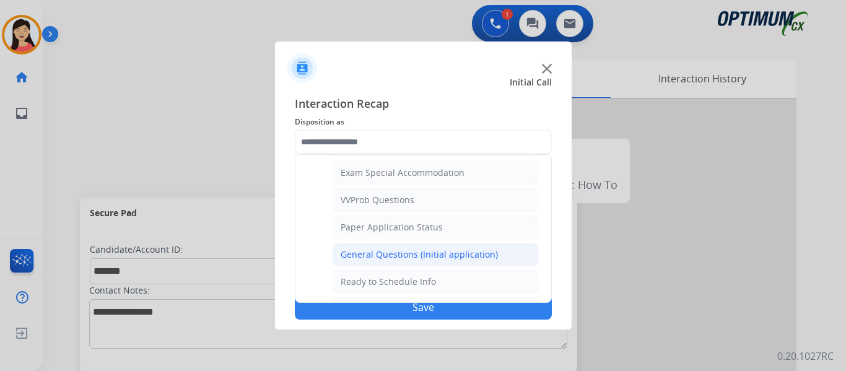
click at [405, 251] on div "General Questions (Initial application)" at bounding box center [419, 254] width 157 height 12
type input "**********"
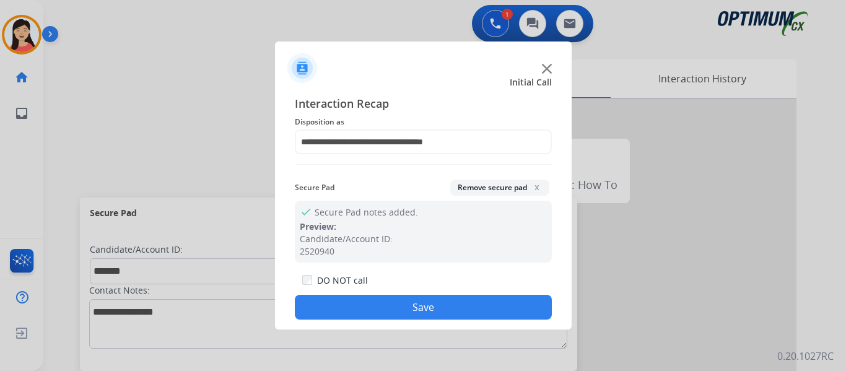
click at [448, 302] on button "Save" at bounding box center [423, 307] width 257 height 25
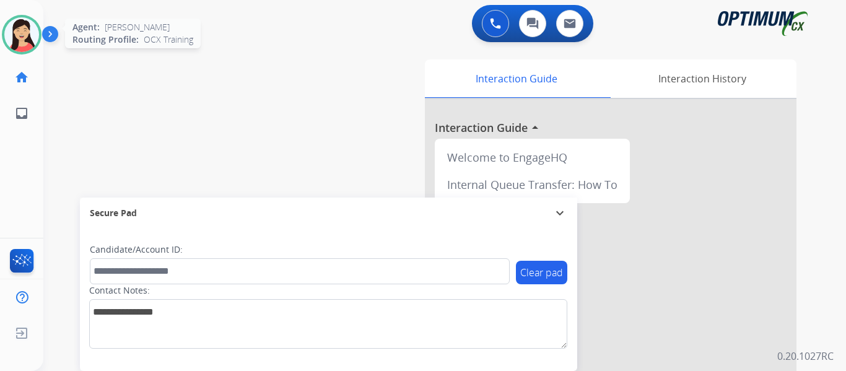
drag, startPoint x: 27, startPoint y: 34, endPoint x: 33, endPoint y: 43, distance: 10.7
click at [27, 34] on img at bounding box center [21, 34] width 35 height 35
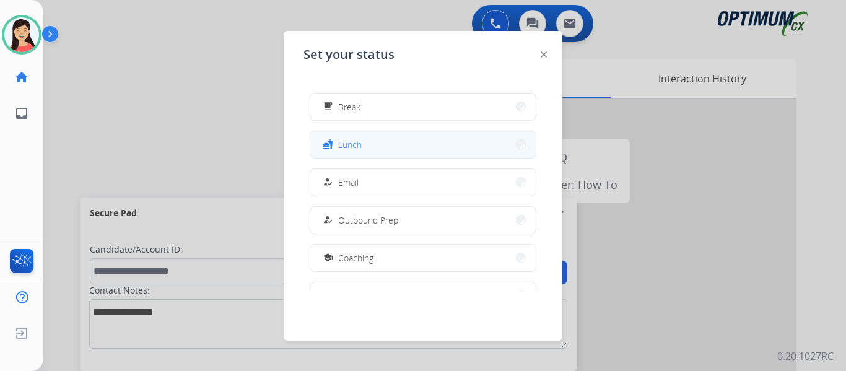
scroll to position [0, 0]
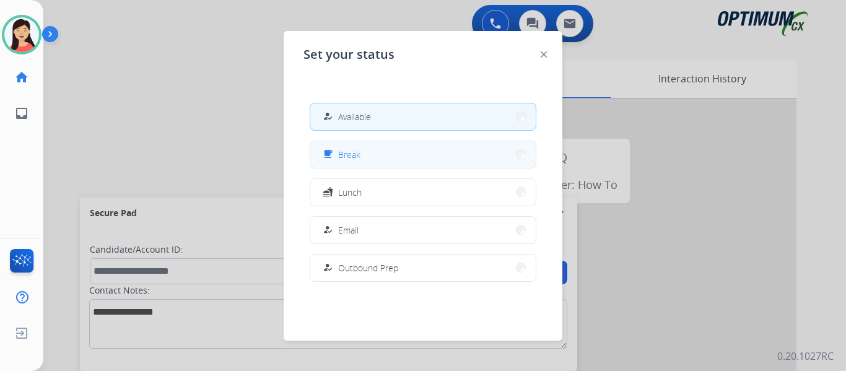
click at [360, 161] on div "free_breakfast Break" at bounding box center [340, 154] width 40 height 15
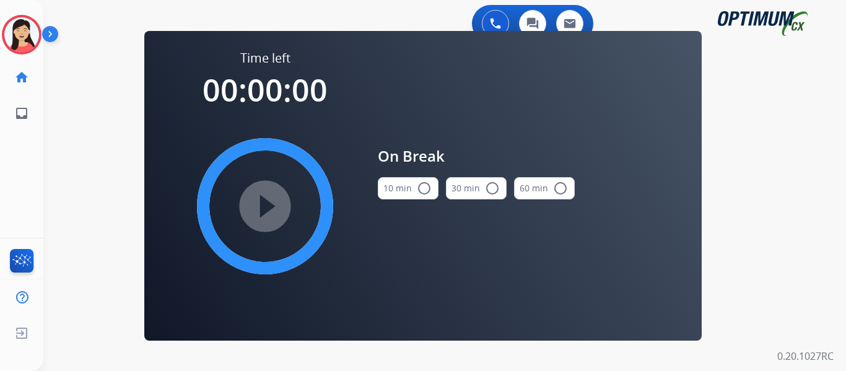
drag, startPoint x: 398, startPoint y: 186, endPoint x: 383, endPoint y: 190, distance: 14.7
click at [398, 186] on button "10 min radio_button_unchecked" at bounding box center [408, 188] width 61 height 22
click at [272, 212] on mat-icon "play_circle_filled" at bounding box center [265, 206] width 15 height 15
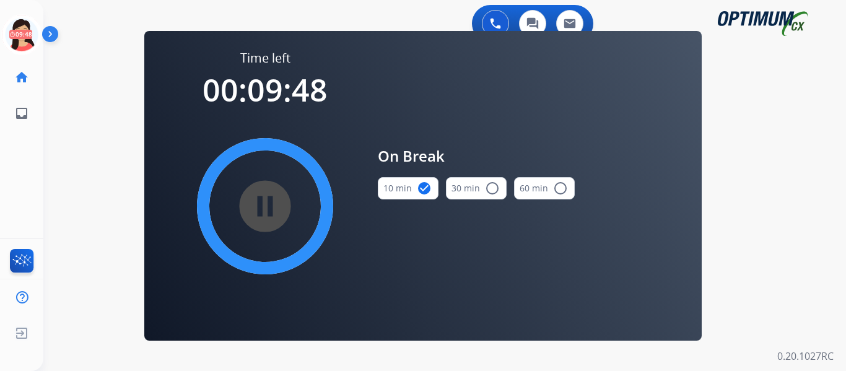
click at [778, 243] on div "0 Voice Interactions 0 Chat Interactions 0 Email Interactions swap_horiz Break …" at bounding box center [444, 185] width 803 height 371
click at [88, 197] on div "0 Voice Interactions 0 Chat Interactions 0 Email Interactions swap_horiz Break …" at bounding box center [444, 185] width 803 height 371
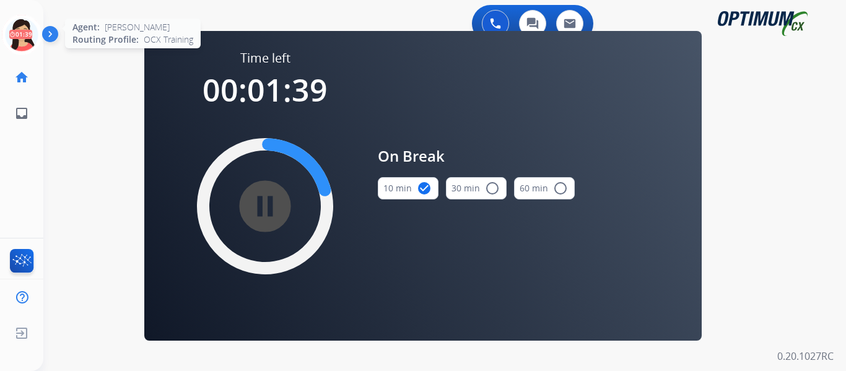
click at [33, 44] on icon at bounding box center [22, 35] width 40 height 40
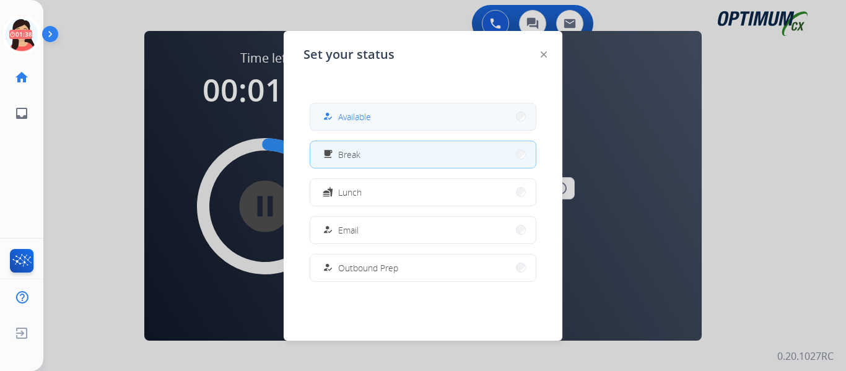
click at [375, 113] on button "how_to_reg Available" at bounding box center [422, 116] width 225 height 27
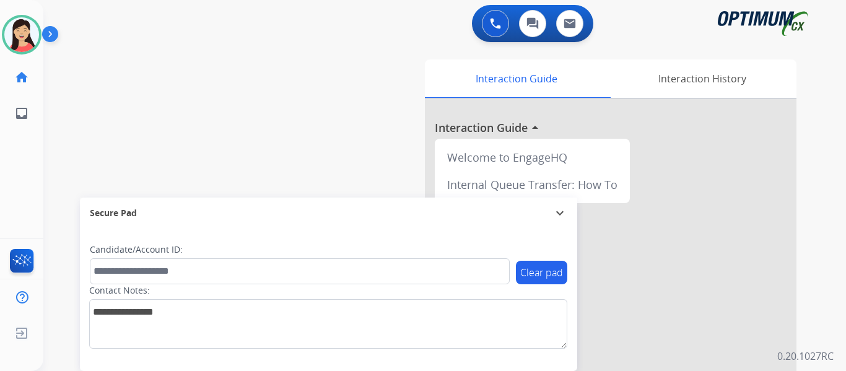
click at [90, 124] on div "swap_horiz Break voice bridge close_fullscreen Connect 3-Way Call merge_type Se…" at bounding box center [429, 303] width 773 height 517
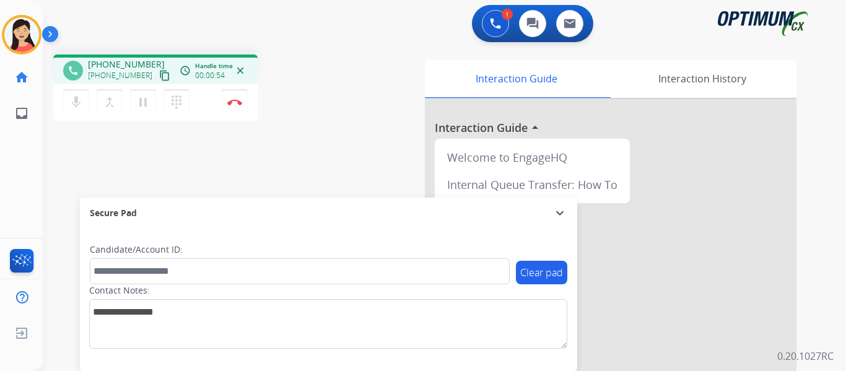
click at [159, 77] on mat-icon "content_copy" at bounding box center [164, 75] width 11 height 11
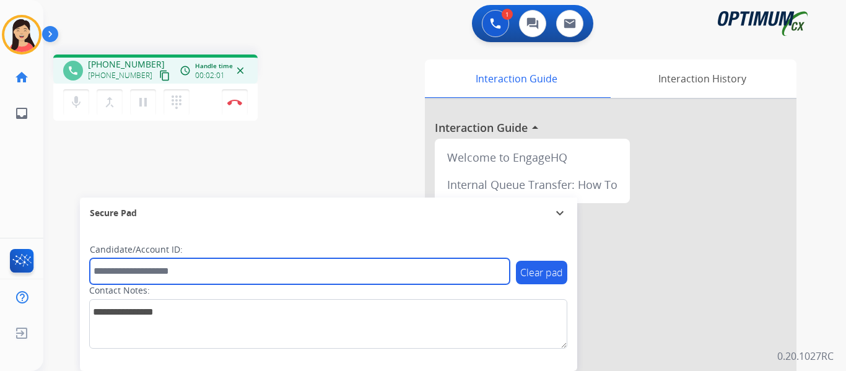
click at [291, 265] on input "text" at bounding box center [300, 271] width 420 height 26
paste input "*******"
type input "*******"
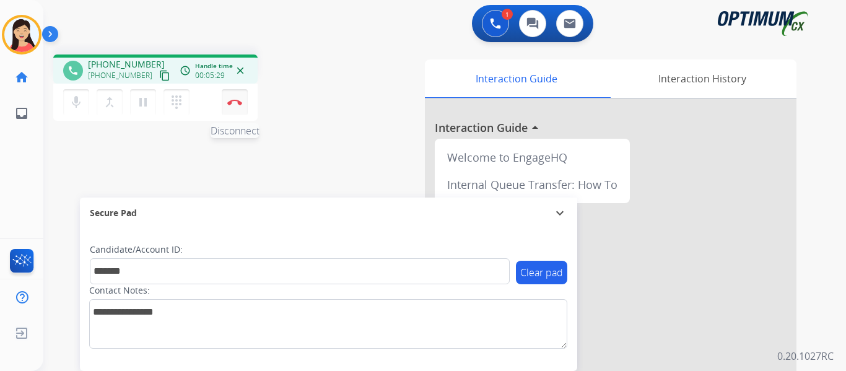
click at [232, 94] on button "Disconnect" at bounding box center [235, 102] width 26 height 26
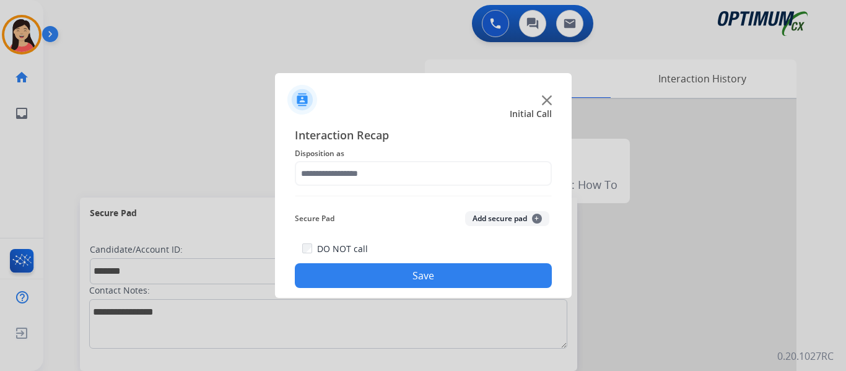
click at [500, 210] on div "Secure Pad Add secure pad +" at bounding box center [423, 218] width 257 height 25
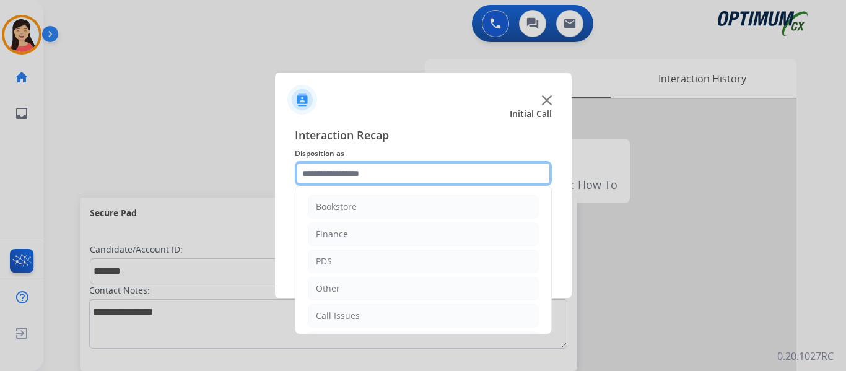
click at [437, 172] on input "text" at bounding box center [423, 173] width 257 height 25
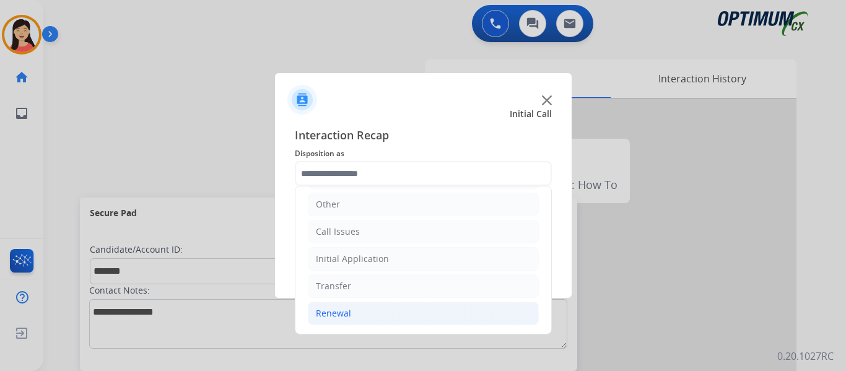
click at [359, 309] on li "Renewal" at bounding box center [423, 314] width 231 height 24
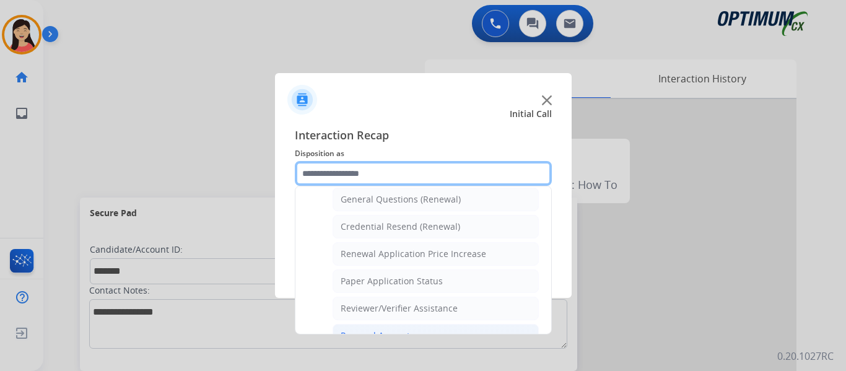
scroll to position [354, 0]
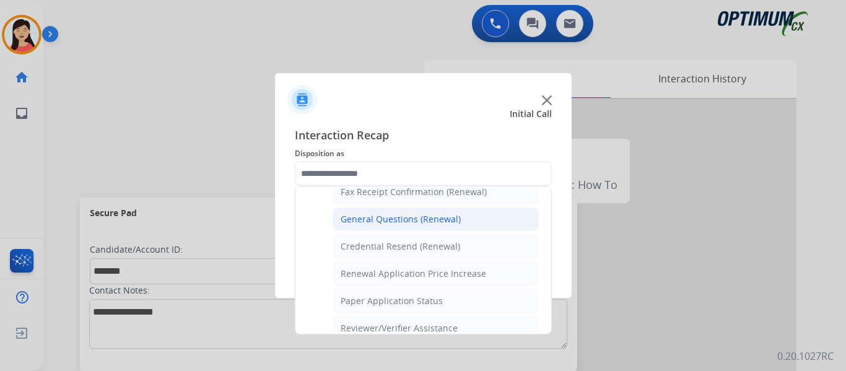
click at [434, 222] on div "General Questions (Renewal)" at bounding box center [401, 219] width 120 height 12
type input "**********"
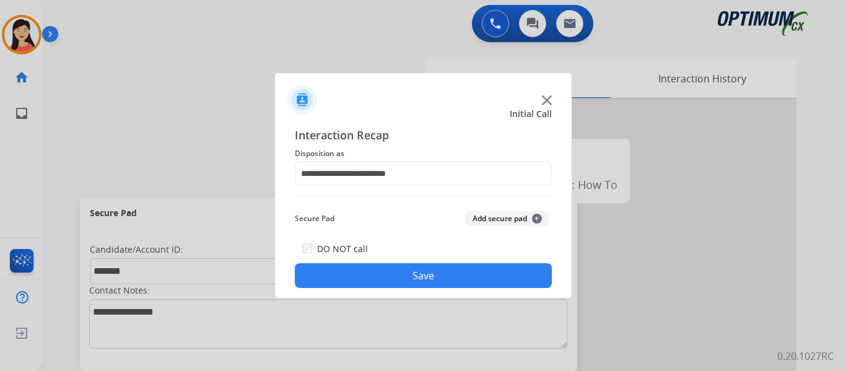
click at [506, 219] on button "Add secure pad +" at bounding box center [507, 218] width 84 height 15
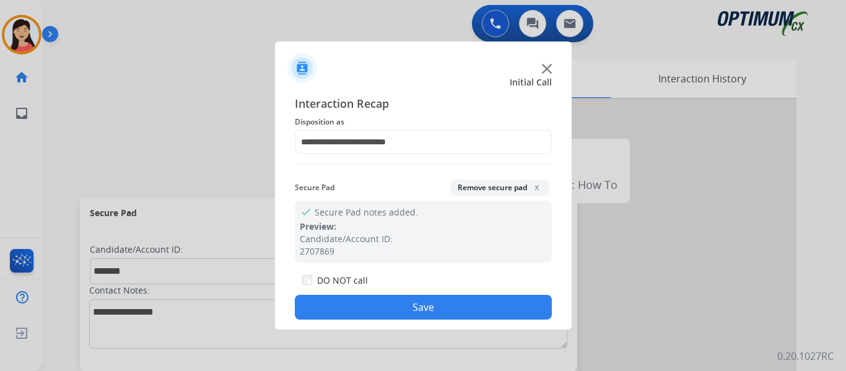
click at [502, 308] on button "Save" at bounding box center [423, 307] width 257 height 25
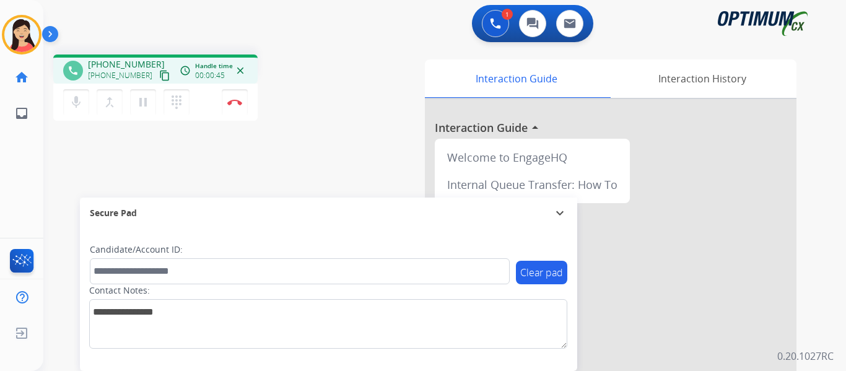
click at [159, 74] on mat-icon "content_copy" at bounding box center [164, 75] width 11 height 11
click at [159, 75] on mat-icon "content_copy" at bounding box center [164, 75] width 11 height 11
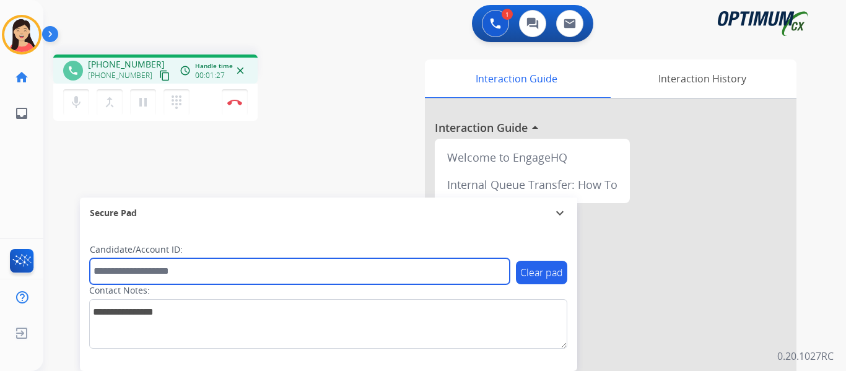
click at [289, 274] on input "text" at bounding box center [300, 271] width 420 height 26
paste input "*******"
type input "*******"
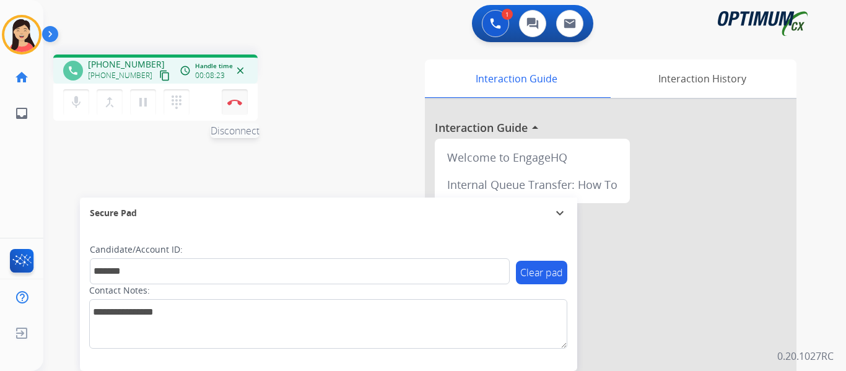
click at [231, 102] on img at bounding box center [234, 102] width 15 height 6
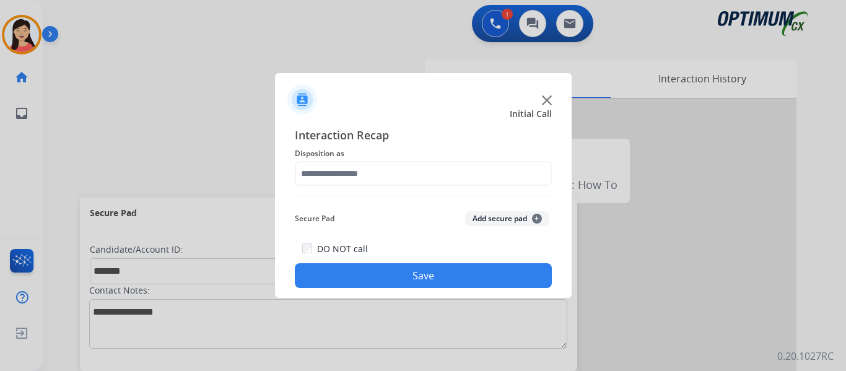
click at [493, 216] on button "Add secure pad +" at bounding box center [507, 218] width 84 height 15
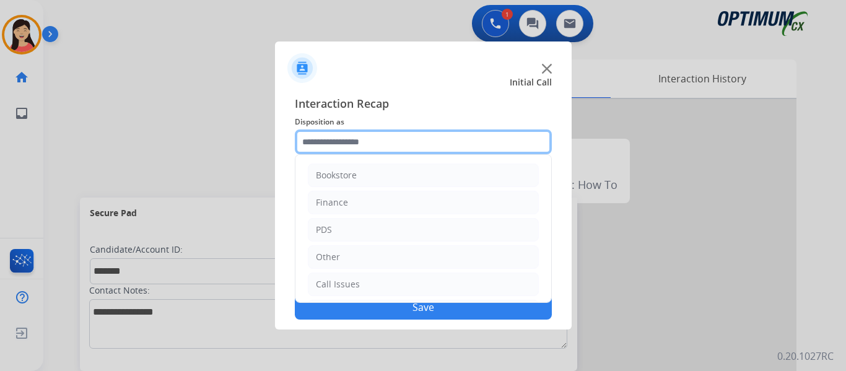
click at [343, 144] on input "text" at bounding box center [423, 141] width 257 height 25
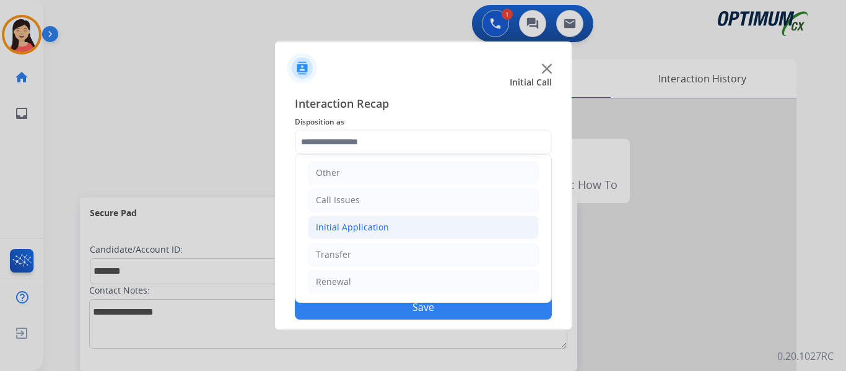
click at [368, 225] on div "Initial Application" at bounding box center [352, 227] width 73 height 12
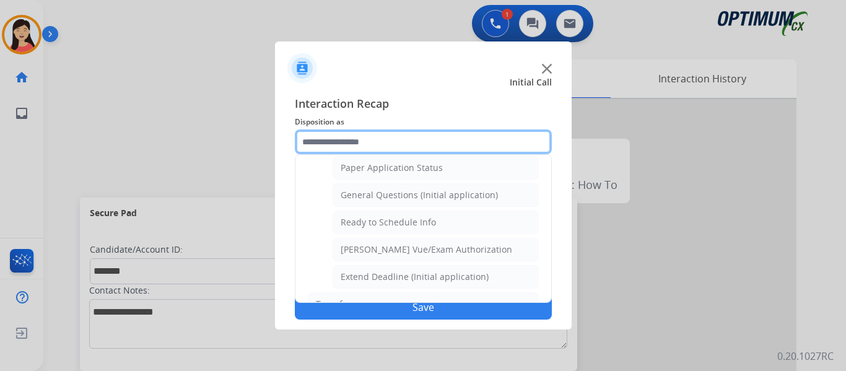
scroll to position [704, 0]
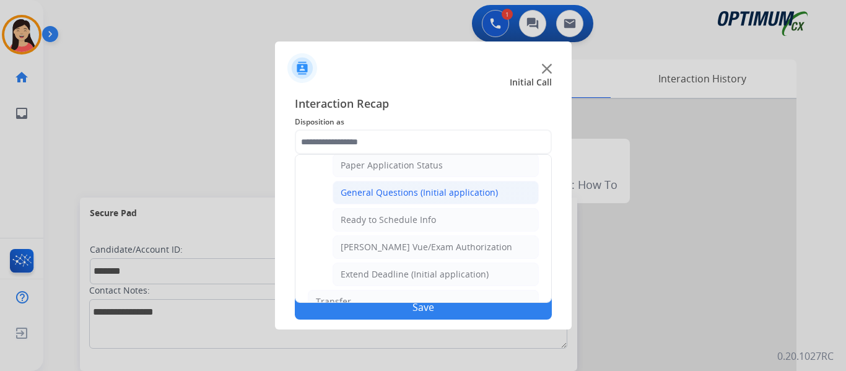
click at [442, 193] on div "General Questions (Initial application)" at bounding box center [419, 192] width 157 height 12
type input "**********"
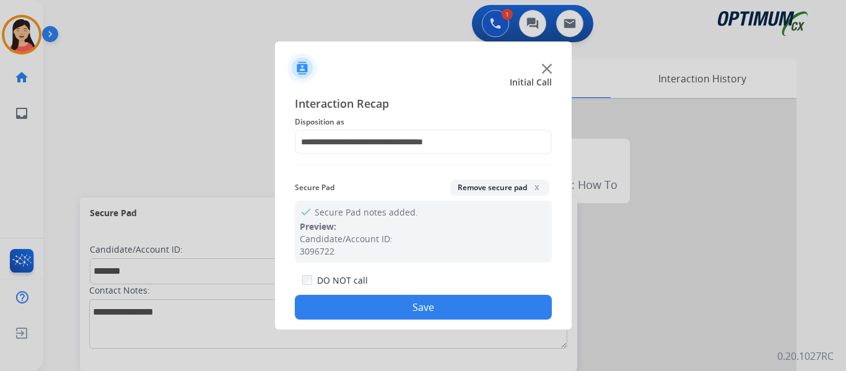
click at [461, 308] on button "Save" at bounding box center [423, 307] width 257 height 25
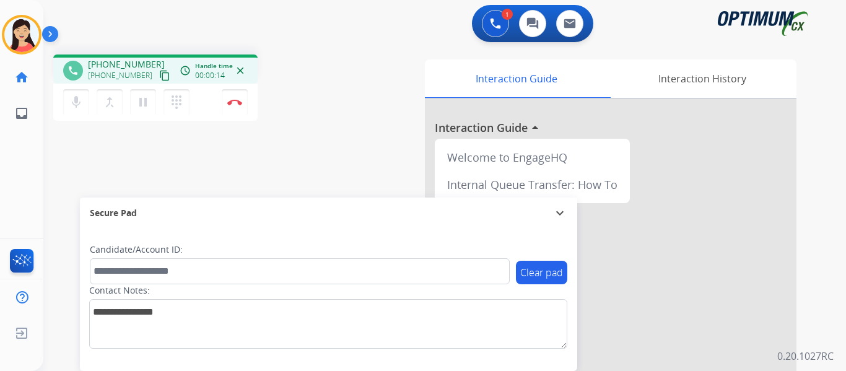
click at [159, 77] on mat-icon "content_copy" at bounding box center [164, 75] width 11 height 11
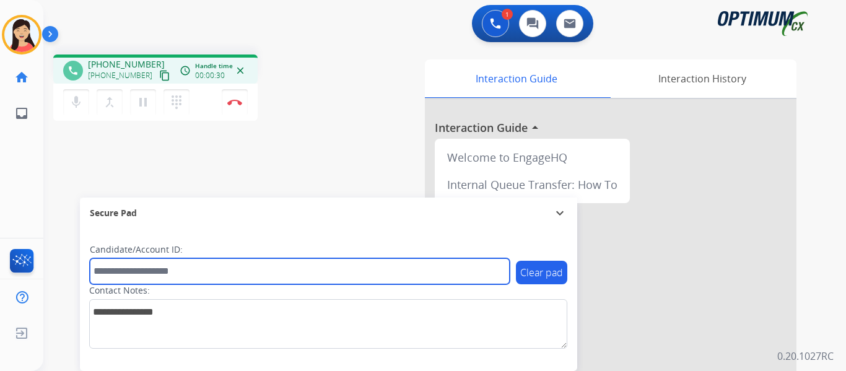
click at [261, 263] on input "text" at bounding box center [300, 271] width 420 height 26
paste input "*******"
type input "*******"
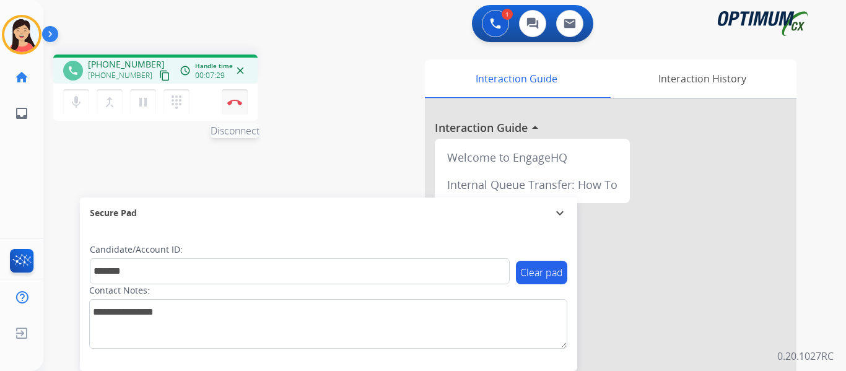
click at [233, 105] on button "Disconnect" at bounding box center [235, 102] width 26 height 26
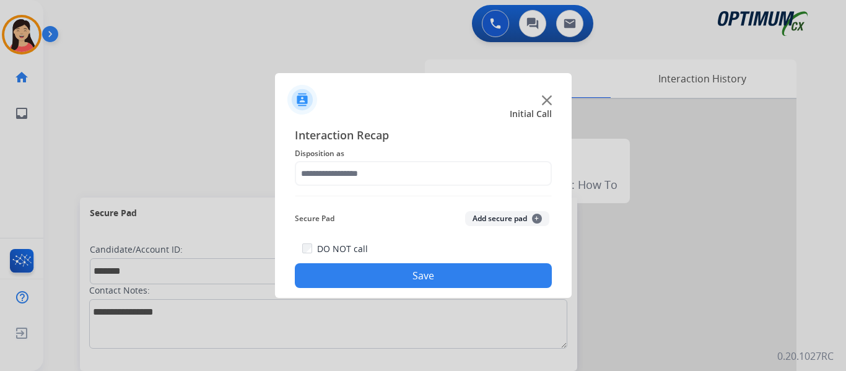
click at [519, 220] on button "Add secure pad +" at bounding box center [507, 218] width 84 height 15
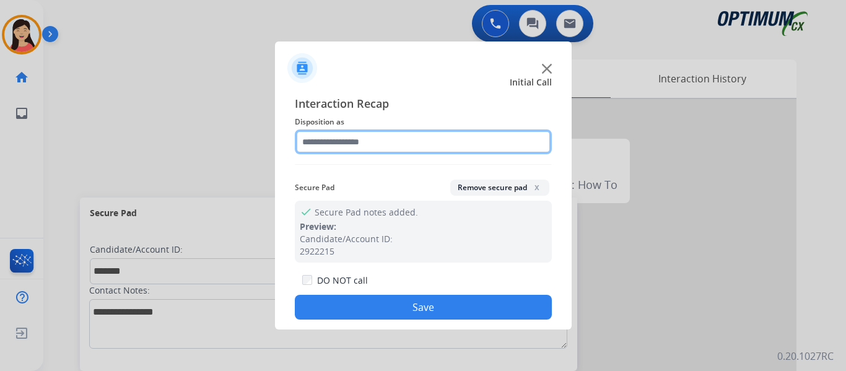
click at [342, 137] on input "text" at bounding box center [423, 141] width 257 height 25
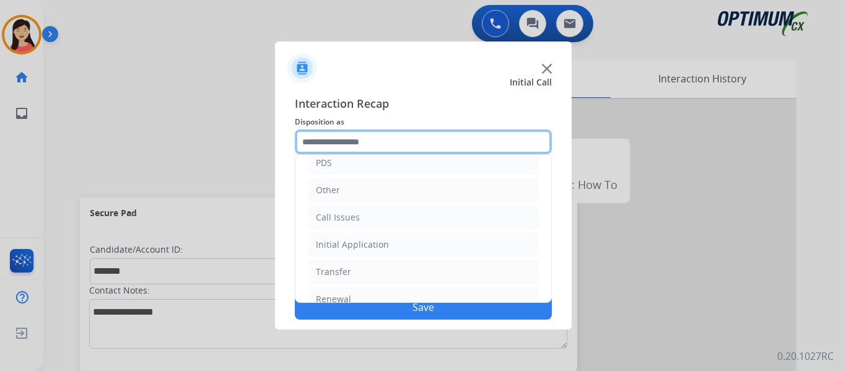
scroll to position [84, 0]
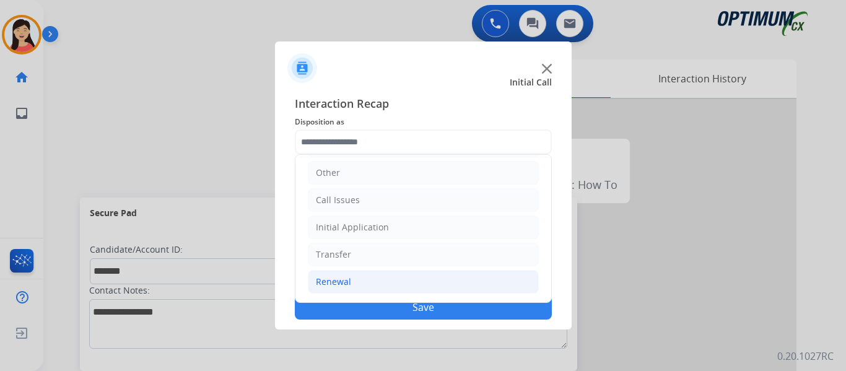
click at [370, 284] on li "Renewal" at bounding box center [423, 282] width 231 height 24
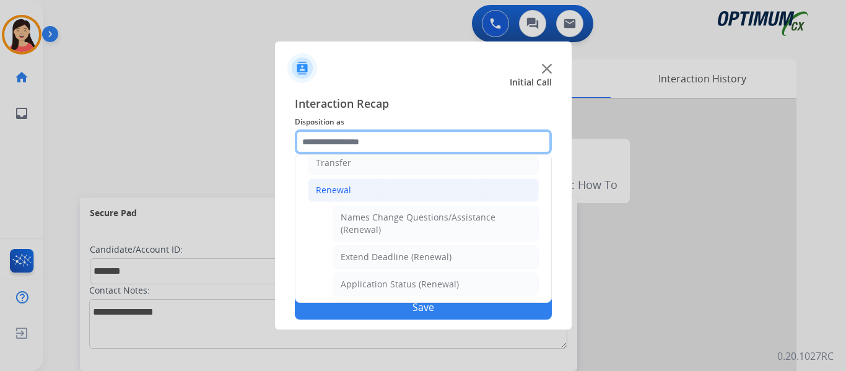
scroll to position [478, 0]
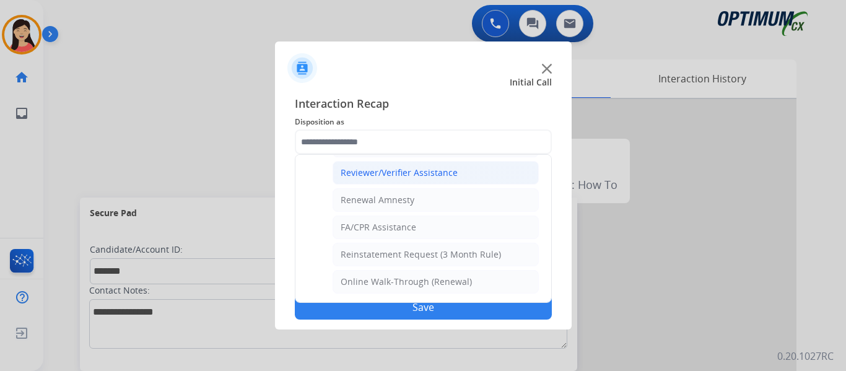
click at [430, 181] on li "Reviewer/Verifier Assistance" at bounding box center [436, 173] width 206 height 24
type input "**********"
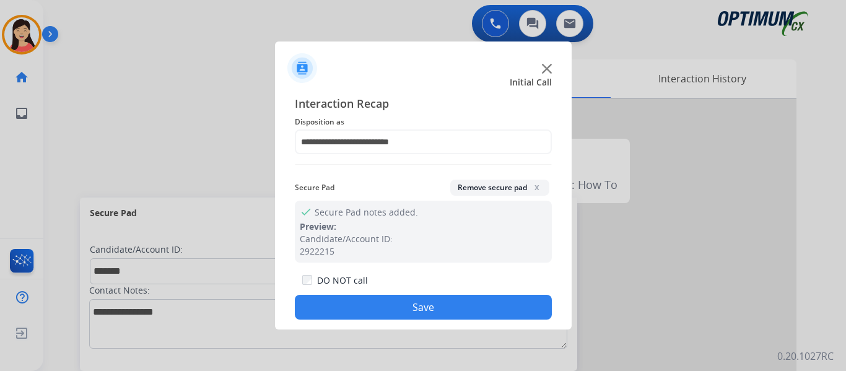
click at [459, 313] on button "Save" at bounding box center [423, 307] width 257 height 25
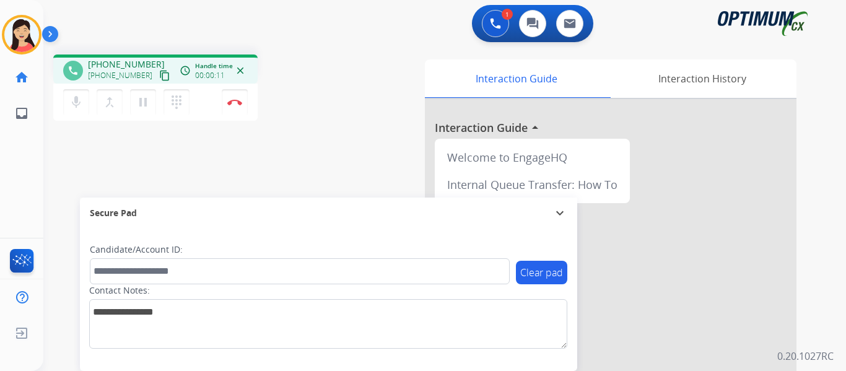
click at [159, 71] on mat-icon "content_copy" at bounding box center [164, 75] width 11 height 11
click at [159, 72] on mat-icon "content_copy" at bounding box center [164, 75] width 11 height 11
click at [232, 103] on img at bounding box center [234, 102] width 15 height 6
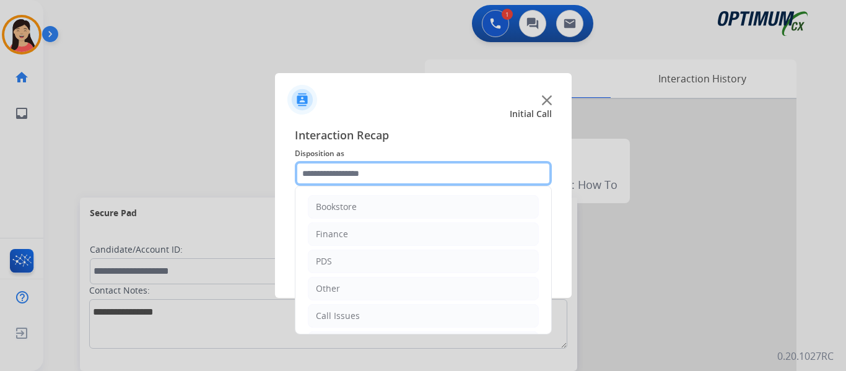
click at [437, 168] on input "text" at bounding box center [423, 173] width 257 height 25
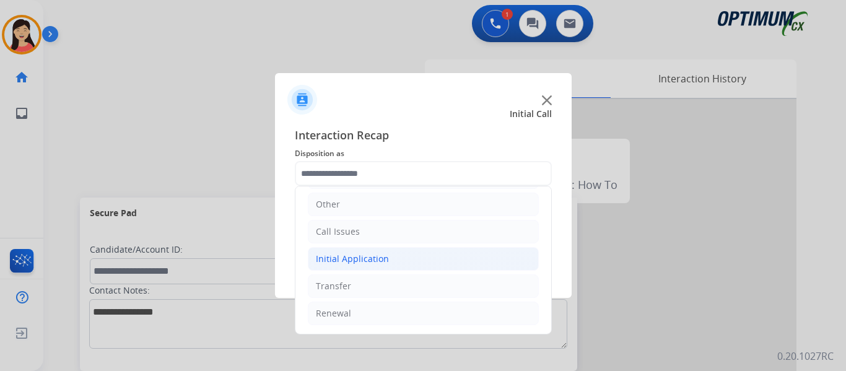
click at [390, 254] on li "Initial Application" at bounding box center [423, 259] width 231 height 24
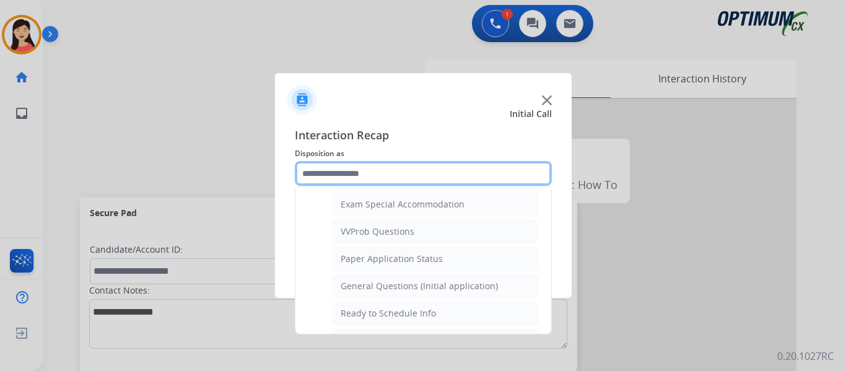
scroll to position [704, 0]
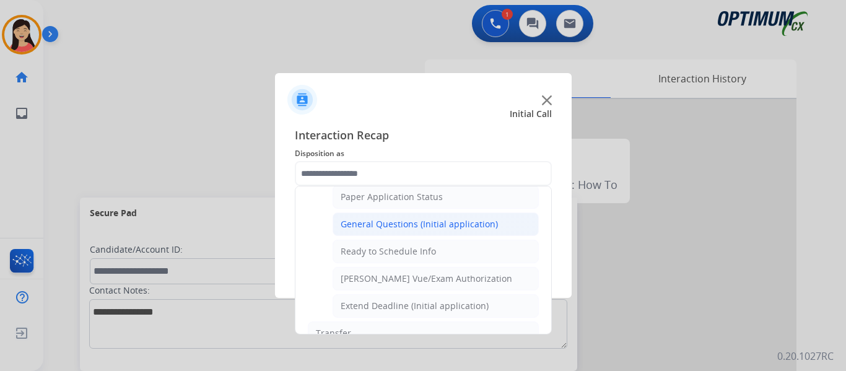
click at [424, 224] on div "General Questions (Initial application)" at bounding box center [419, 224] width 157 height 12
type input "**********"
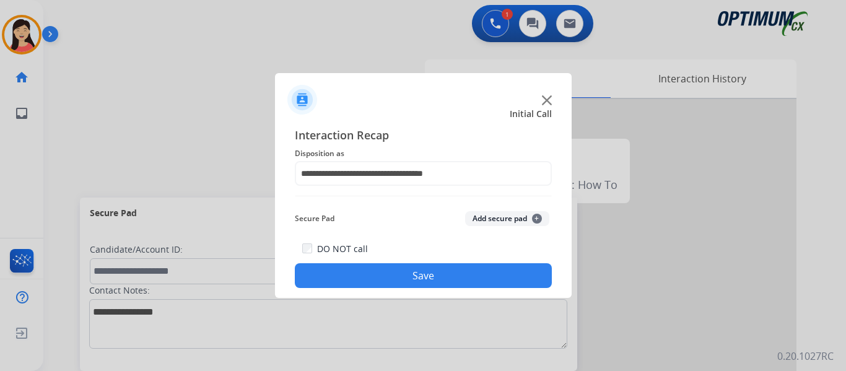
click at [453, 274] on button "Save" at bounding box center [423, 275] width 257 height 25
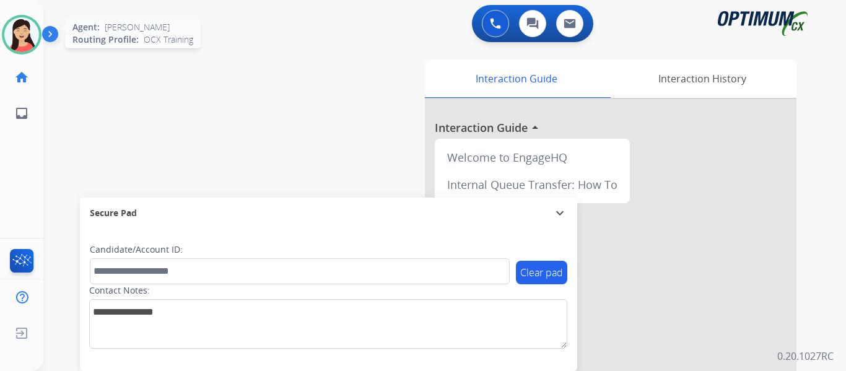
click at [17, 38] on img at bounding box center [21, 34] width 35 height 35
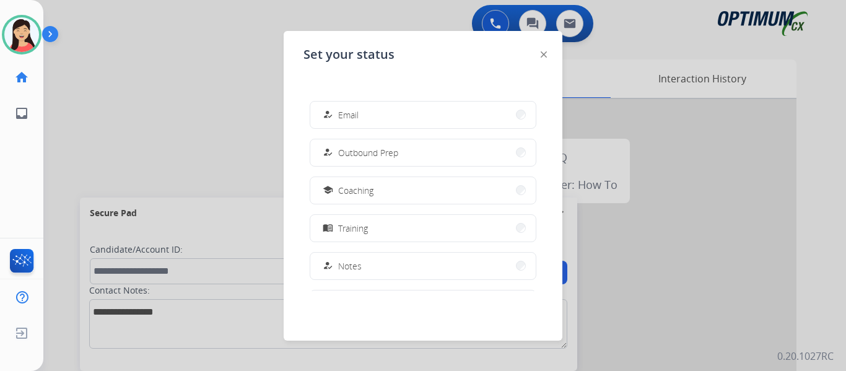
scroll to position [309, 0]
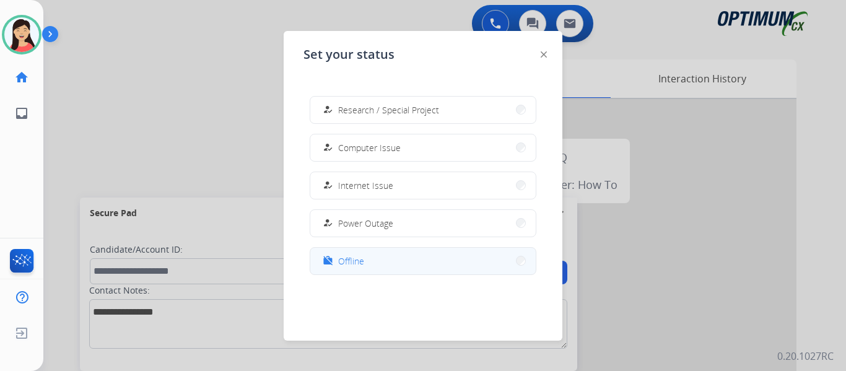
click at [417, 259] on button "work_off Offline" at bounding box center [422, 261] width 225 height 27
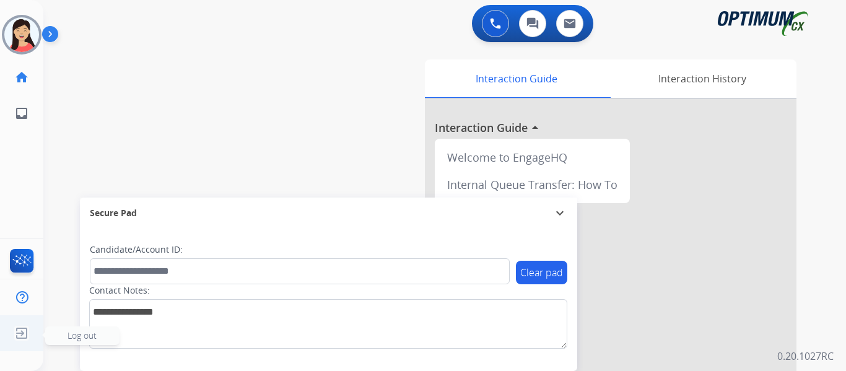
click at [15, 329] on img at bounding box center [22, 333] width 22 height 24
